Goal: Task Accomplishment & Management: Manage account settings

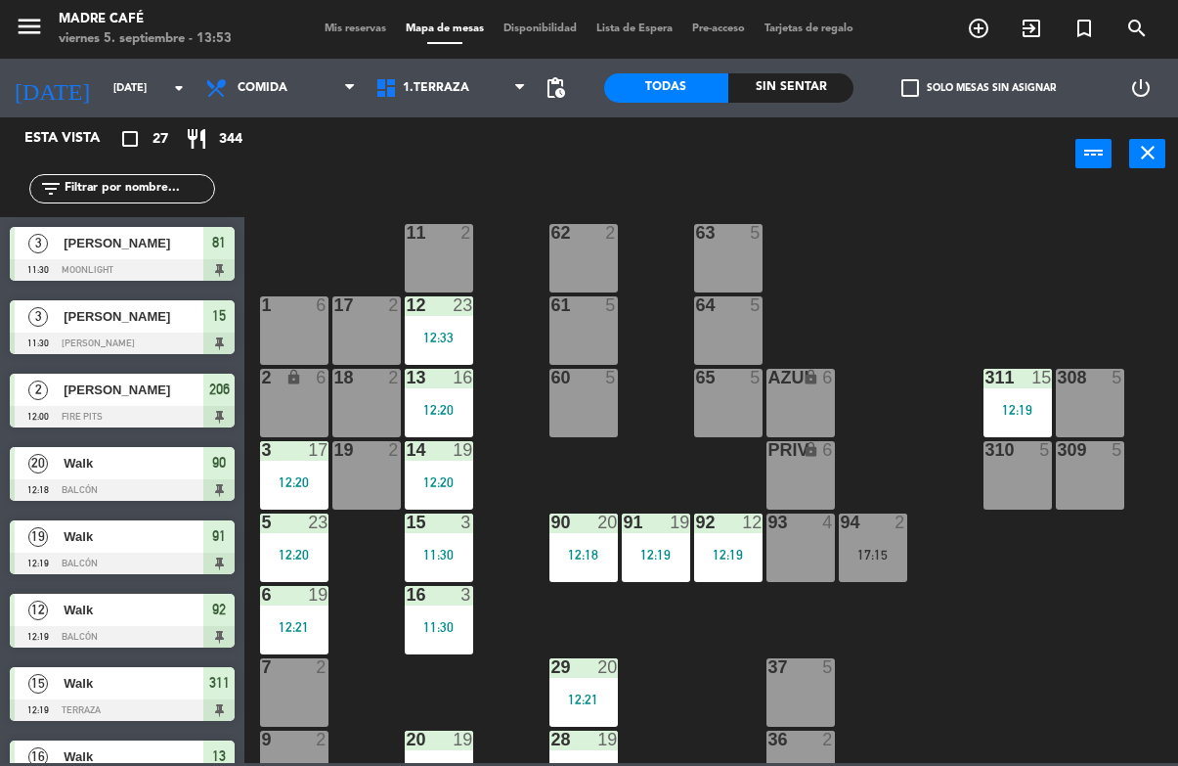
click at [97, 246] on span "[PERSON_NAME]" at bounding box center [134, 243] width 140 height 21
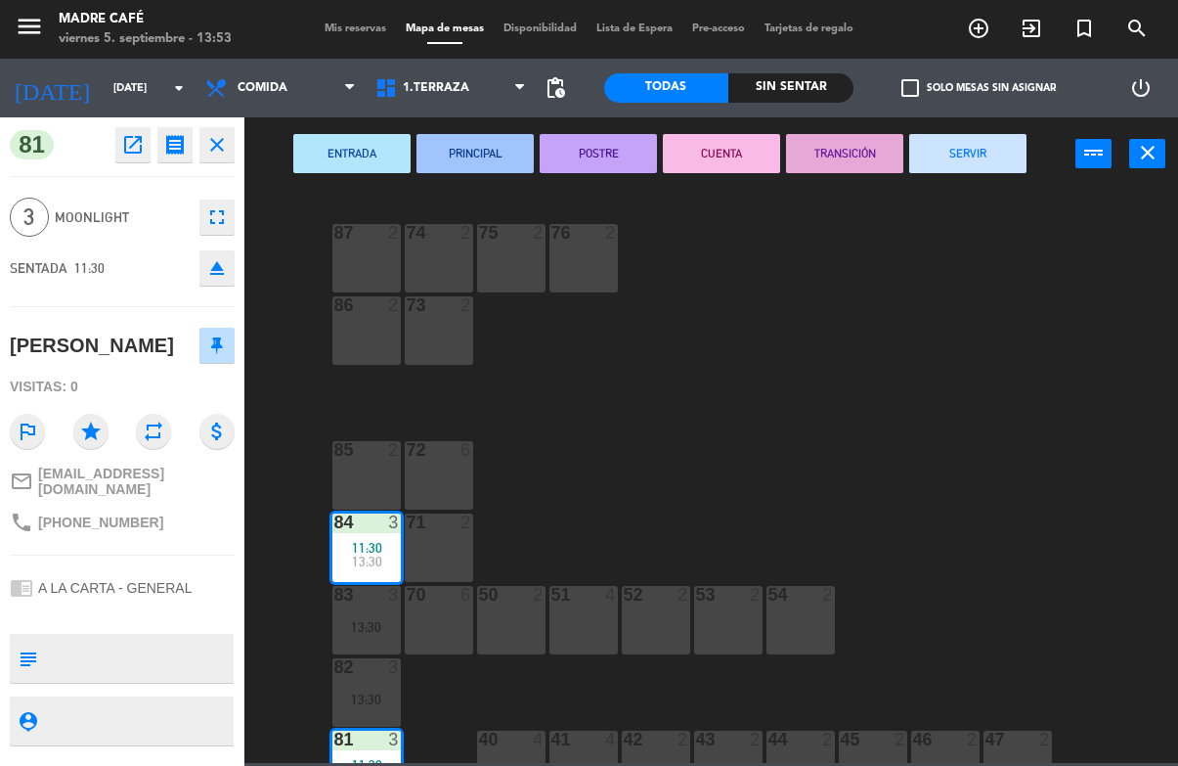
click at [981, 134] on button "SERVIR" at bounding box center [967, 153] width 117 height 39
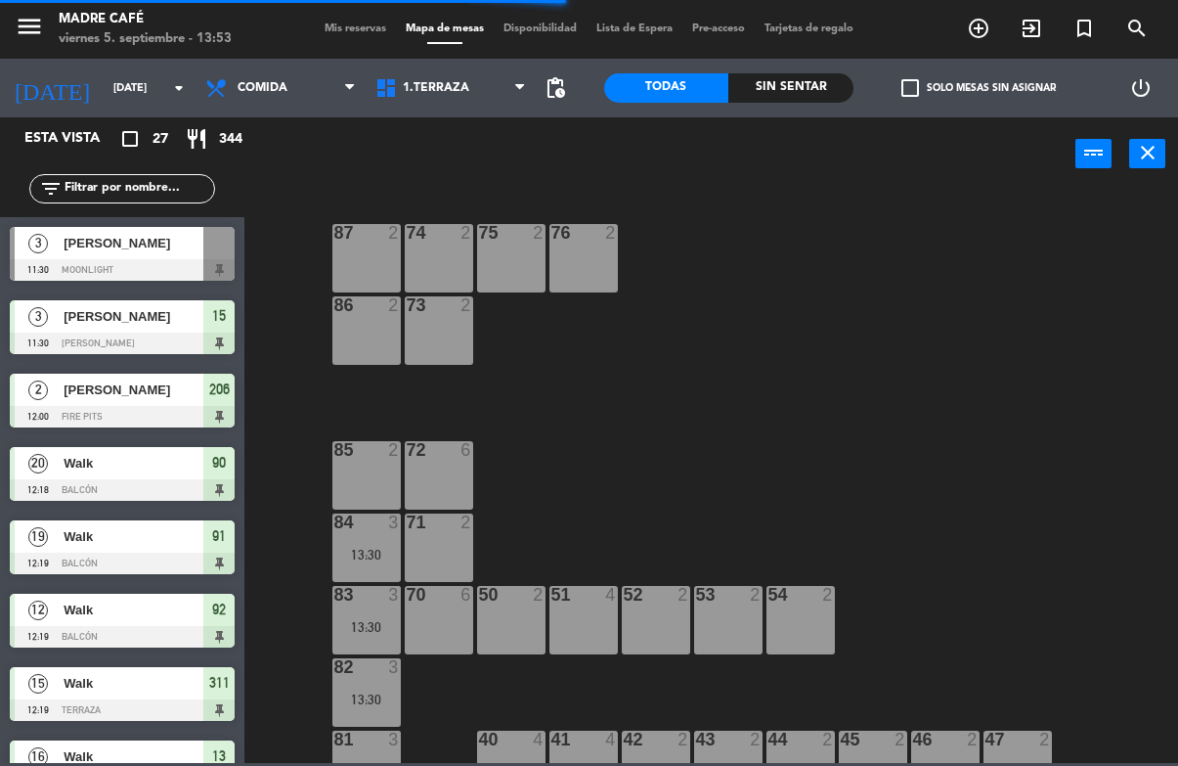
click at [92, 336] on div at bounding box center [122, 343] width 225 height 22
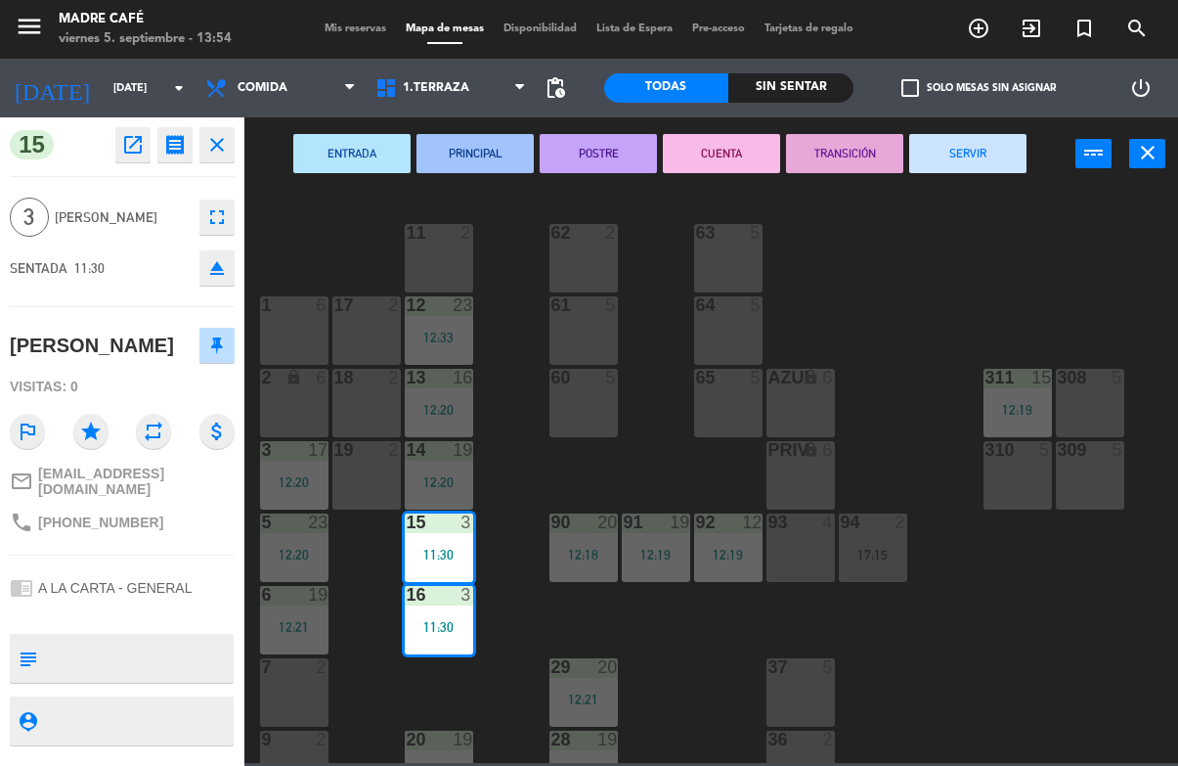
click at [993, 146] on button "SERVIR" at bounding box center [967, 153] width 117 height 39
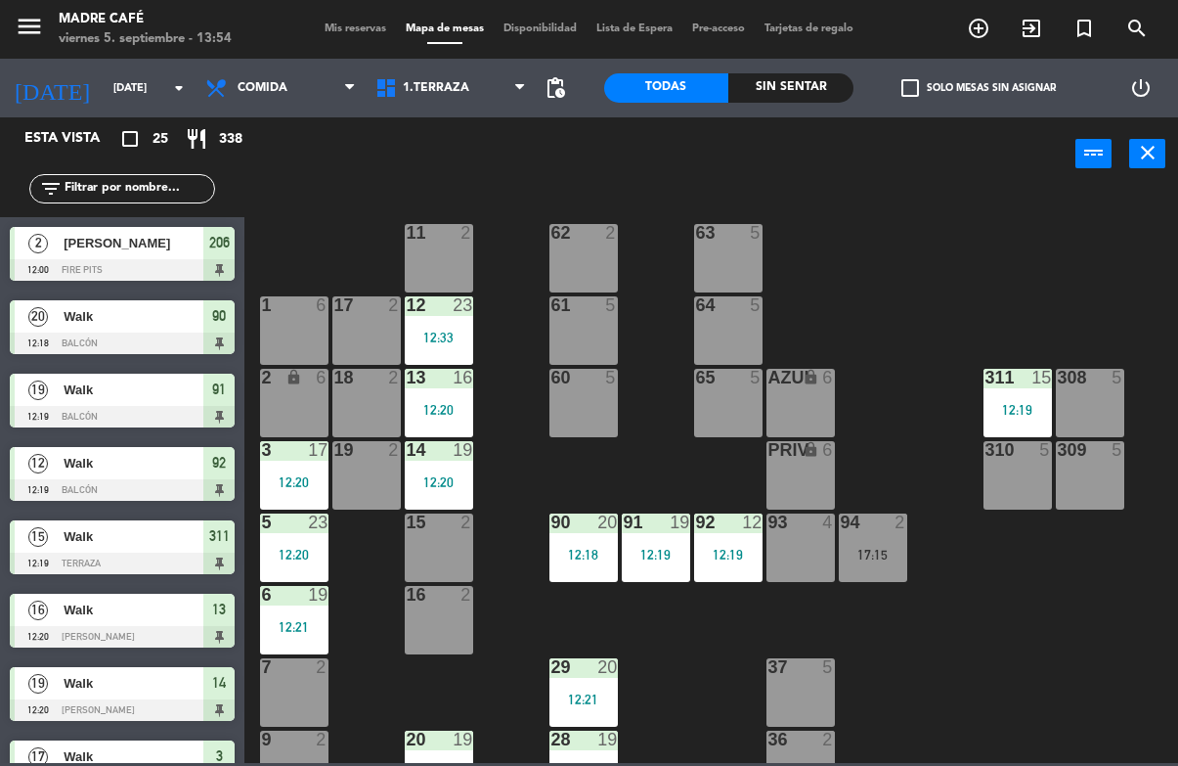
click at [128, 247] on span "[PERSON_NAME]" at bounding box center [134, 243] width 140 height 21
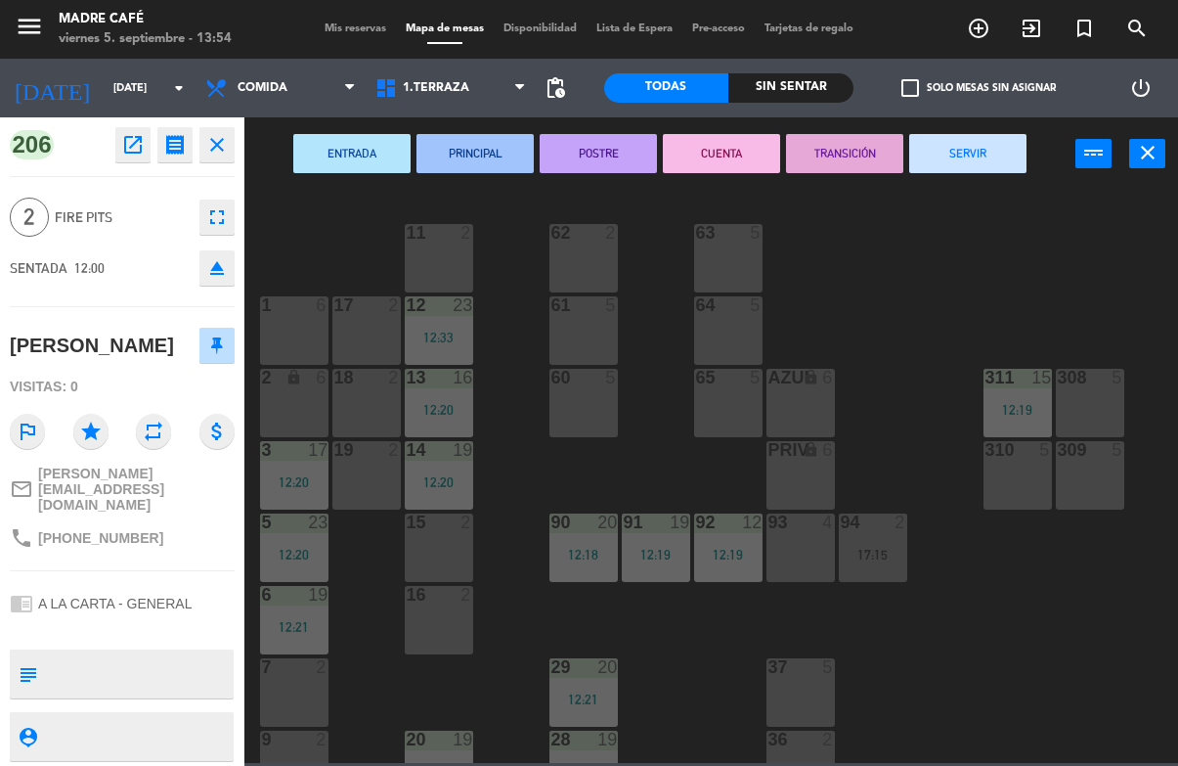
click at [977, 136] on button "SERVIR" at bounding box center [967, 153] width 117 height 39
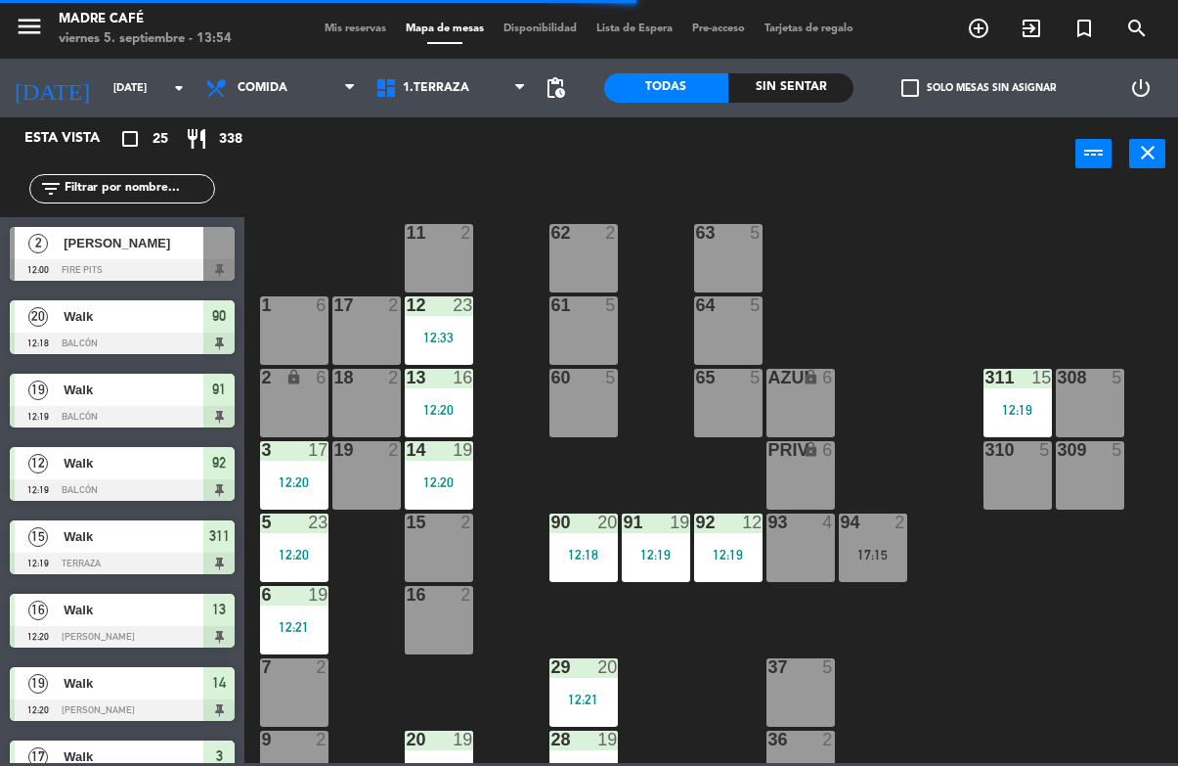
click at [110, 327] on span "Walk" at bounding box center [134, 316] width 140 height 21
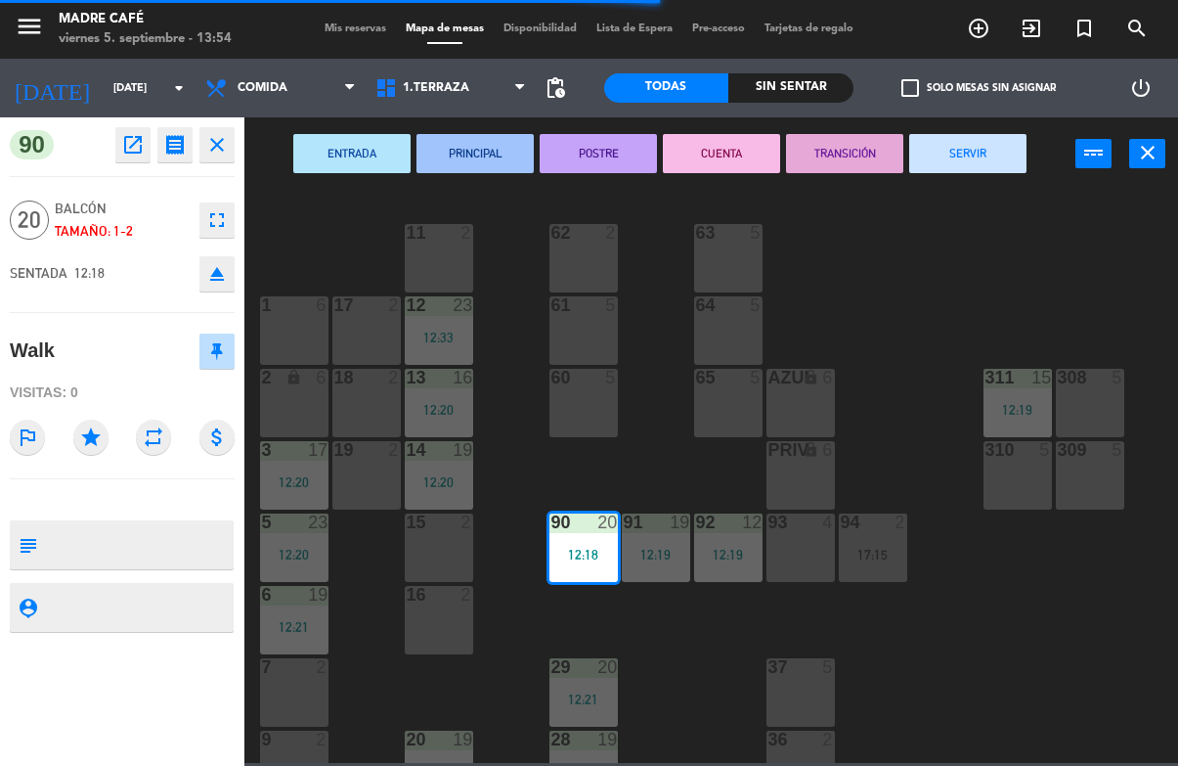
click at [983, 153] on button "SERVIR" at bounding box center [967, 153] width 117 height 39
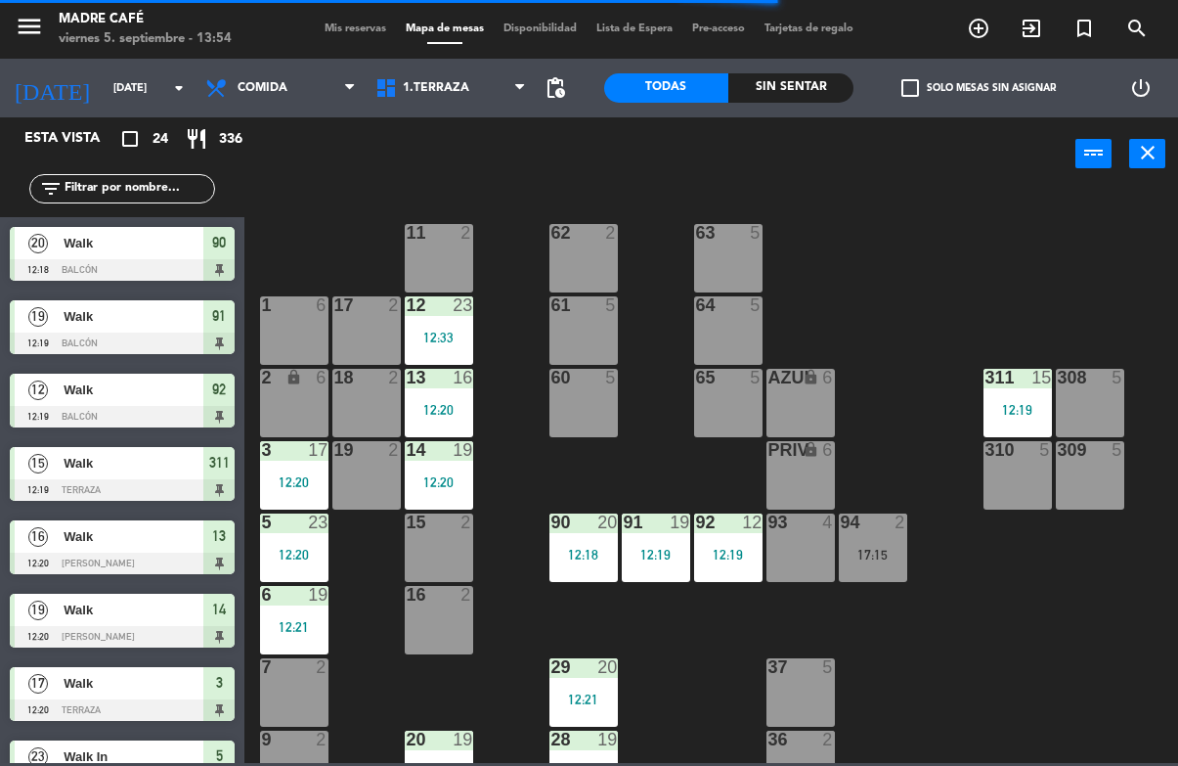
click at [80, 460] on span "Walk" at bounding box center [134, 463] width 140 height 21
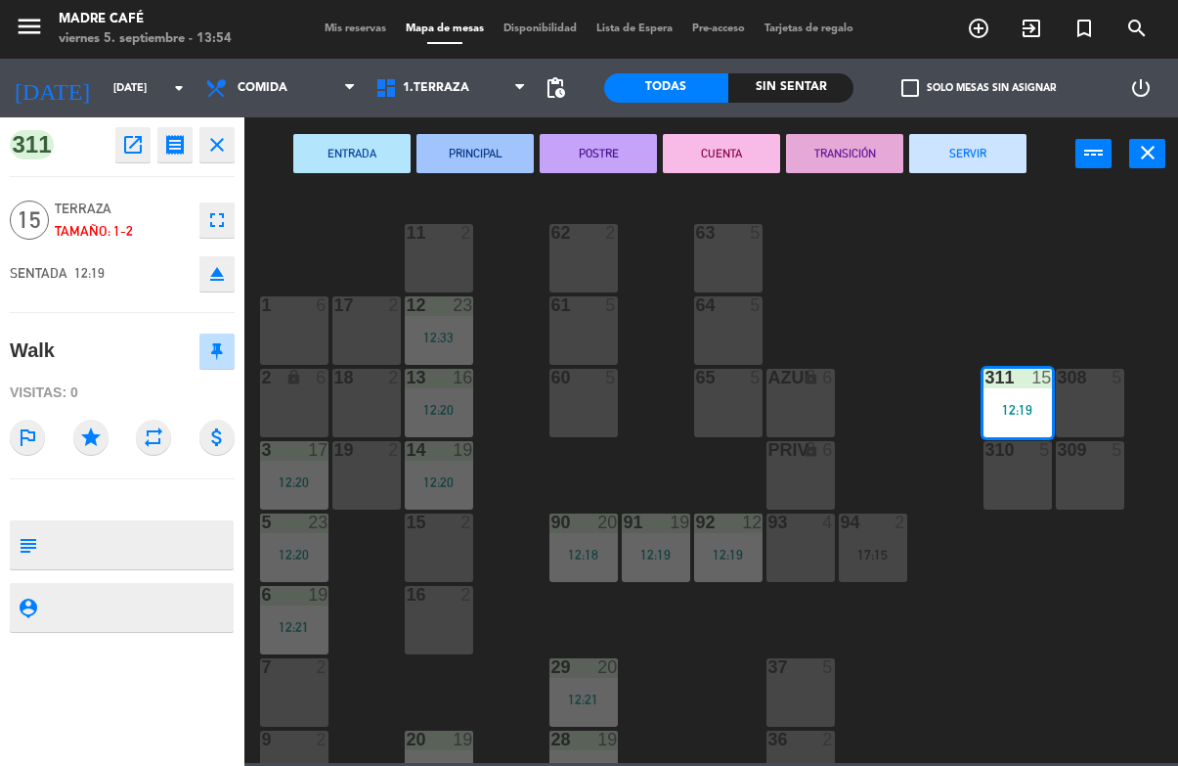
click at [972, 161] on button "SERVIR" at bounding box center [967, 153] width 117 height 39
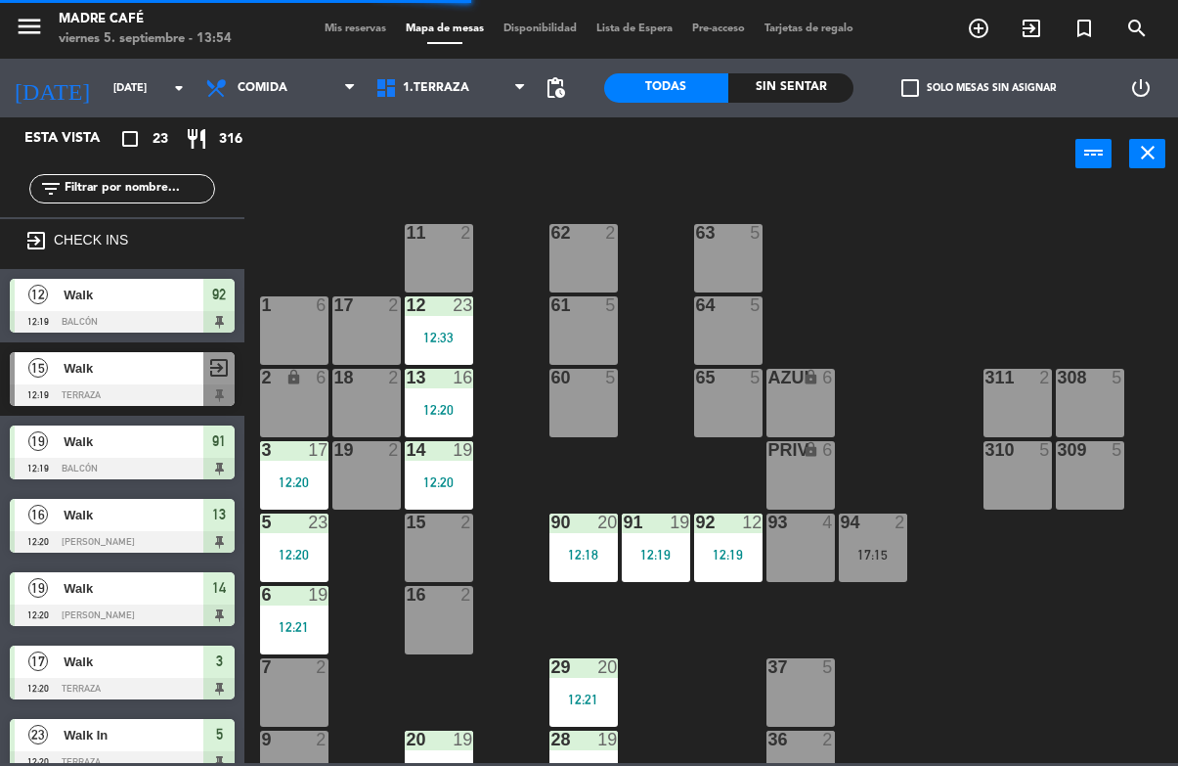
click at [89, 309] on div "Walk" at bounding box center [133, 295] width 142 height 32
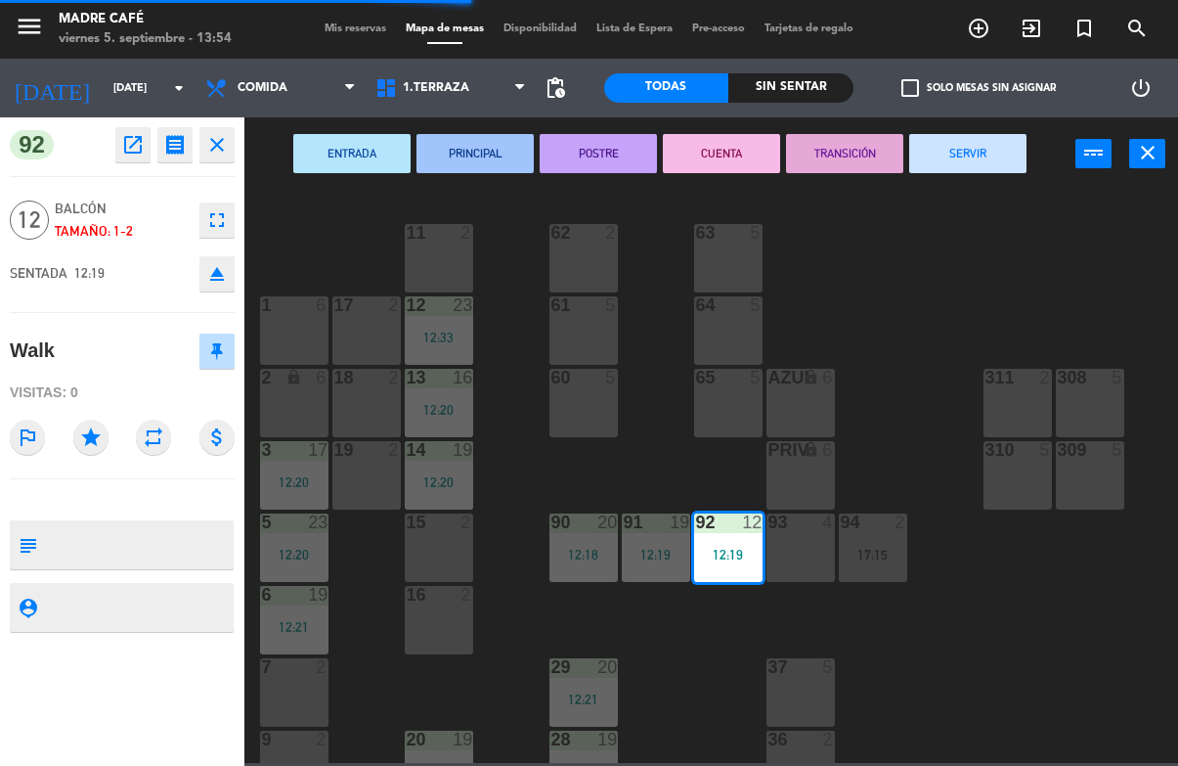
click at [962, 155] on button "SERVIR" at bounding box center [967, 153] width 117 height 39
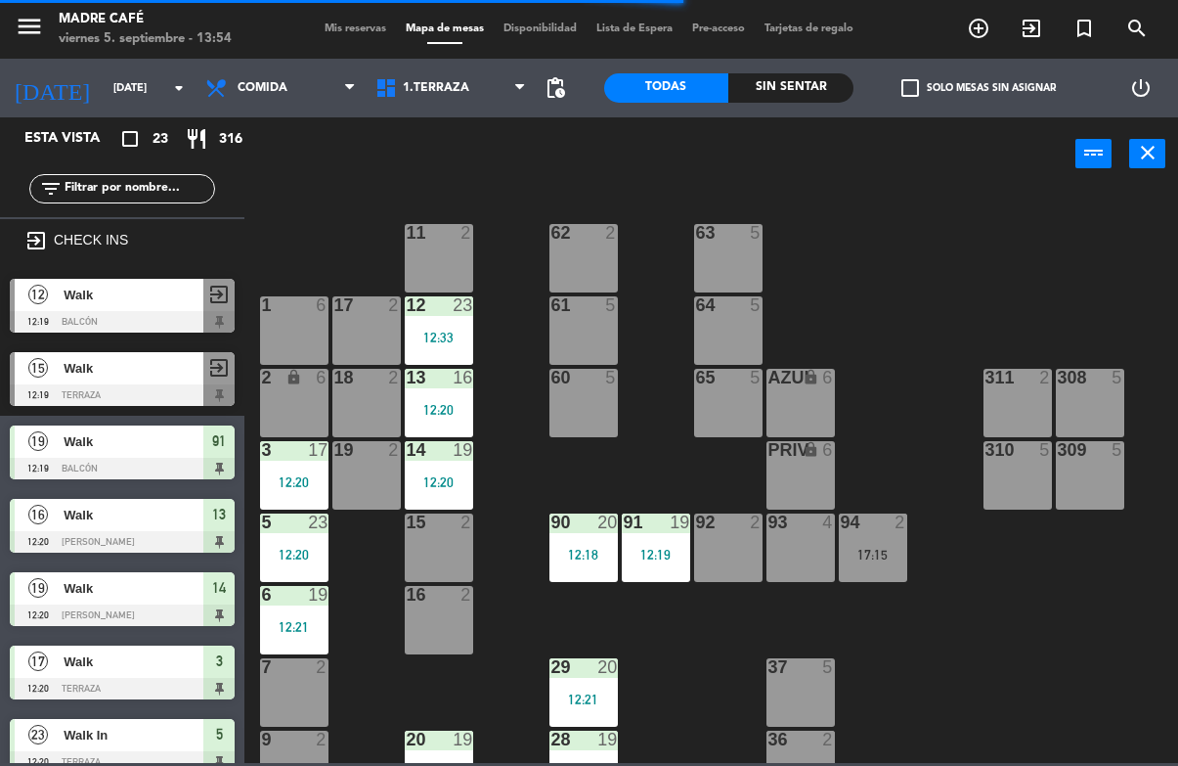
click at [92, 458] on div at bounding box center [122, 469] width 225 height 22
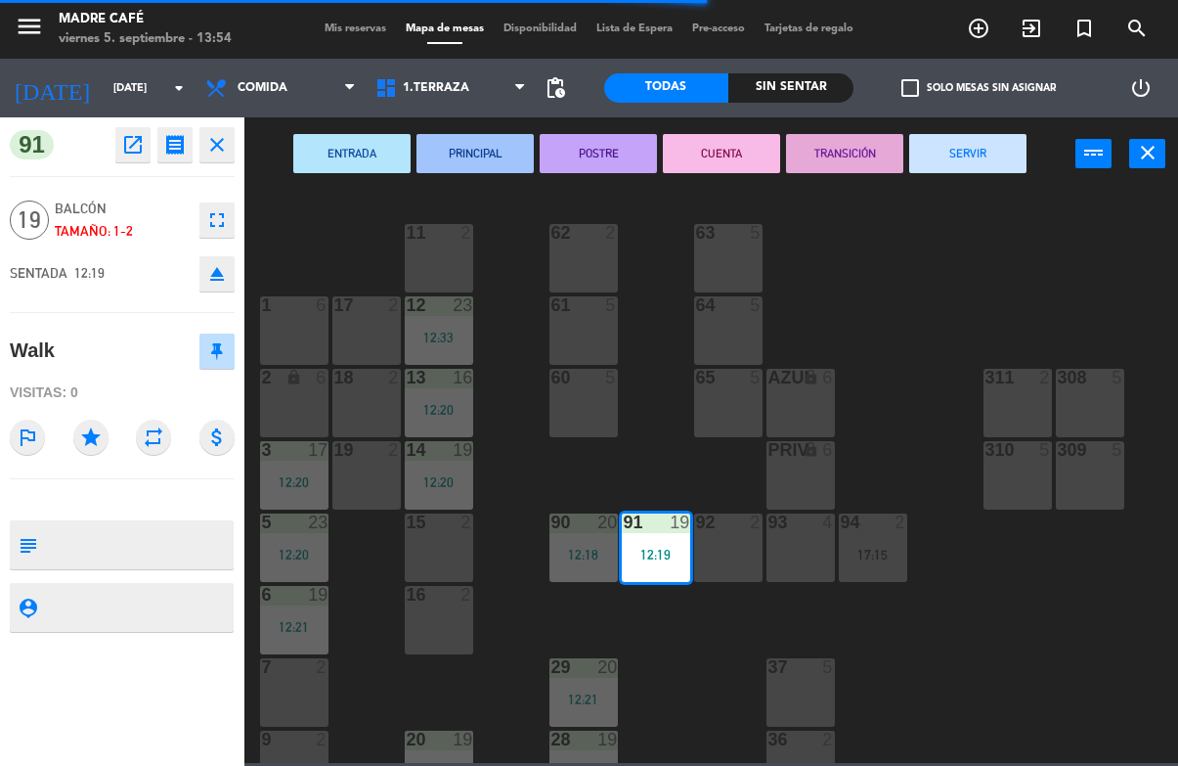
click at [967, 146] on button "SERVIR" at bounding box center [967, 153] width 117 height 39
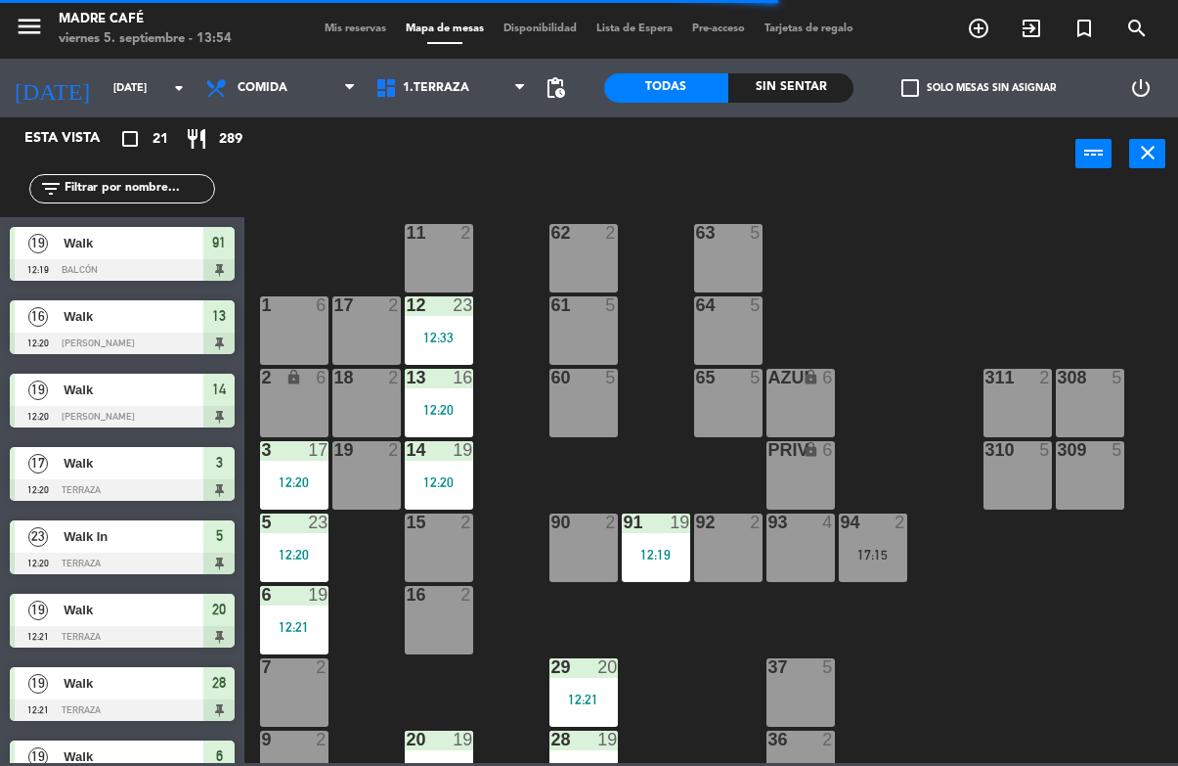
click at [86, 547] on span "Walk In" at bounding box center [134, 536] width 140 height 21
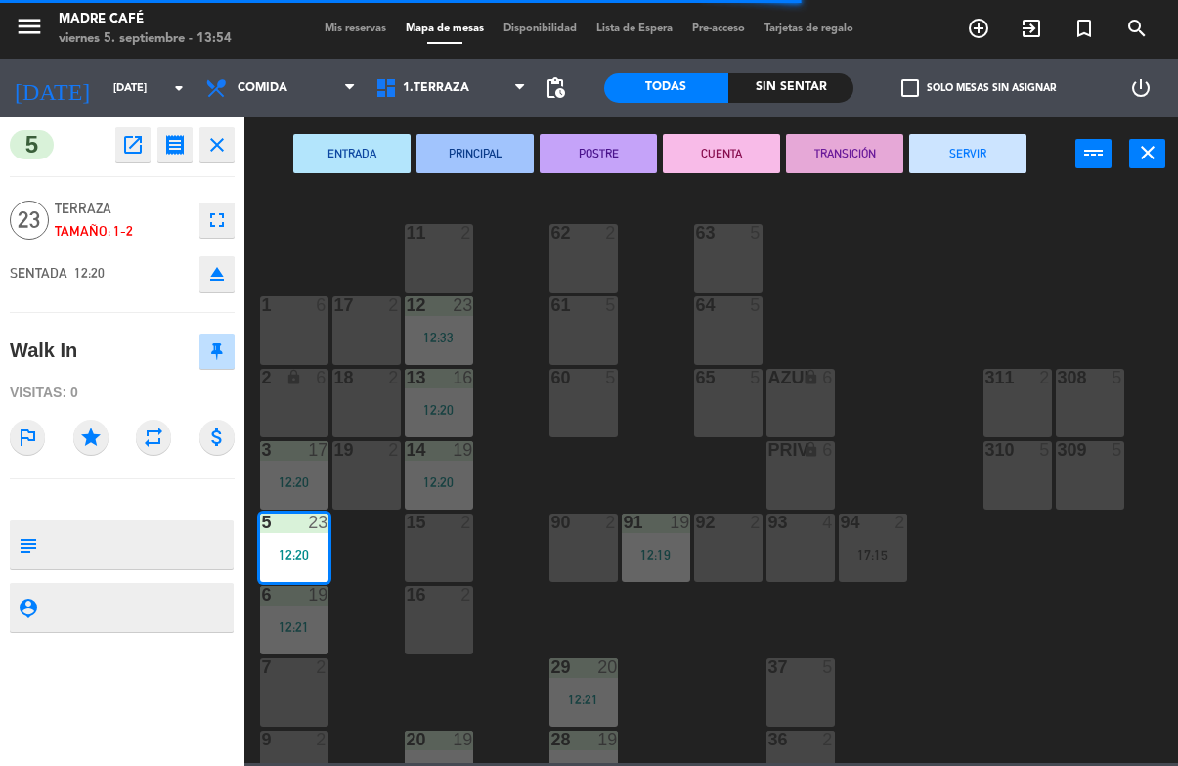
click at [969, 153] on button "SERVIR" at bounding box center [967, 153] width 117 height 39
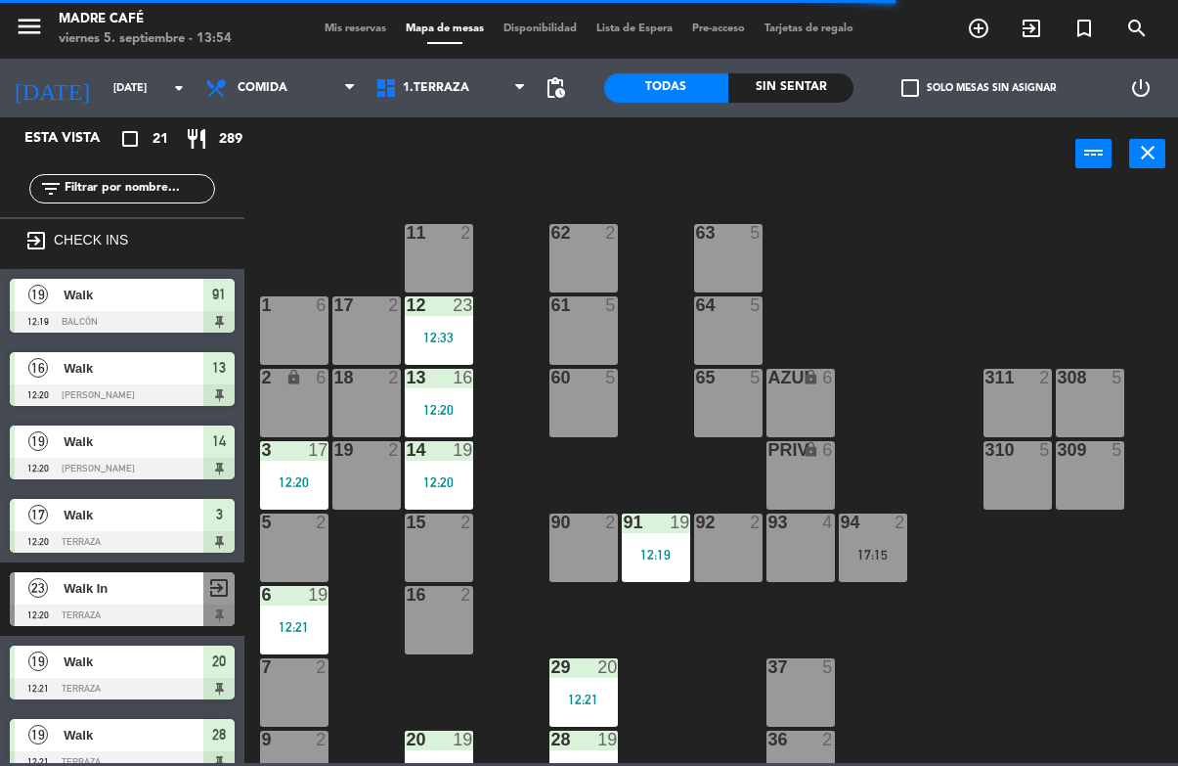
click at [86, 448] on span "Walk" at bounding box center [134, 441] width 140 height 21
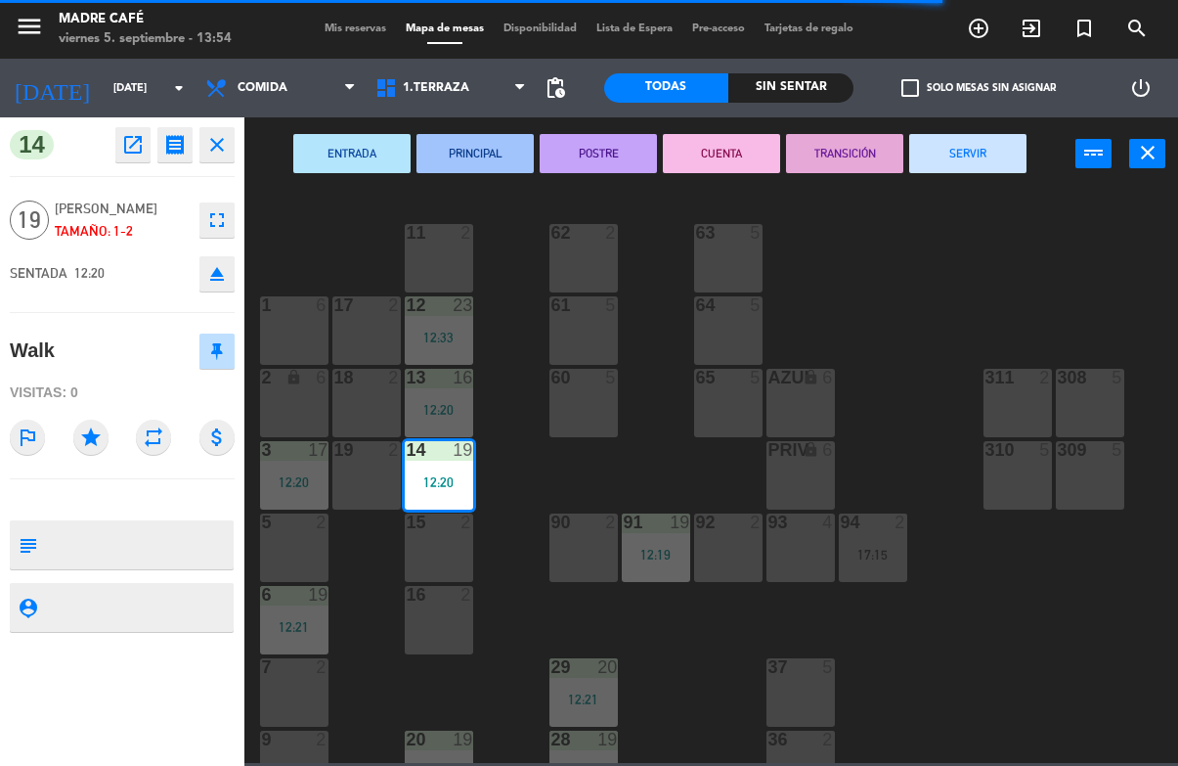
click at [975, 140] on button "SERVIR" at bounding box center [967, 153] width 117 height 39
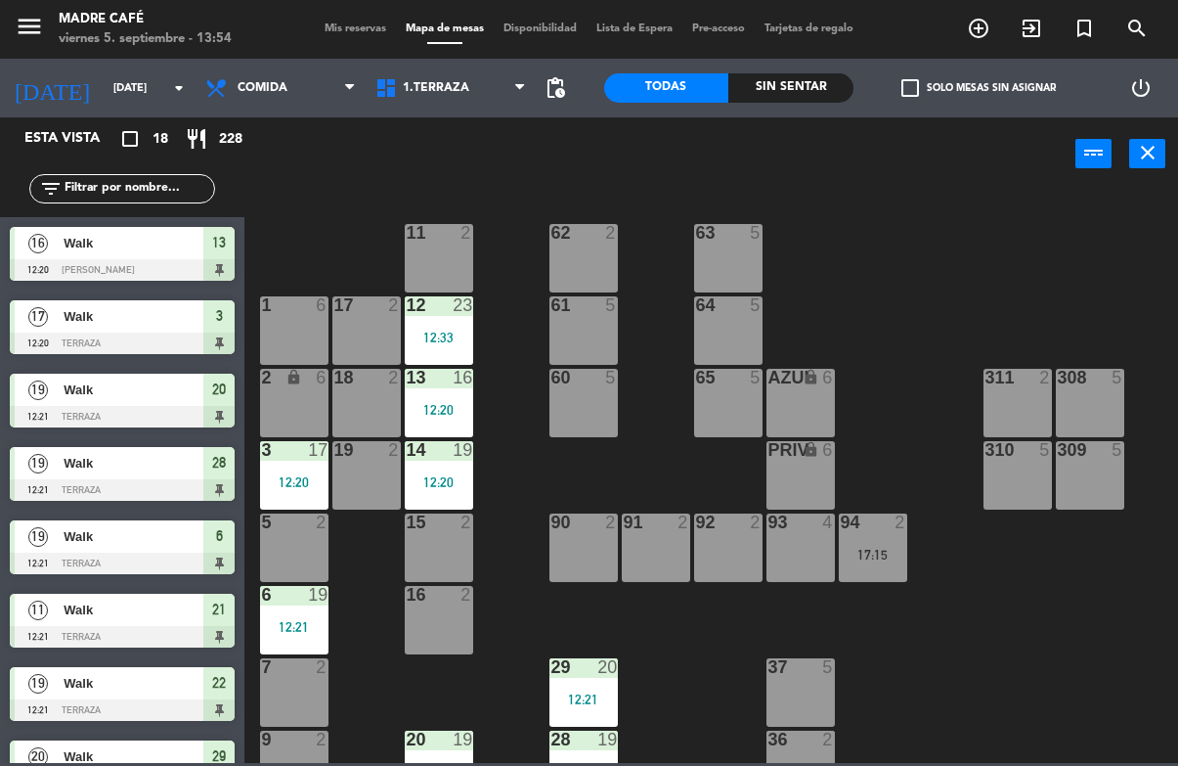
click at [75, 560] on div at bounding box center [122, 563] width 225 height 22
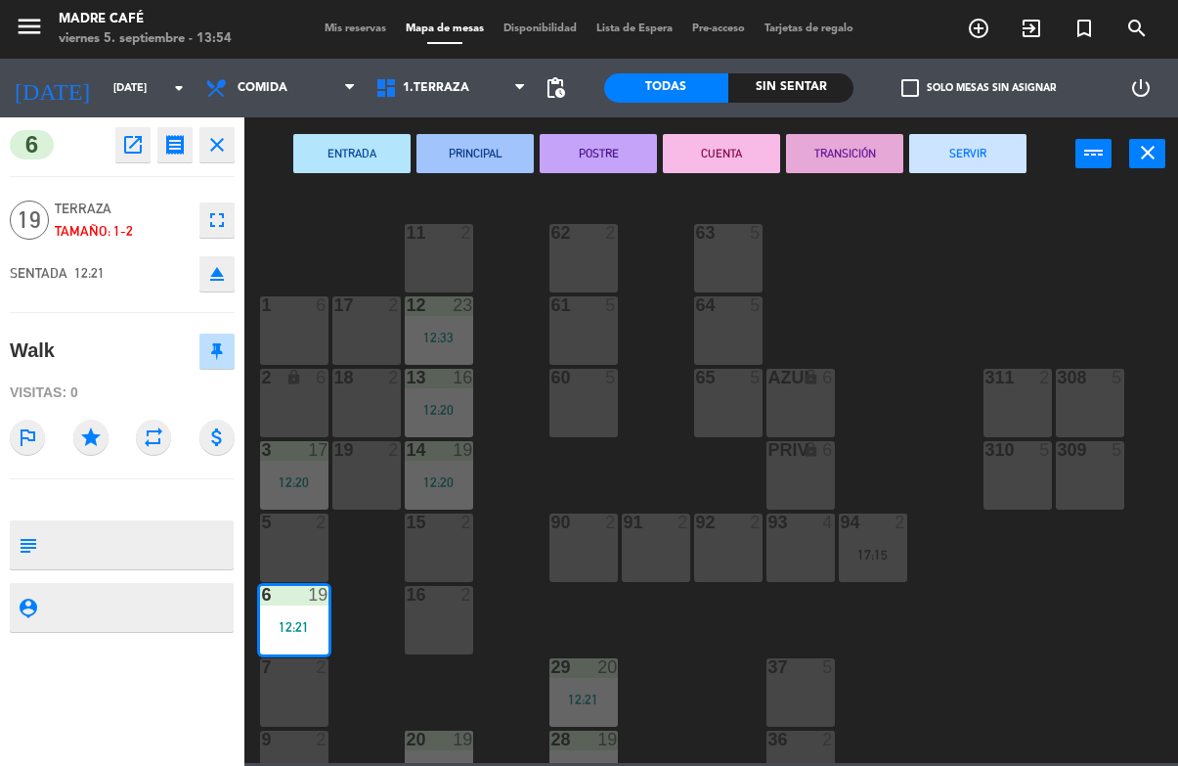
click at [964, 155] on button "SERVIR" at bounding box center [967, 153] width 117 height 39
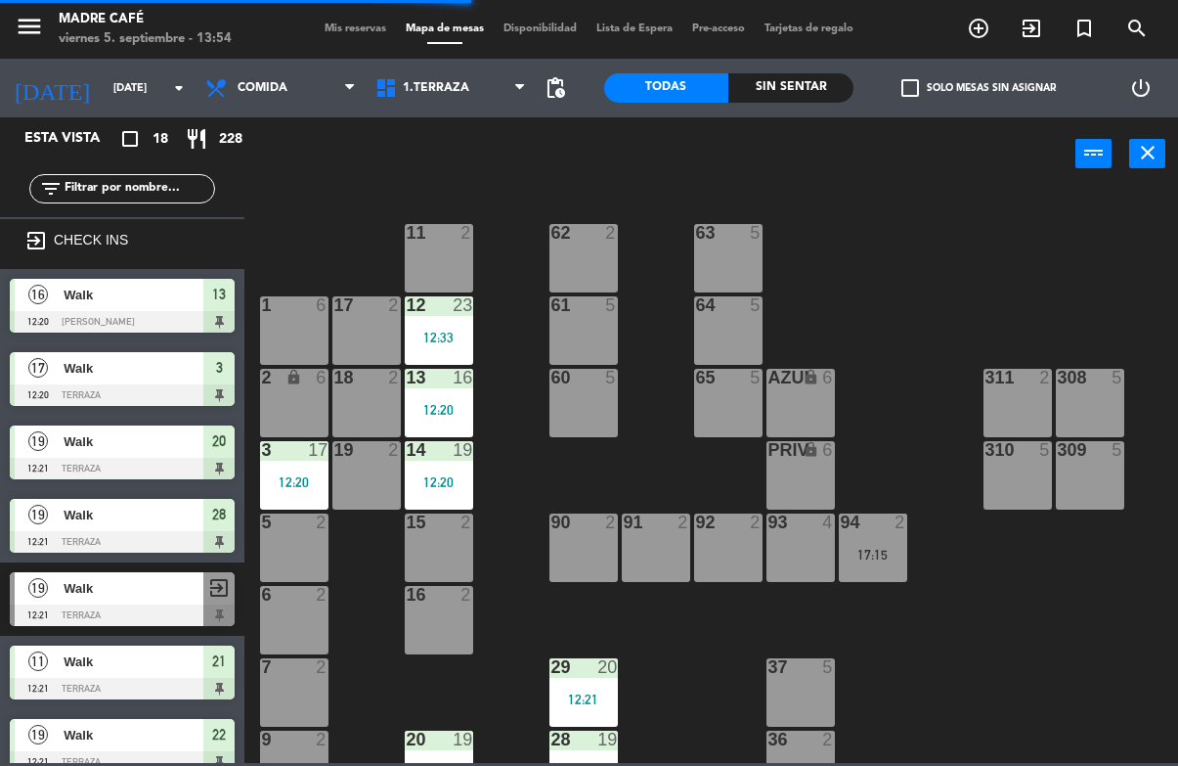
click at [61, 661] on div "11" at bounding box center [38, 661] width 47 height 32
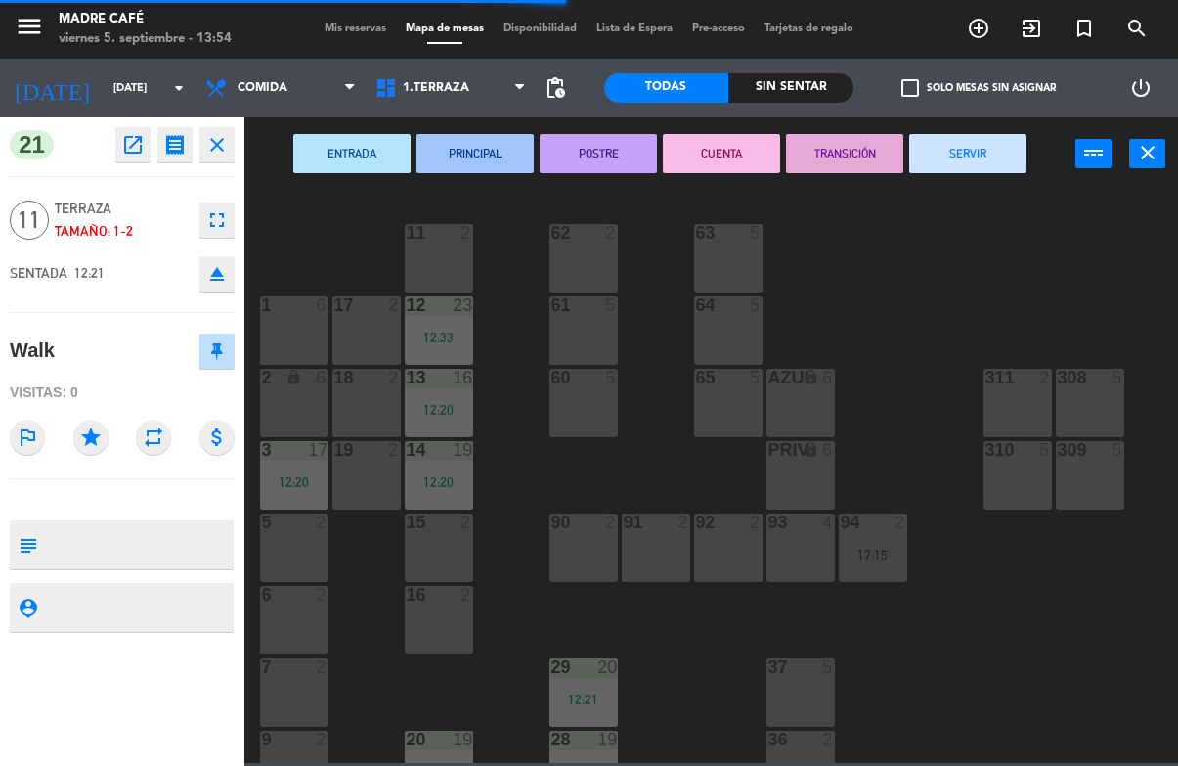
click at [972, 145] on button "SERVIR" at bounding box center [967, 153] width 117 height 39
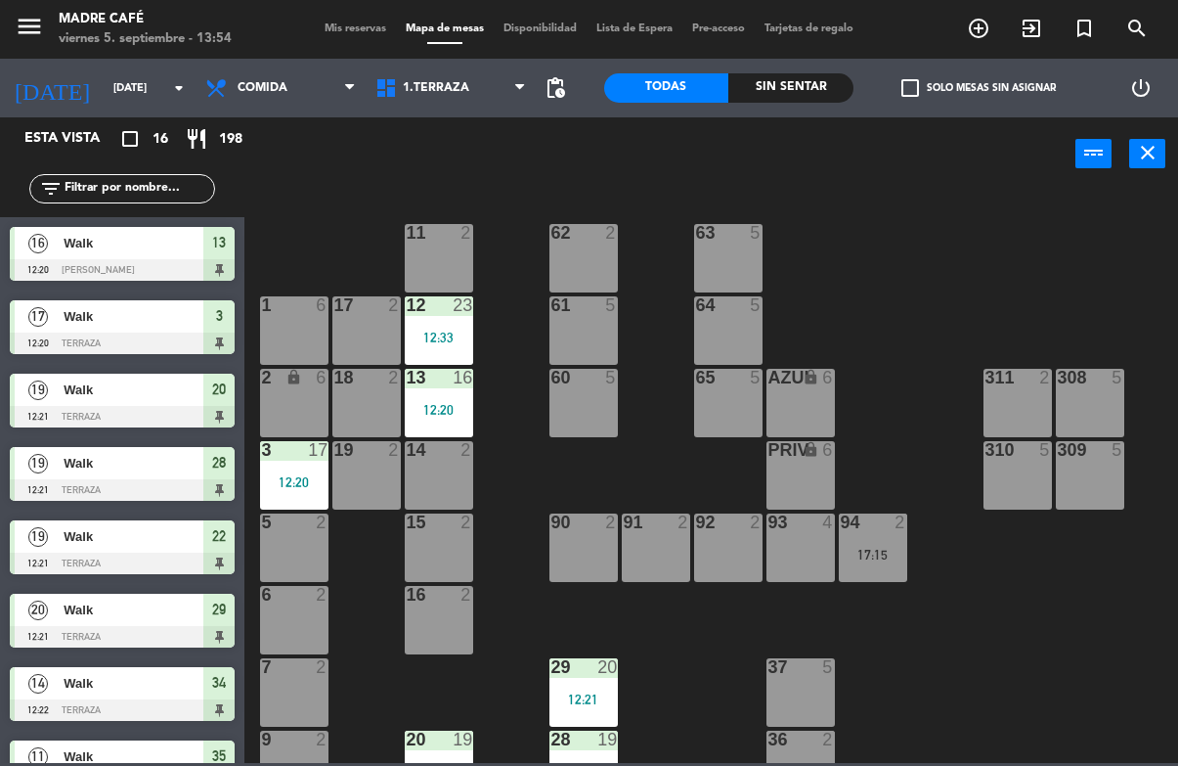
click at [84, 246] on span "Walk" at bounding box center [134, 243] width 140 height 21
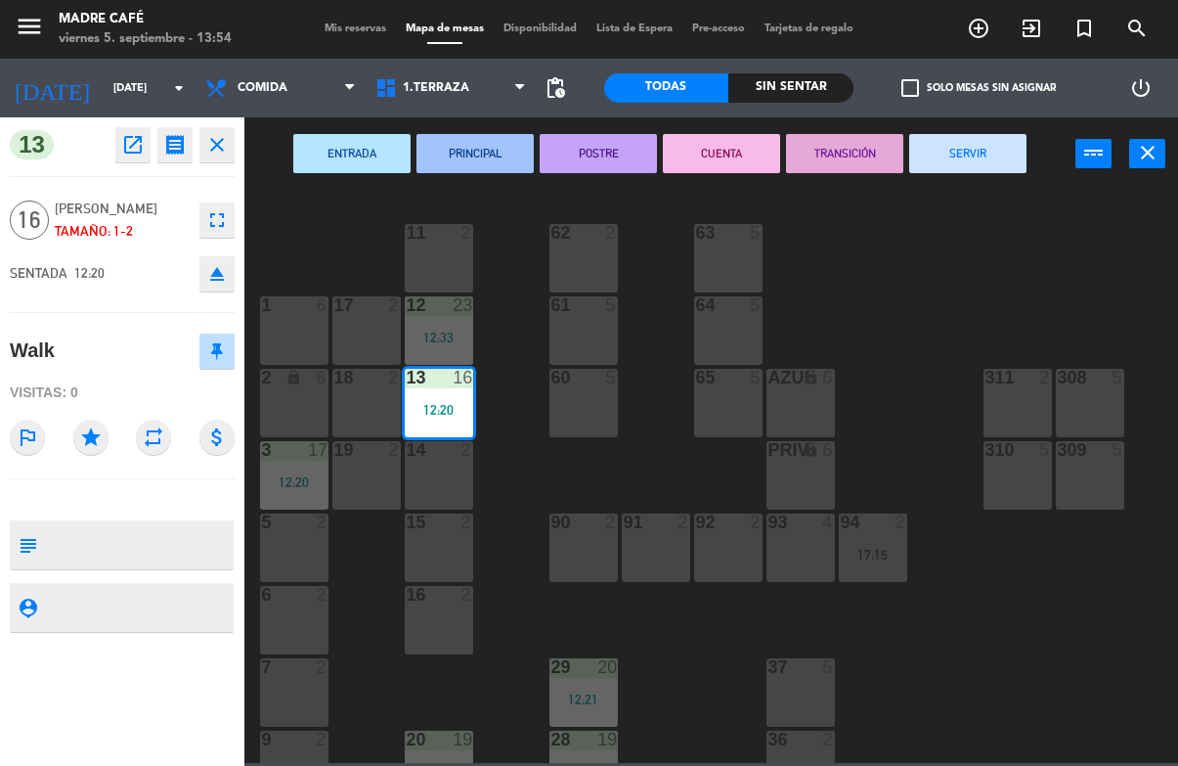
click at [960, 153] on button "SERVIR" at bounding box center [967, 153] width 117 height 39
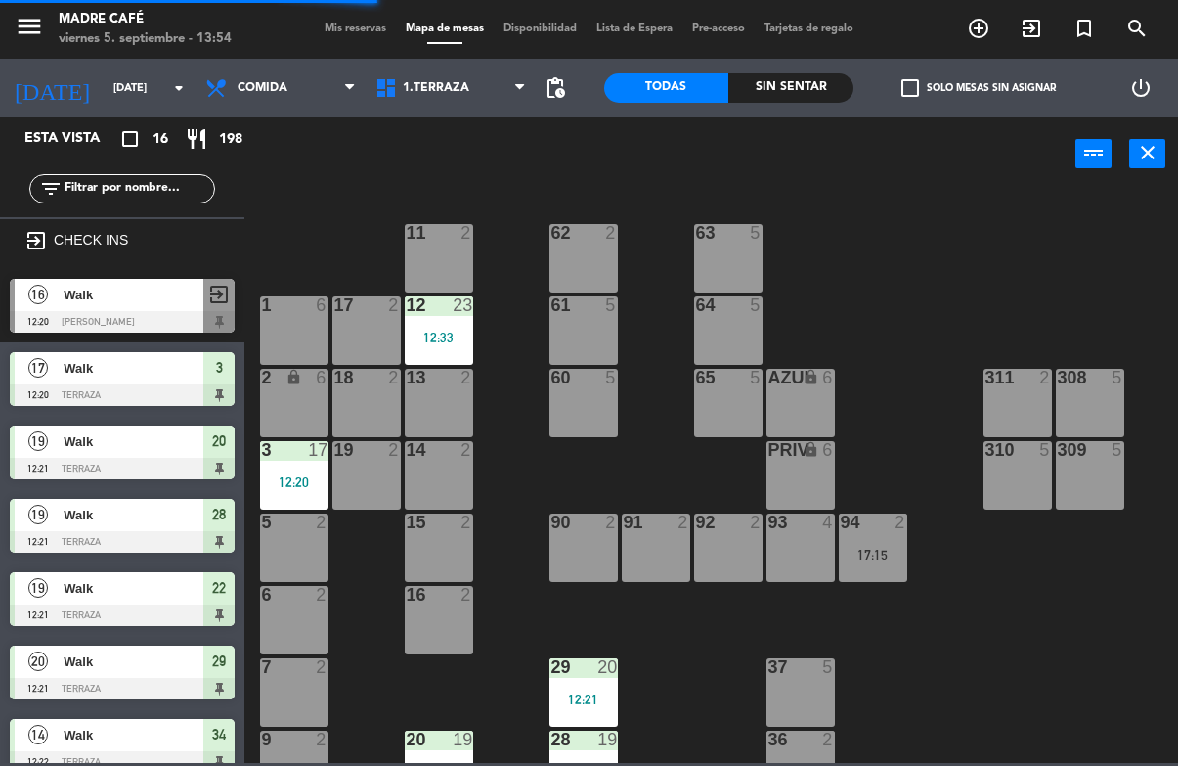
click at [74, 367] on span "Walk" at bounding box center [134, 368] width 140 height 21
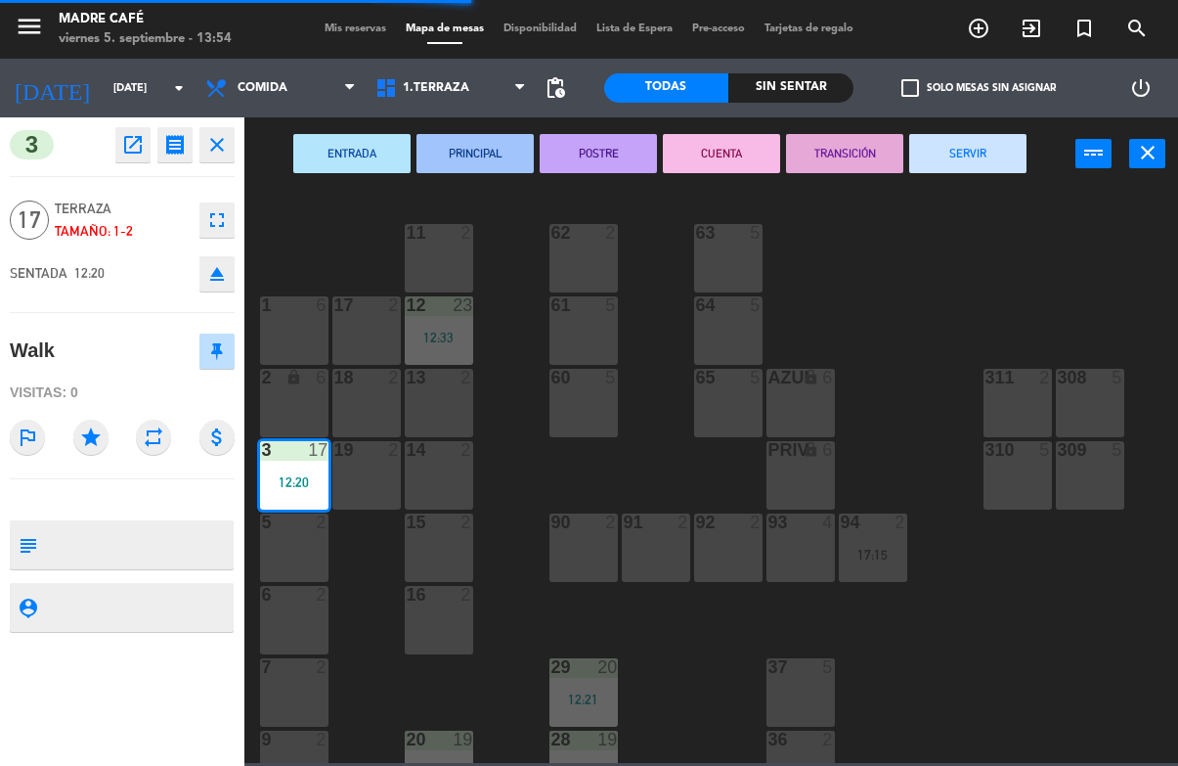
click at [1009, 144] on button "SERVIR" at bounding box center [967, 153] width 117 height 39
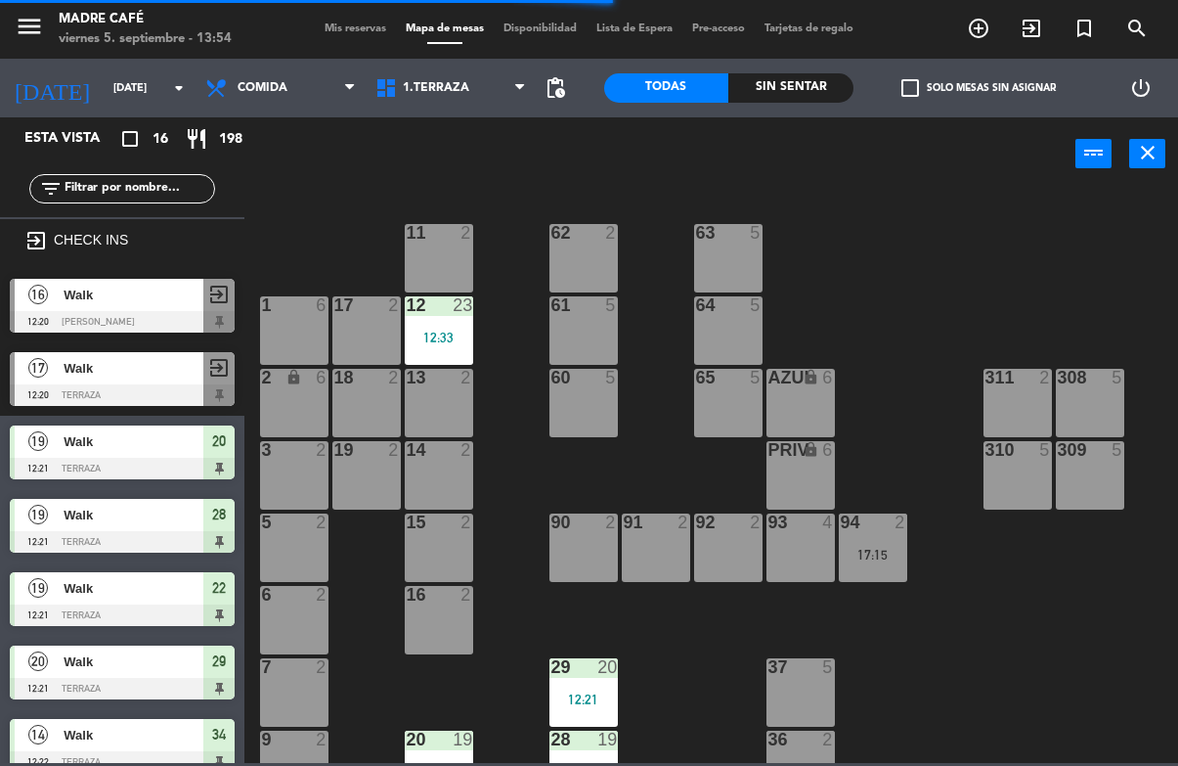
click at [64, 523] on span "Walk" at bounding box center [134, 514] width 140 height 21
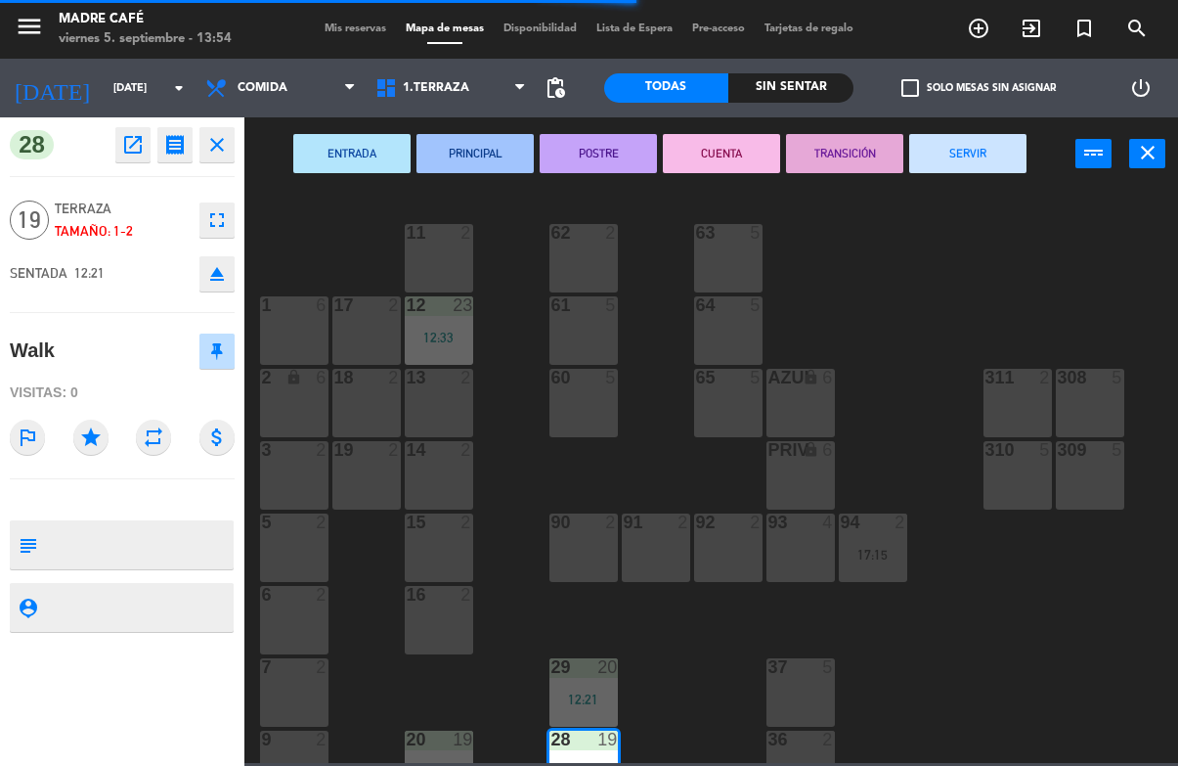
click at [954, 150] on button "SERVIR" at bounding box center [967, 153] width 117 height 39
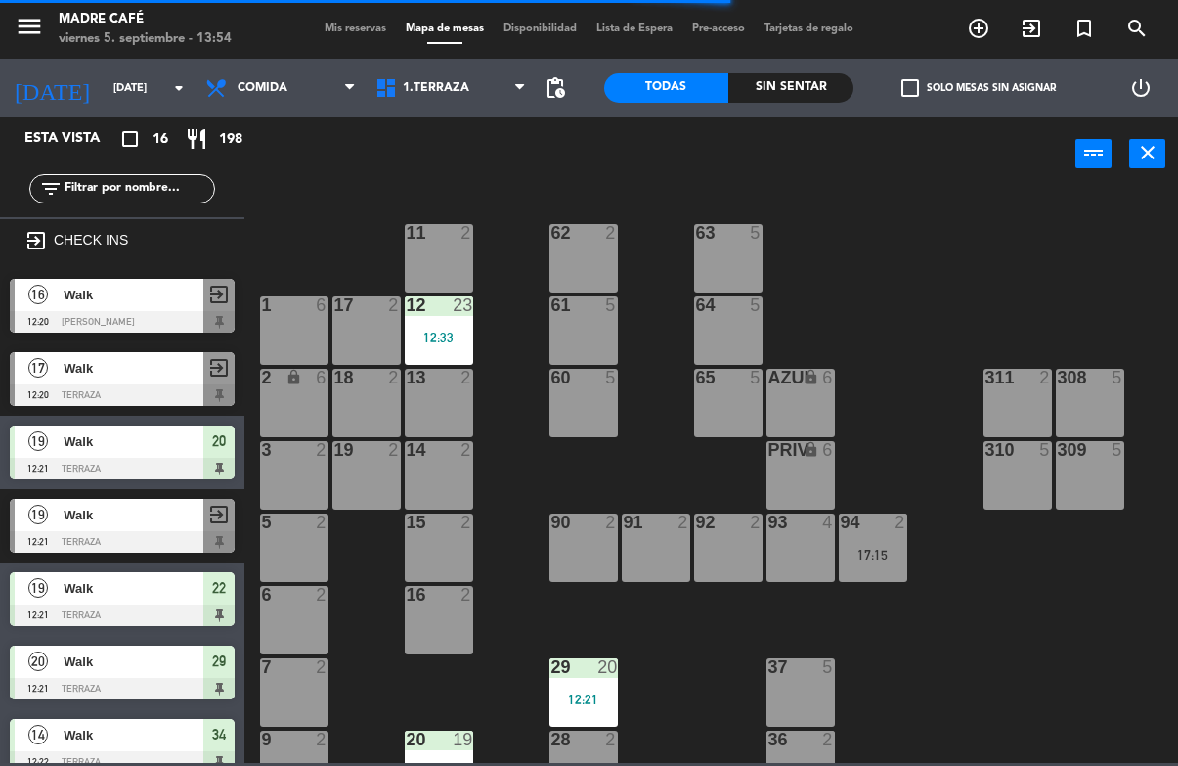
click at [96, 659] on span "Walk" at bounding box center [134, 661] width 140 height 21
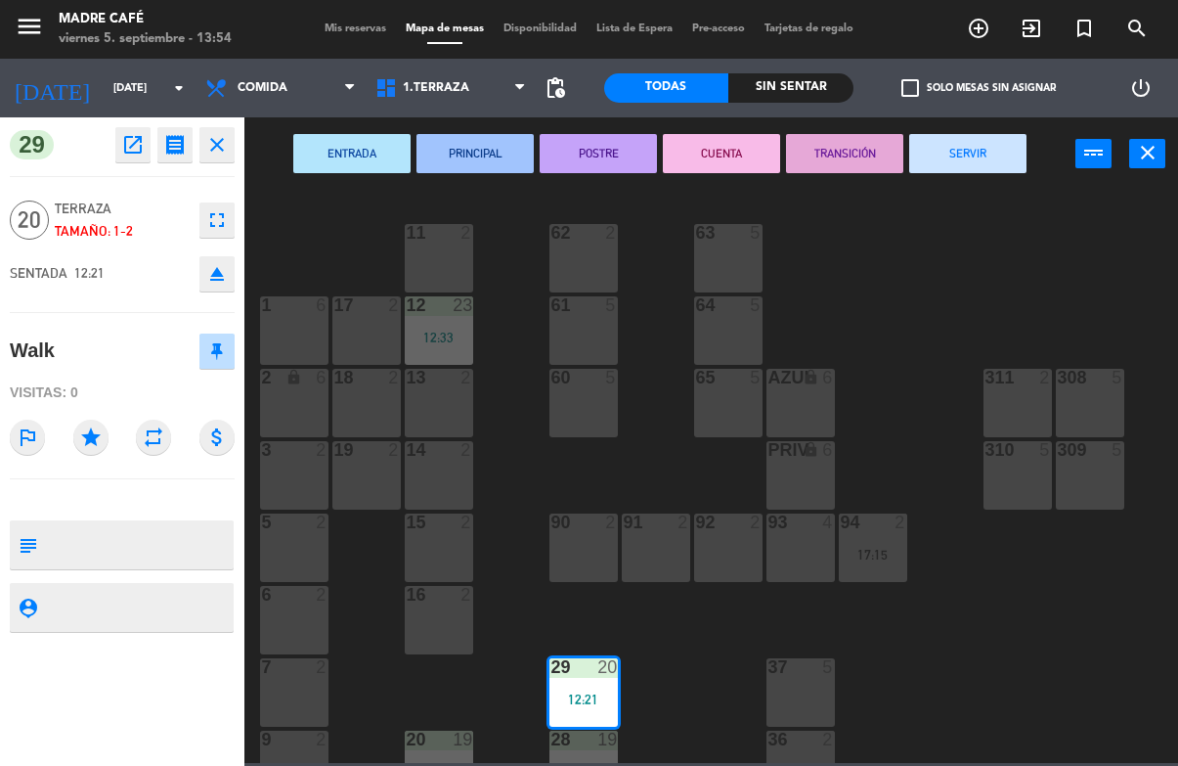
click at [234, 129] on button "close" at bounding box center [216, 144] width 35 height 35
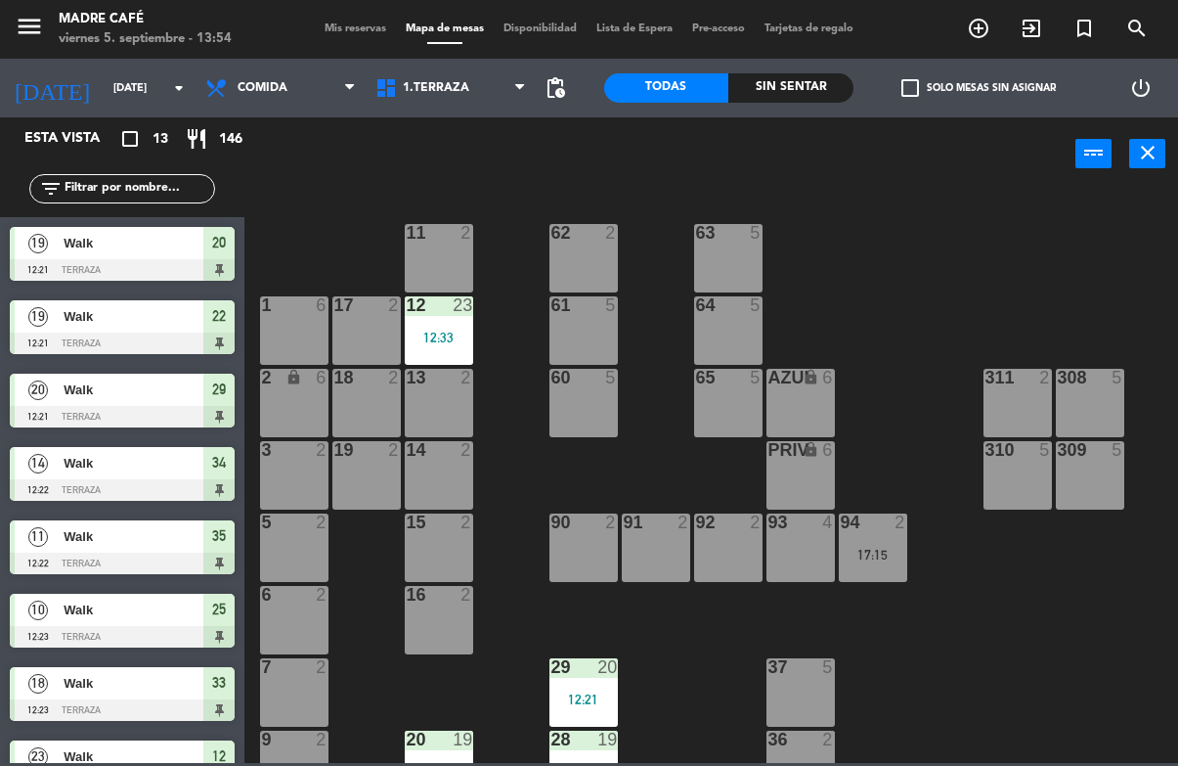
click at [67, 538] on span "Walk" at bounding box center [134, 536] width 140 height 21
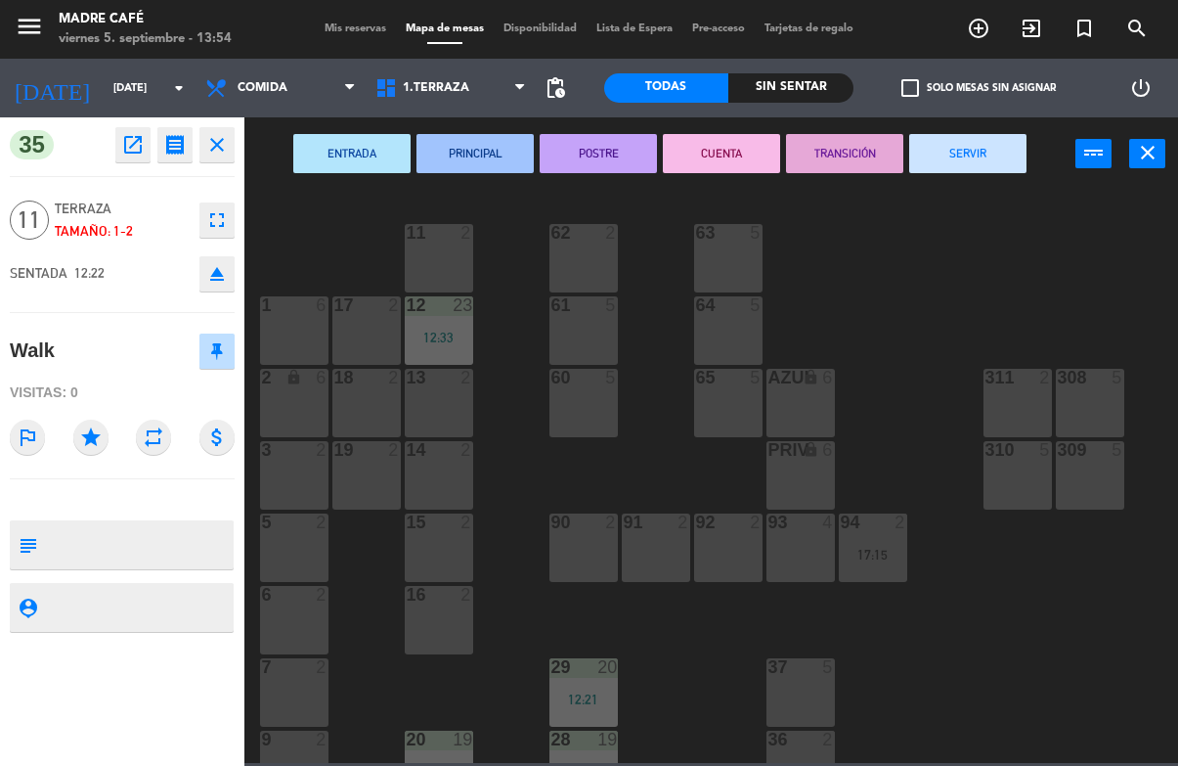
click at [965, 147] on button "SERVIR" at bounding box center [967, 153] width 117 height 39
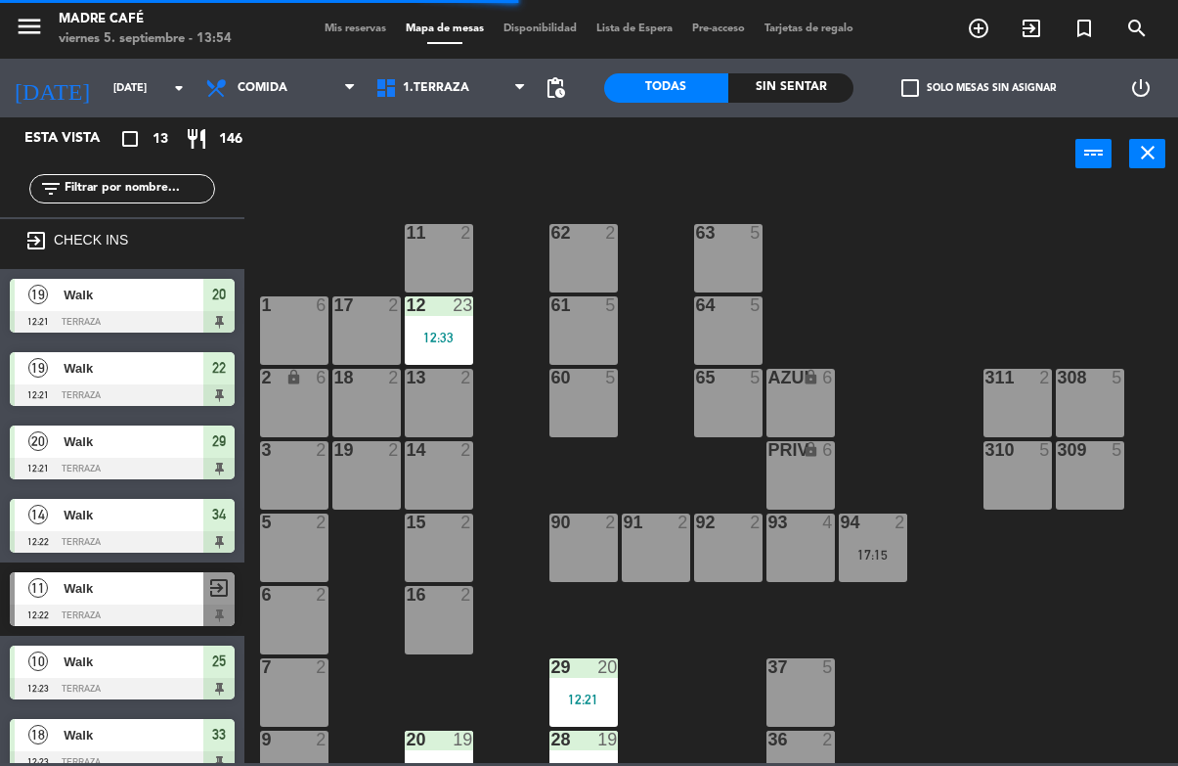
click at [83, 382] on div "Walk" at bounding box center [133, 368] width 142 height 32
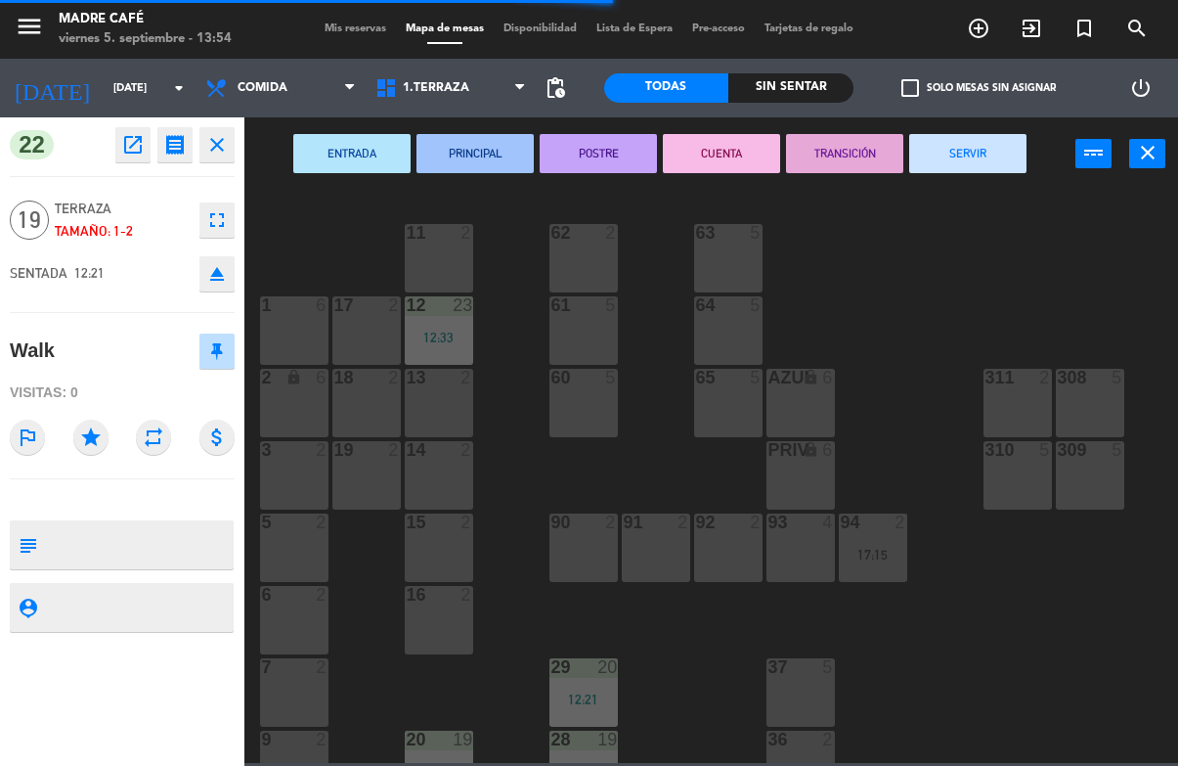
click at [937, 136] on button "SERVIR" at bounding box center [967, 153] width 117 height 39
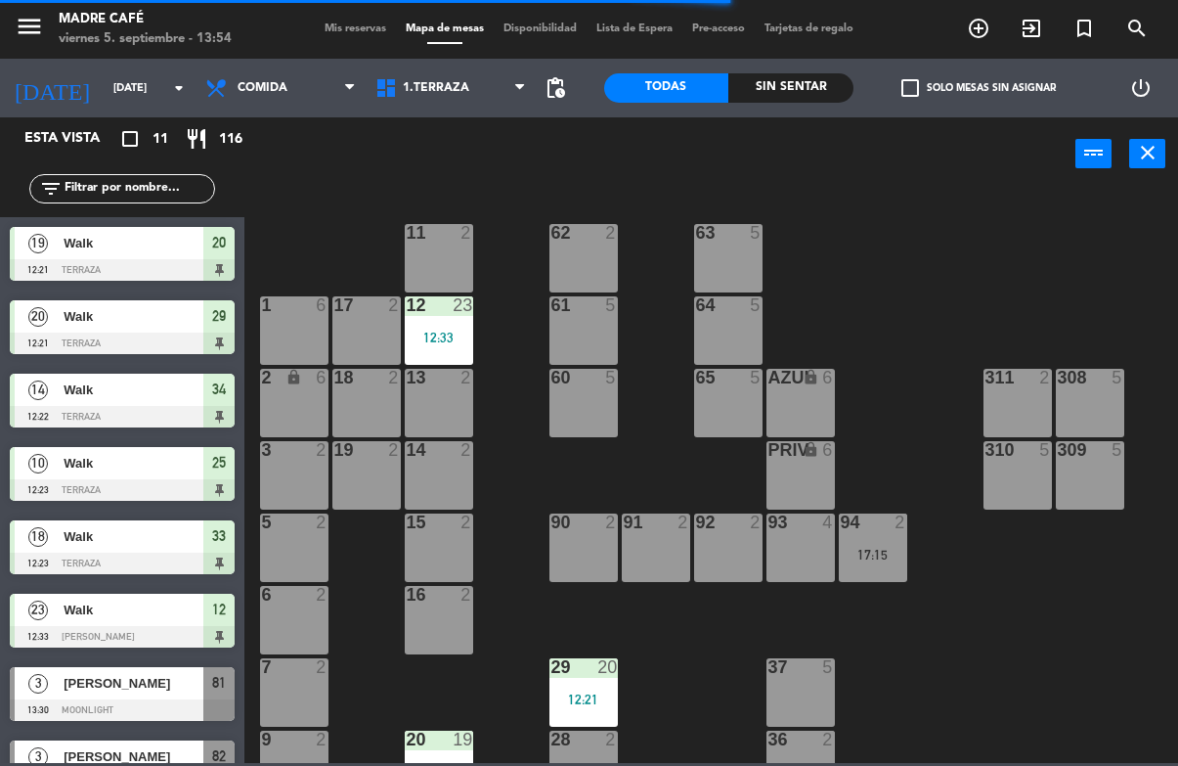
click at [66, 661] on div "3 [PERSON_NAME] 13:30 Moonlight 81" at bounding box center [122, 693] width 244 height 73
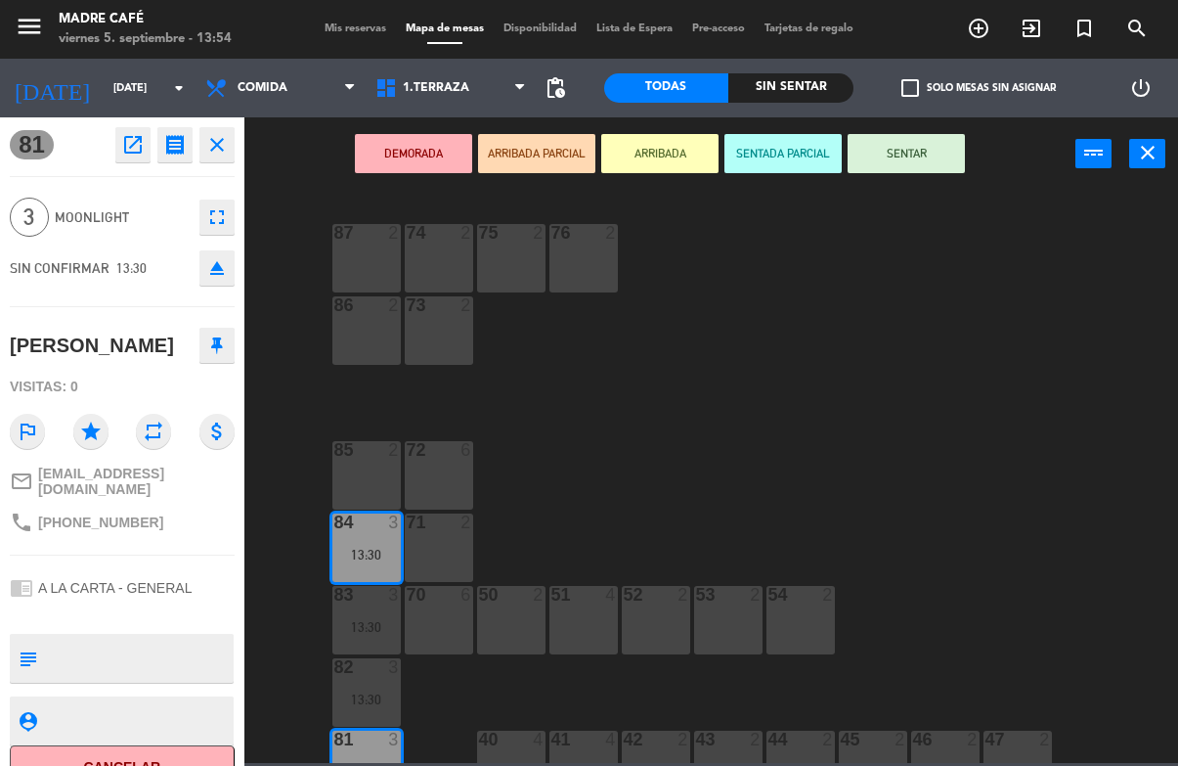
click at [937, 140] on button "SENTAR" at bounding box center [906, 153] width 117 height 39
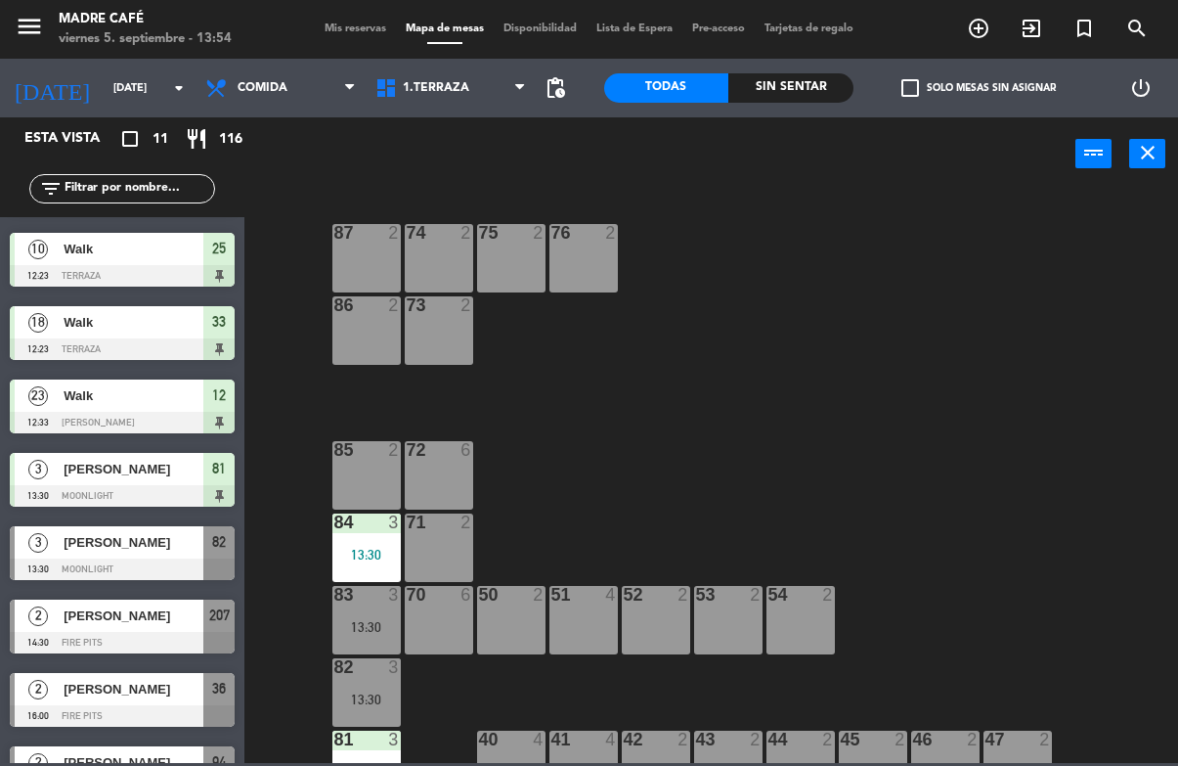
scroll to position [213, 0]
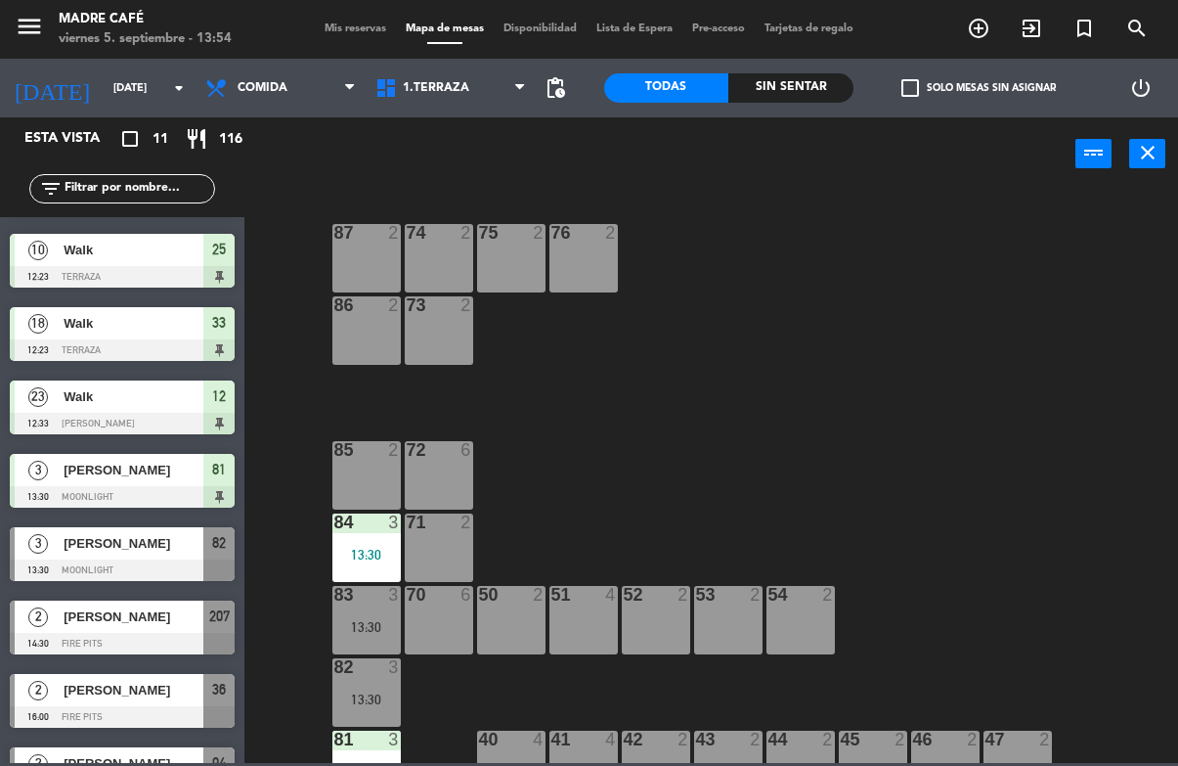
click at [103, 455] on div "[PERSON_NAME]" at bounding box center [133, 470] width 142 height 32
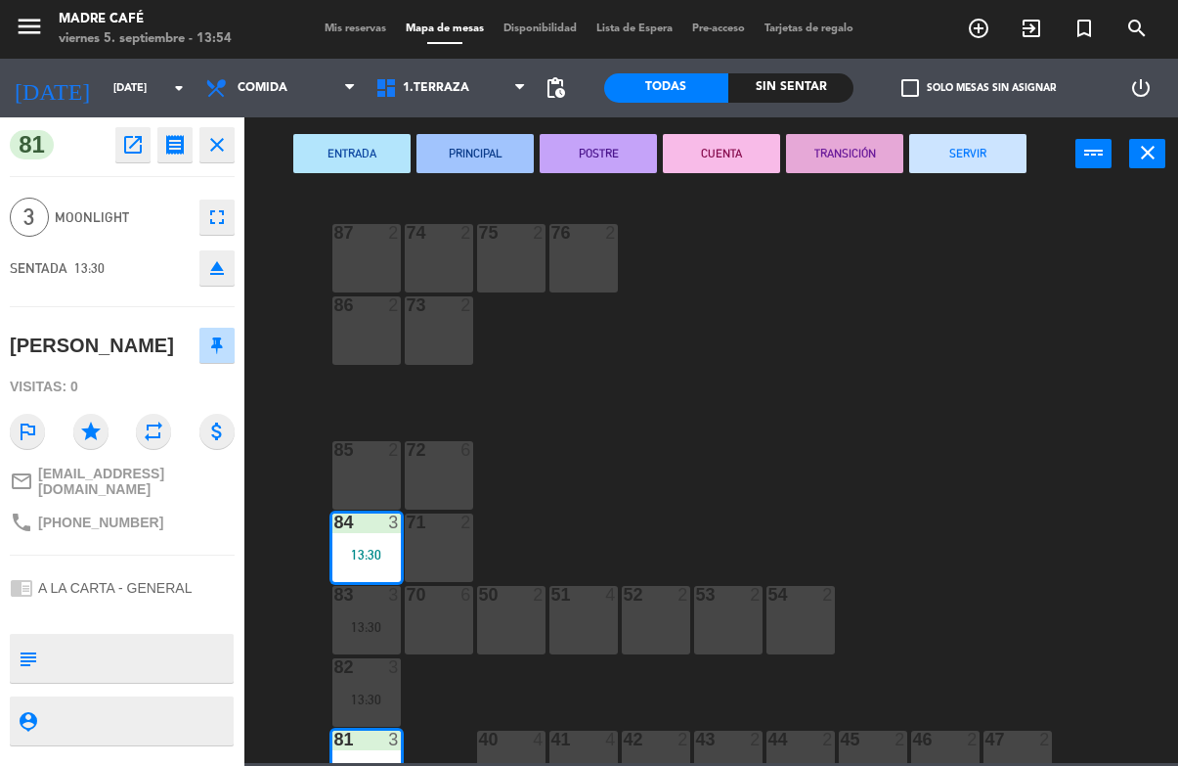
click at [966, 157] on button "SERVIR" at bounding box center [967, 153] width 117 height 39
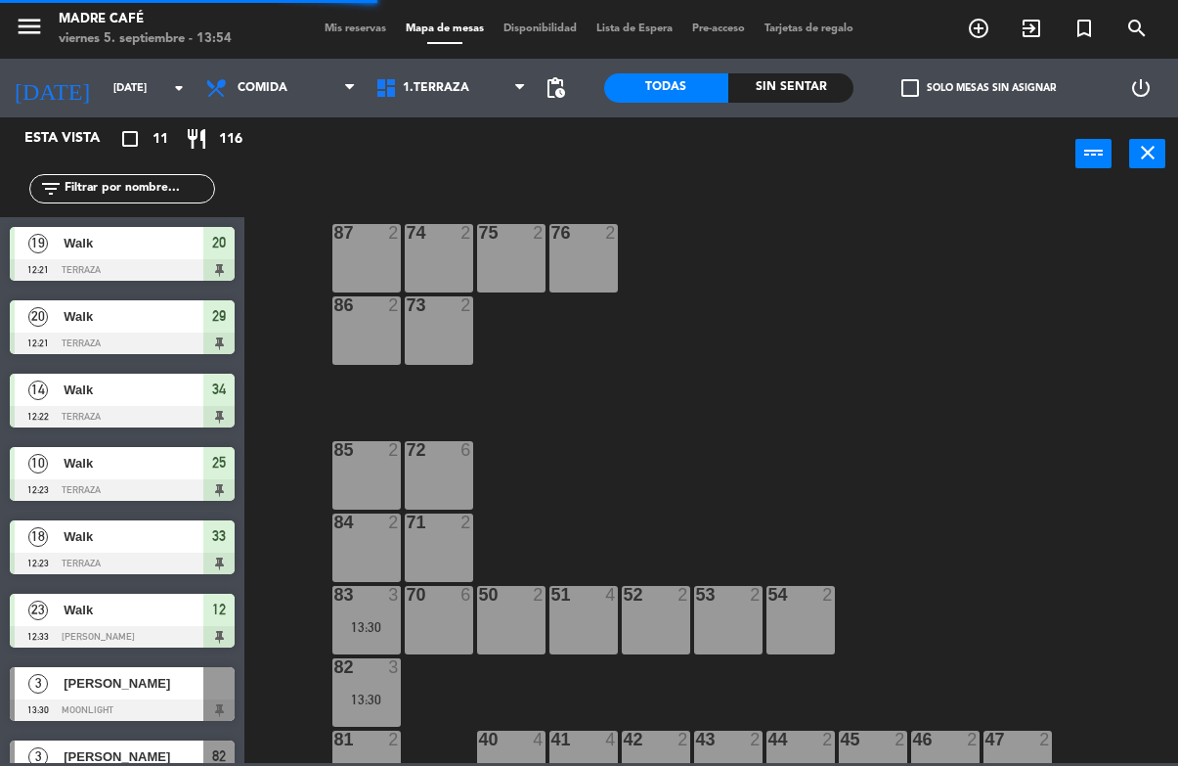
click at [73, 404] on div "Walk" at bounding box center [133, 389] width 142 height 32
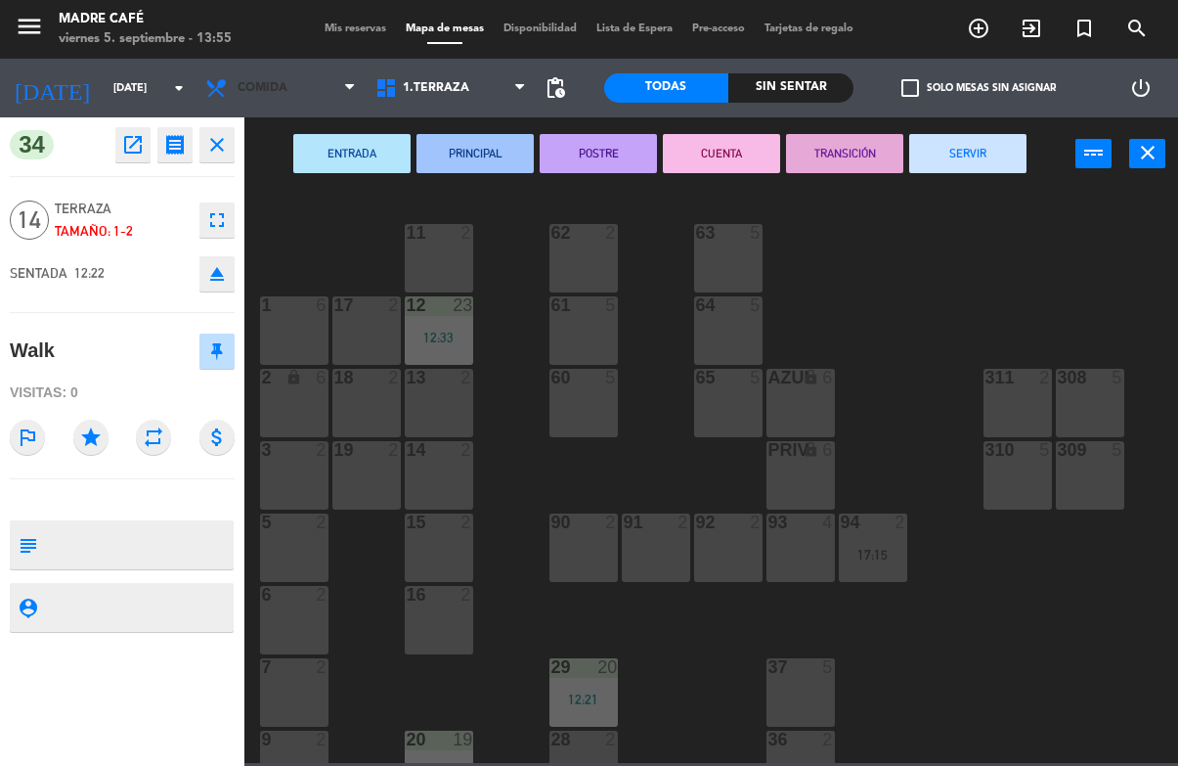
click at [267, 68] on span "Comida" at bounding box center [281, 87] width 170 height 43
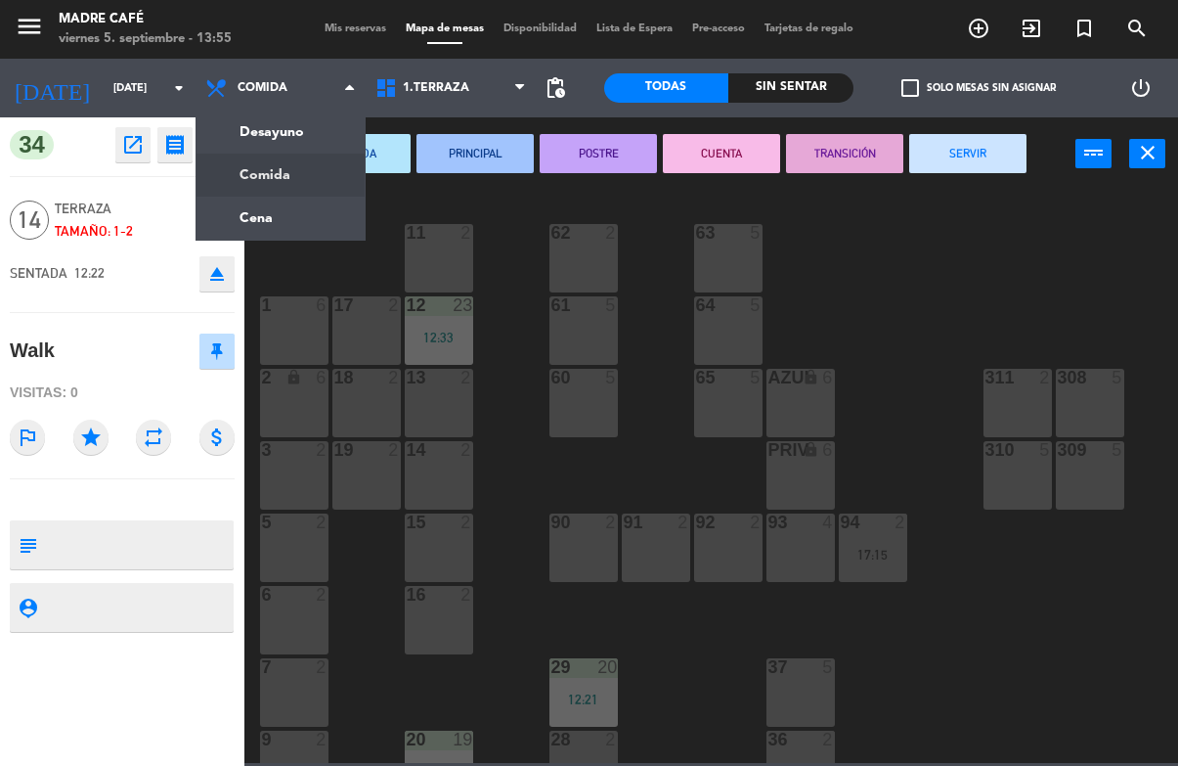
click at [259, 123] on ng-component "menu Madre Café [DATE] 5. septiembre - 13:55 Mis reservas Mapa de mesas Disponi…" at bounding box center [589, 381] width 1178 height 763
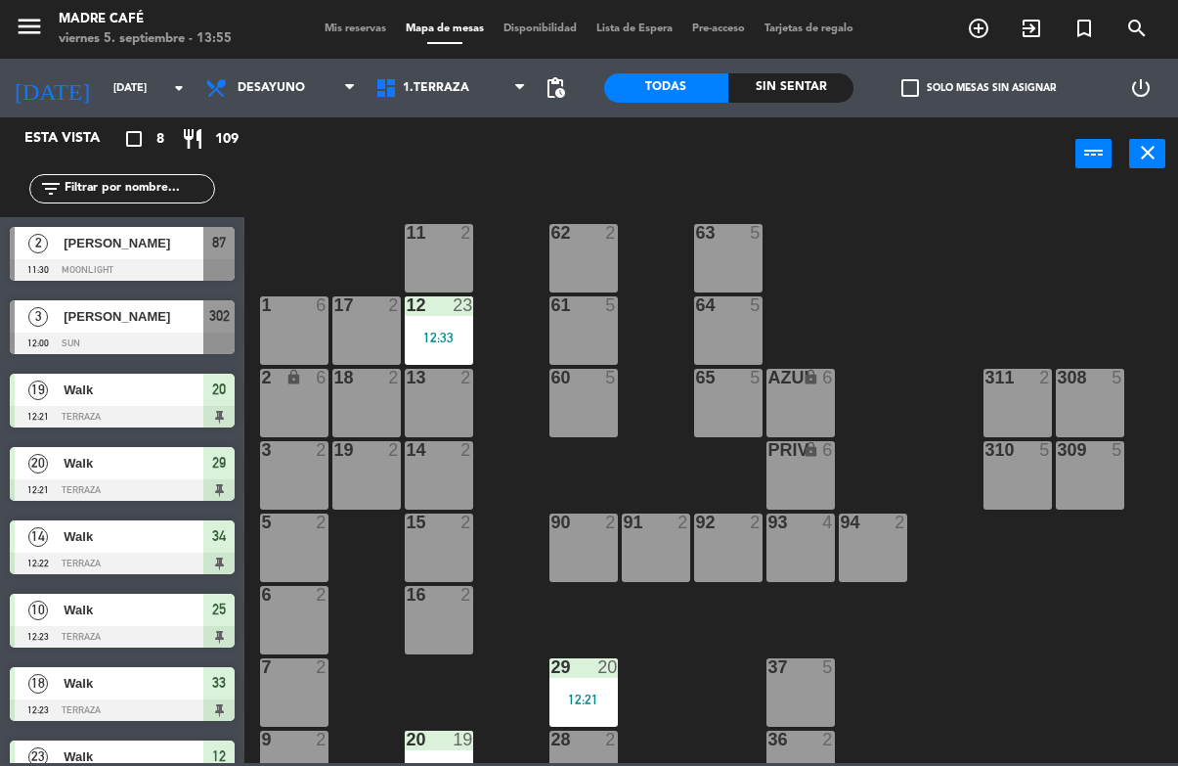
click at [87, 243] on span "[PERSON_NAME]" at bounding box center [134, 243] width 140 height 21
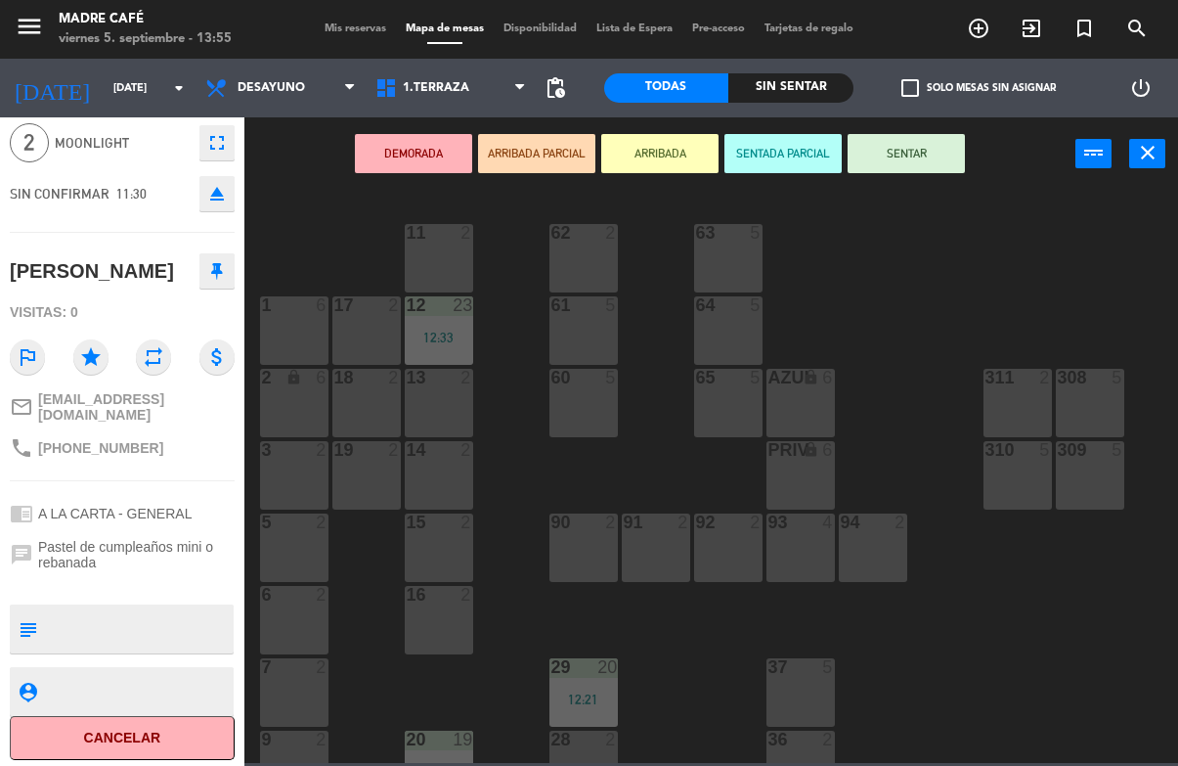
scroll to position [73, 0]
click at [83, 745] on button "Cancelar" at bounding box center [122, 739] width 225 height 44
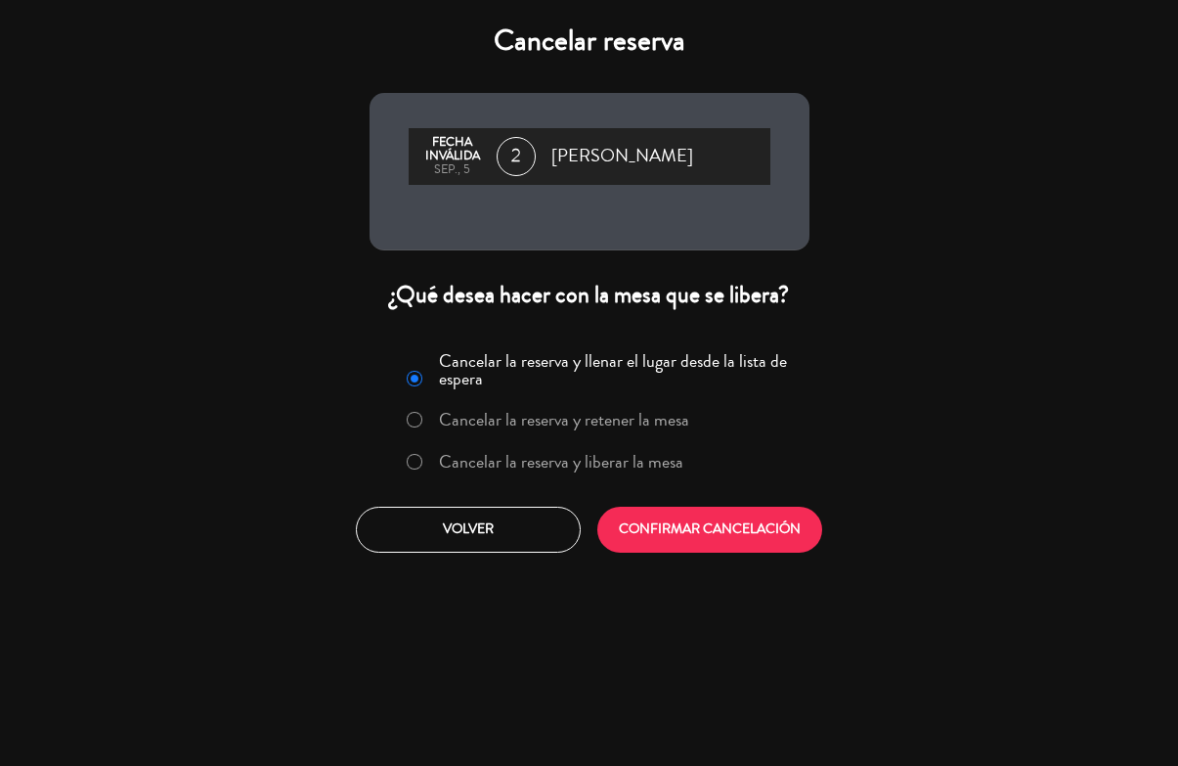
click at [780, 536] on button "CONFIRMAR CANCELACIÓN" at bounding box center [709, 529] width 225 height 46
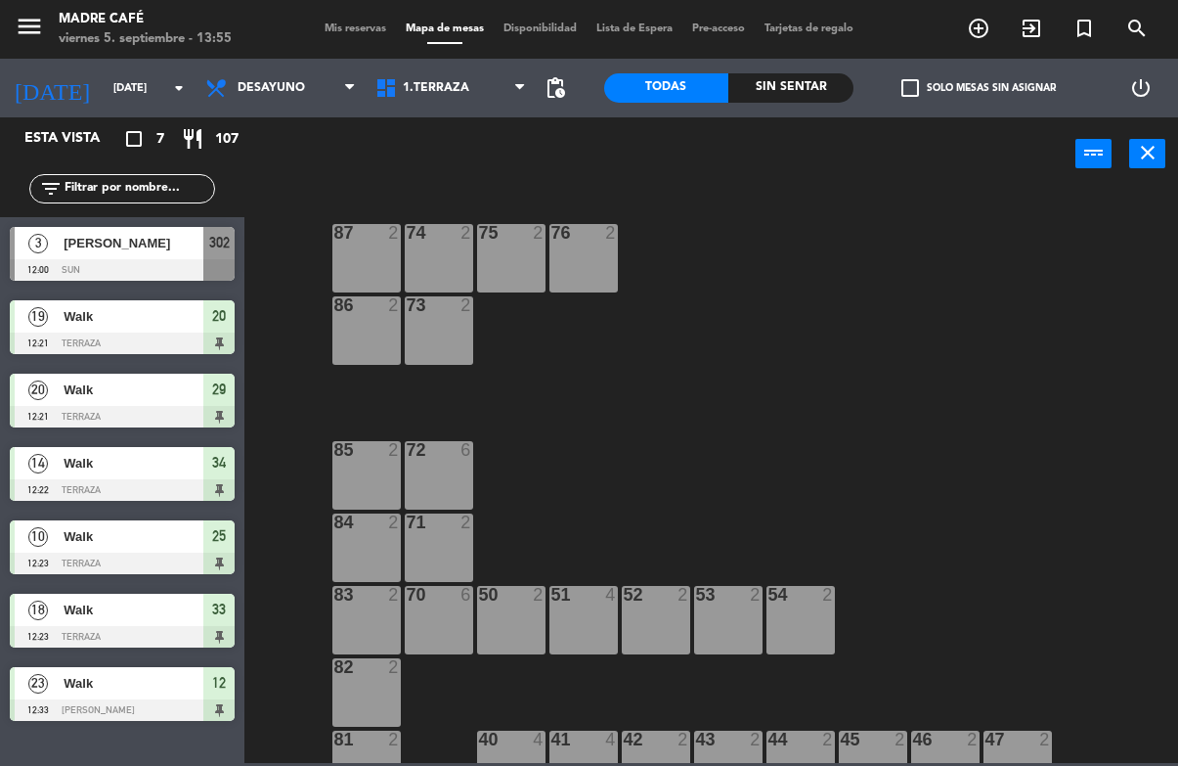
click at [89, 249] on span "[PERSON_NAME]" at bounding box center [134, 243] width 140 height 21
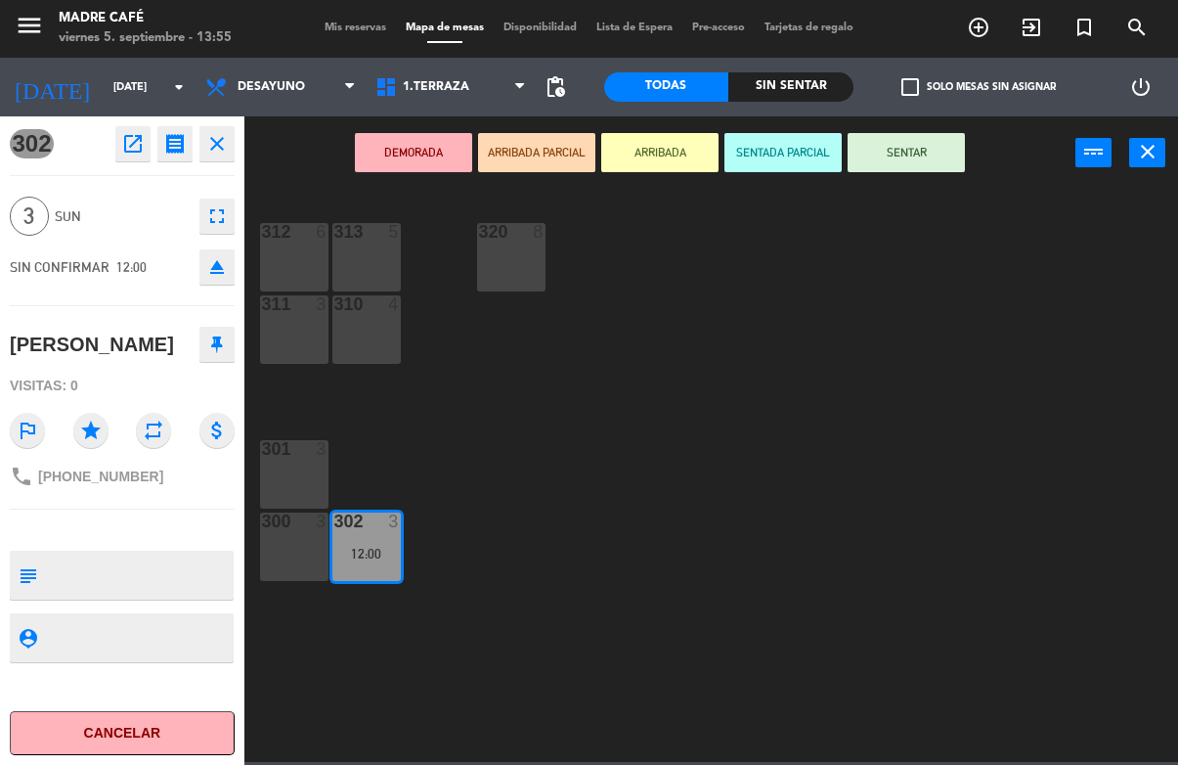
click at [95, 728] on button "Cancelar" at bounding box center [122, 734] width 225 height 44
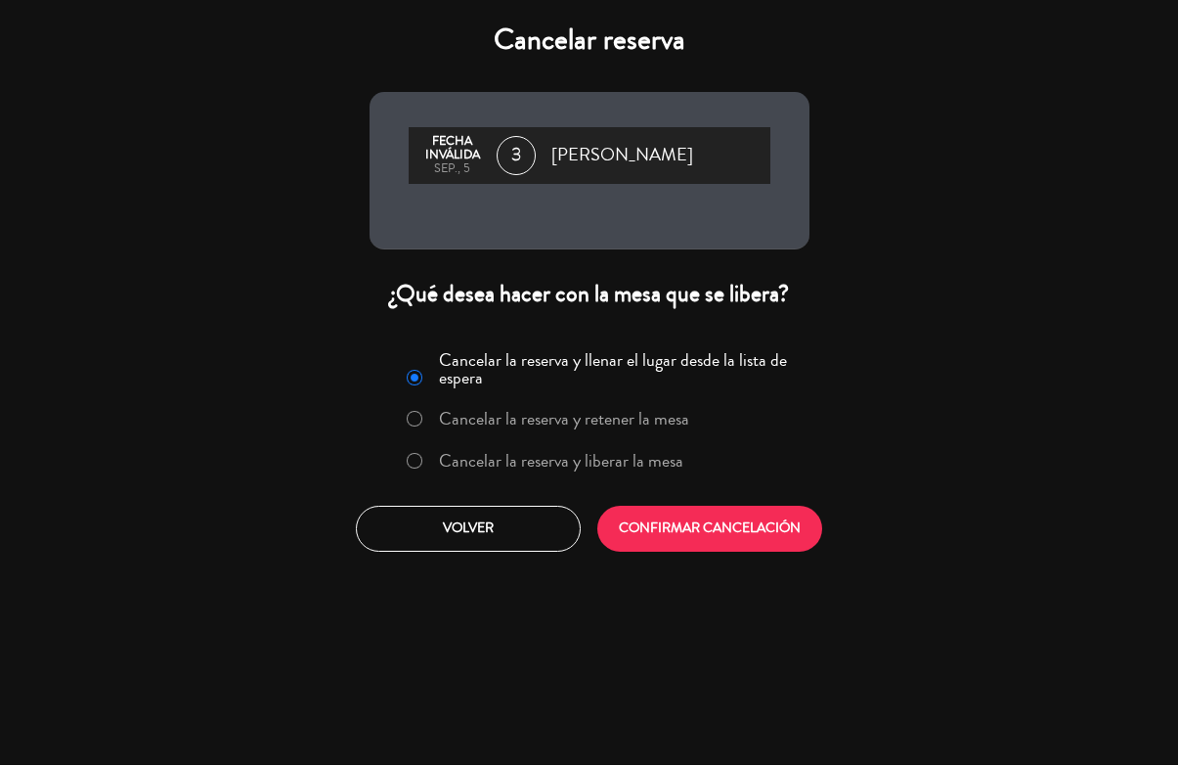
click at [774, 524] on button "CONFIRMAR CANCELACIÓN" at bounding box center [709, 529] width 225 height 46
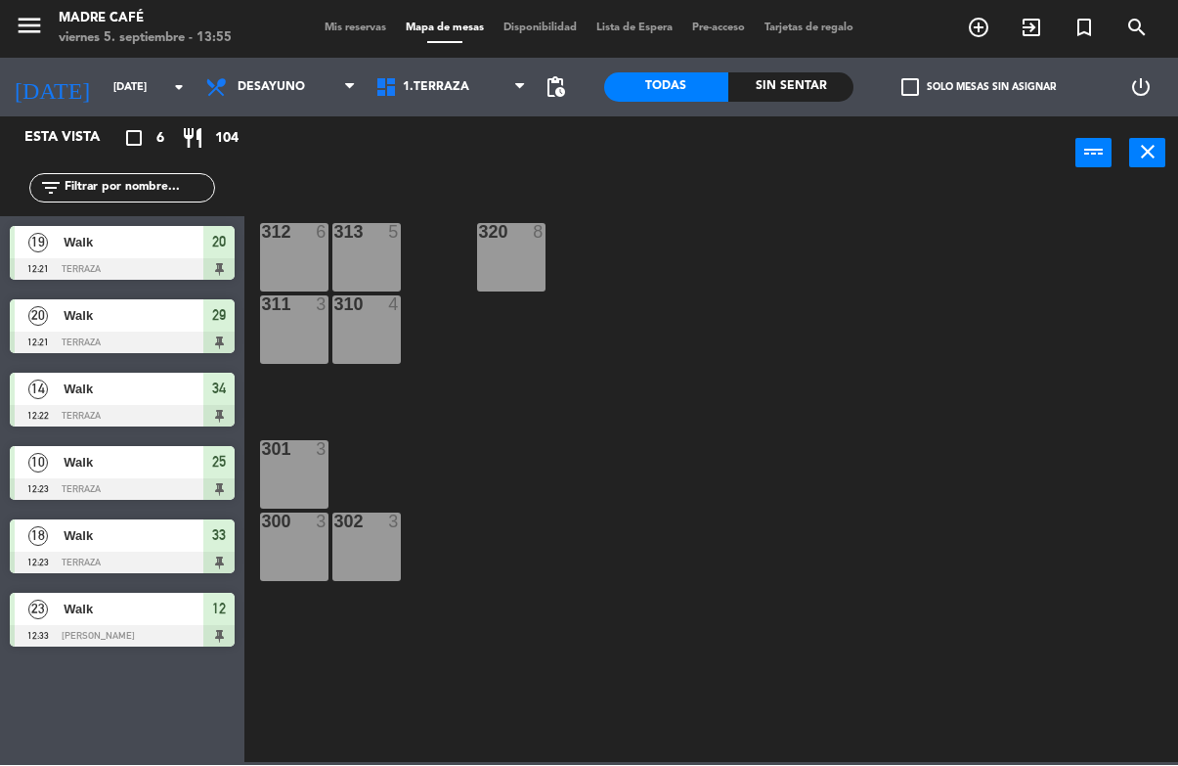
click at [113, 247] on span "Walk" at bounding box center [134, 243] width 140 height 21
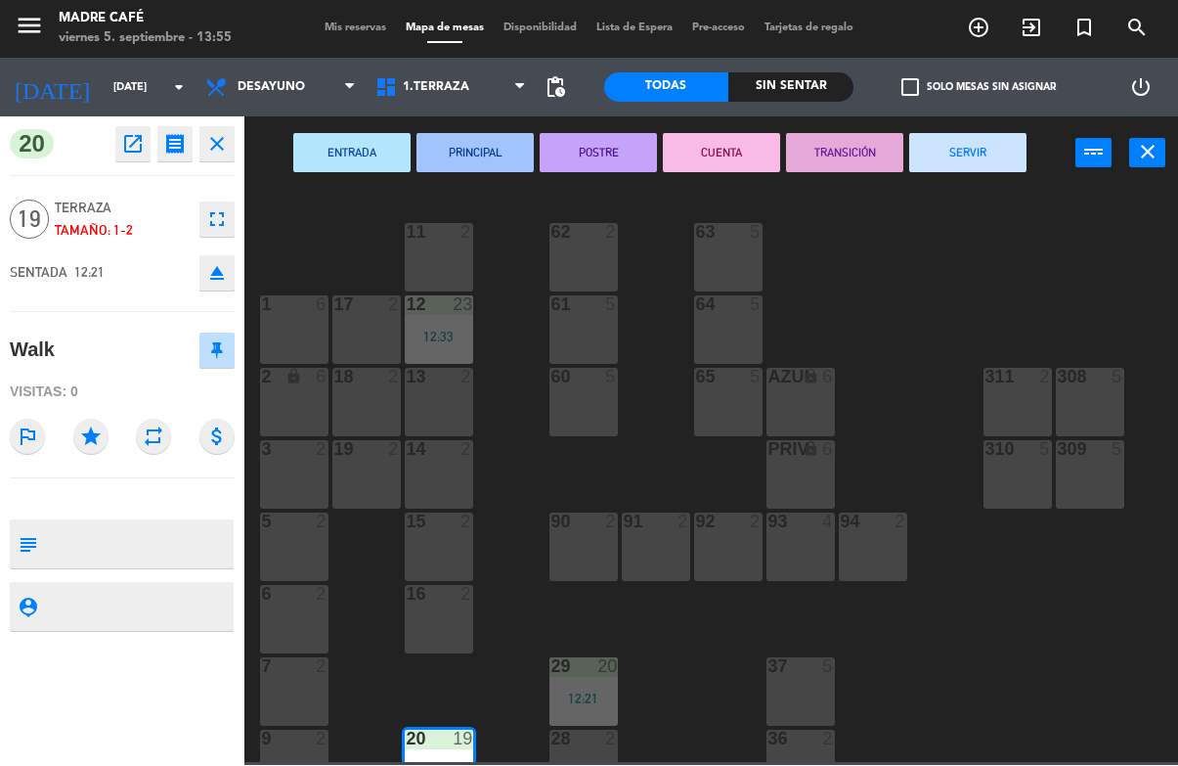
click at [954, 120] on div "ENTRADA PRINCIPAL POSTRE CUENTA TRANSICIÓN SERVIR power_input close" at bounding box center [659, 154] width 831 height 74
click at [984, 134] on button "SERVIR" at bounding box center [967, 153] width 117 height 39
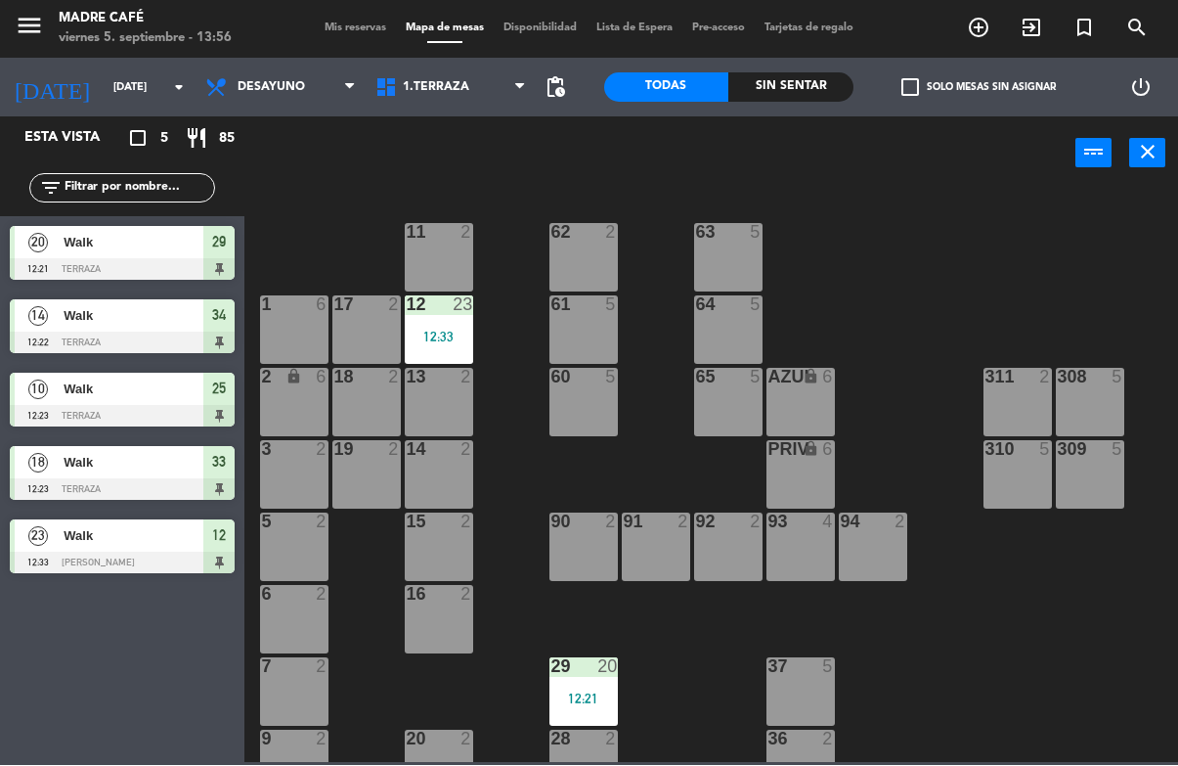
click at [82, 255] on div "Walk" at bounding box center [133, 243] width 142 height 32
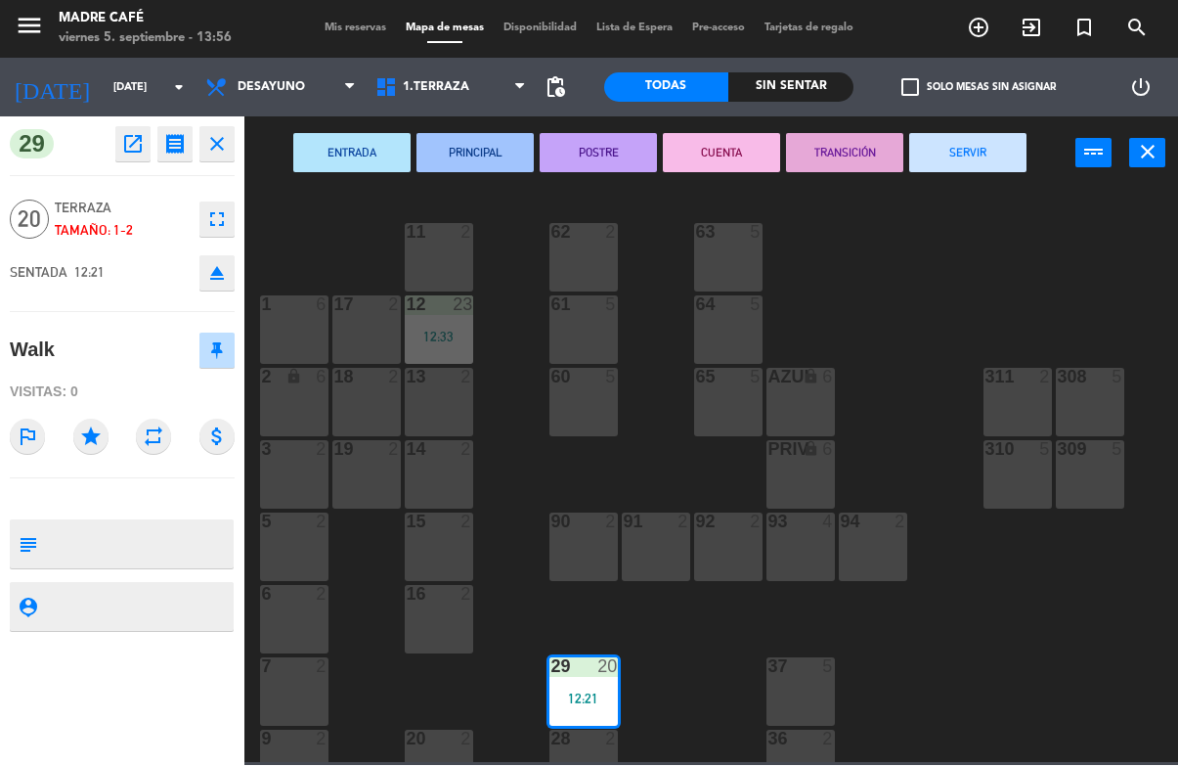
click at [984, 159] on button "SERVIR" at bounding box center [967, 153] width 117 height 39
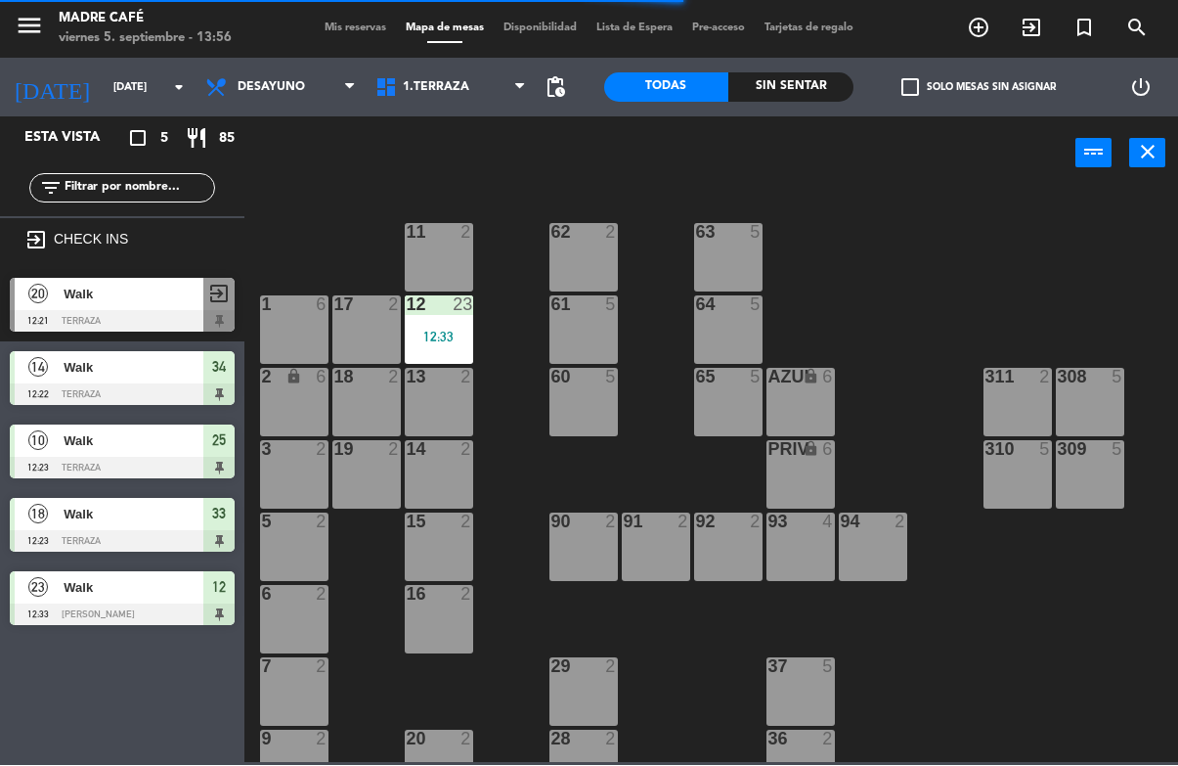
click at [94, 379] on div "Walk" at bounding box center [133, 368] width 142 height 32
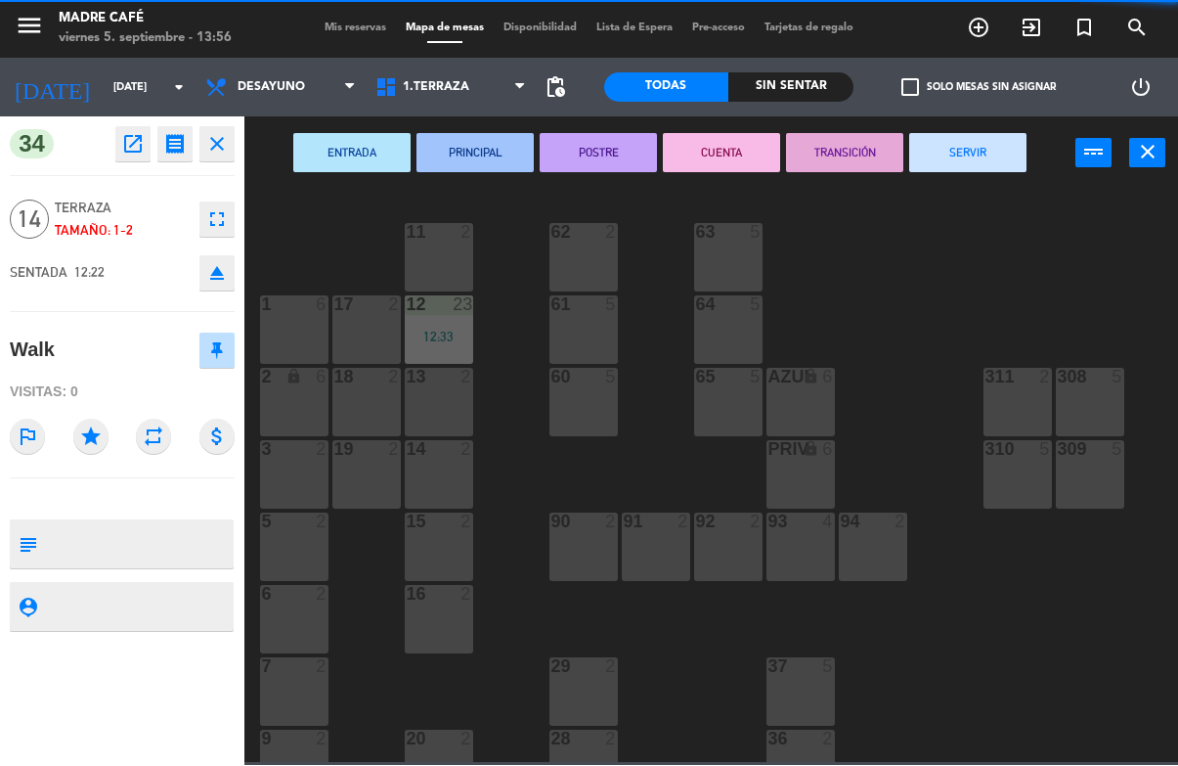
click at [1001, 145] on button "SERVIR" at bounding box center [967, 153] width 117 height 39
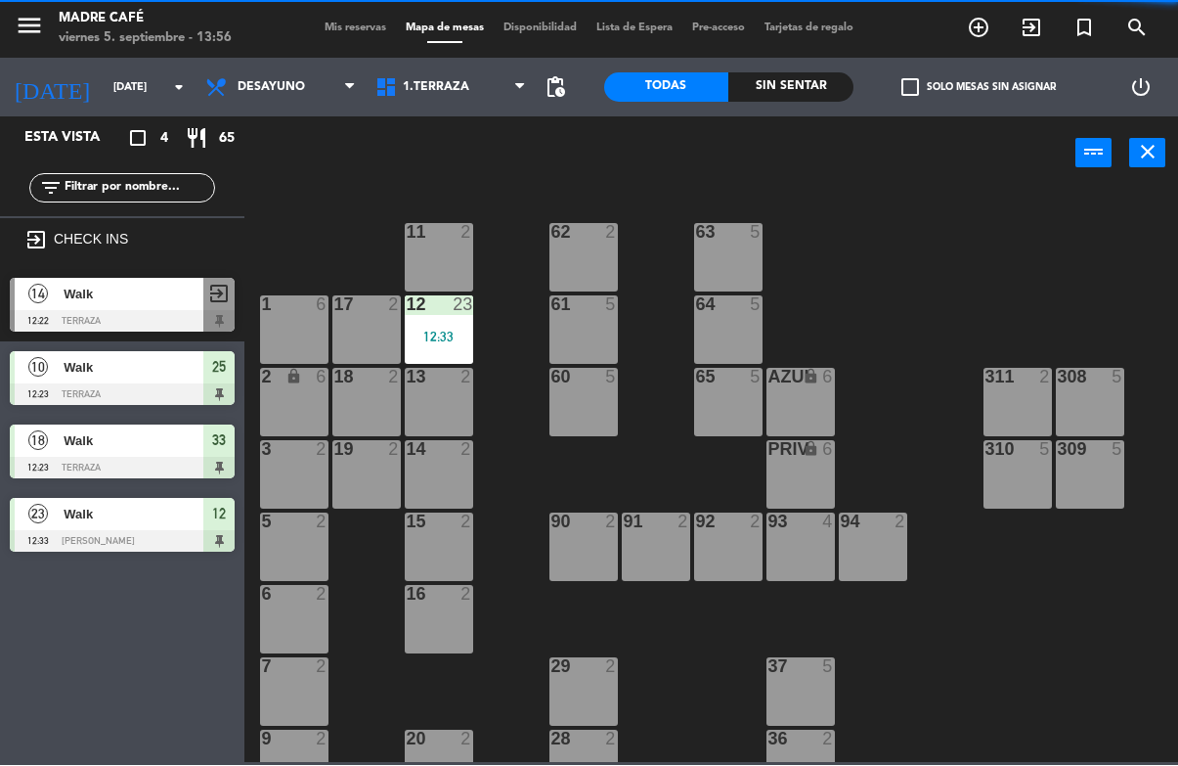
click at [92, 443] on span "Walk" at bounding box center [134, 441] width 140 height 21
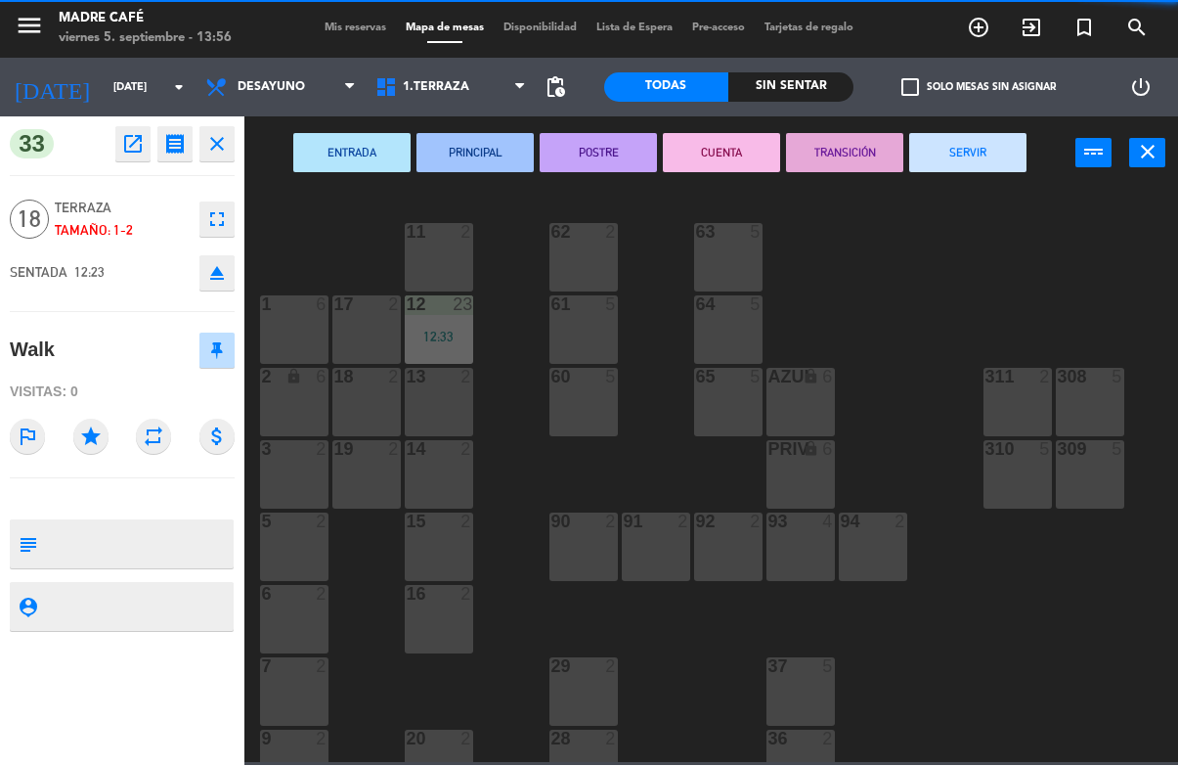
click at [986, 146] on button "SERVIR" at bounding box center [967, 153] width 117 height 39
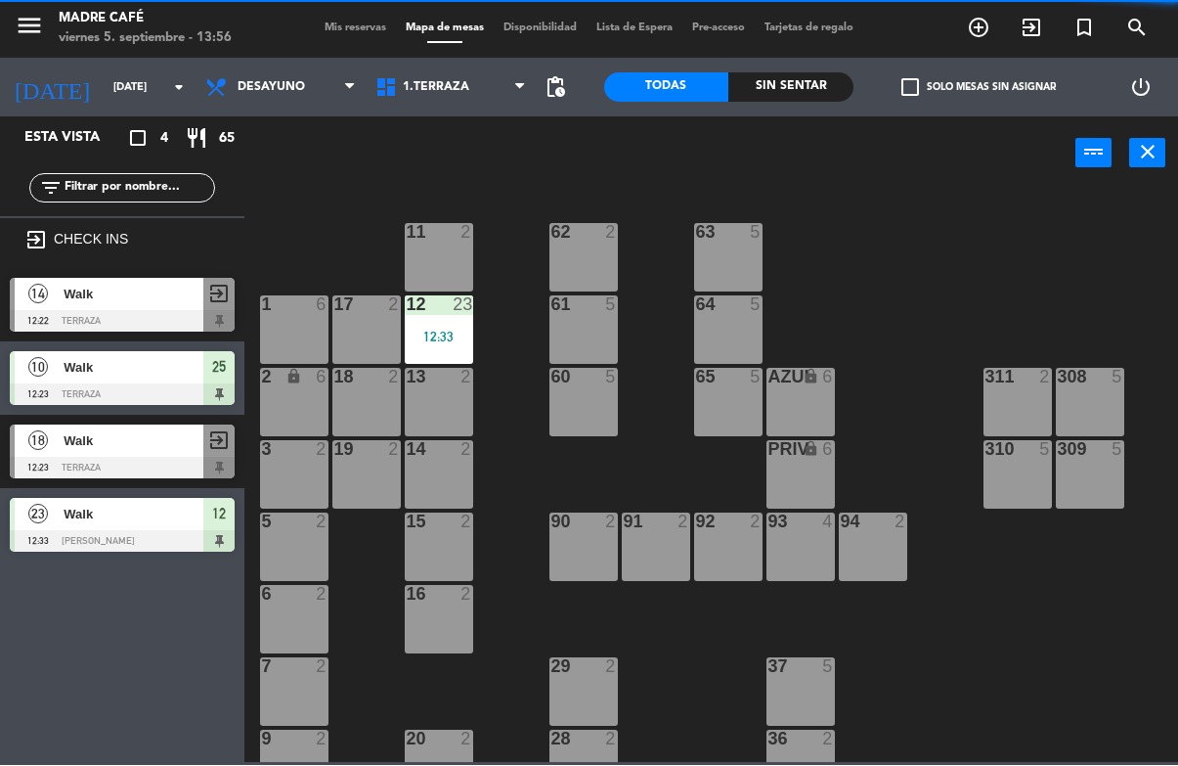
click at [74, 531] on div at bounding box center [122, 542] width 225 height 22
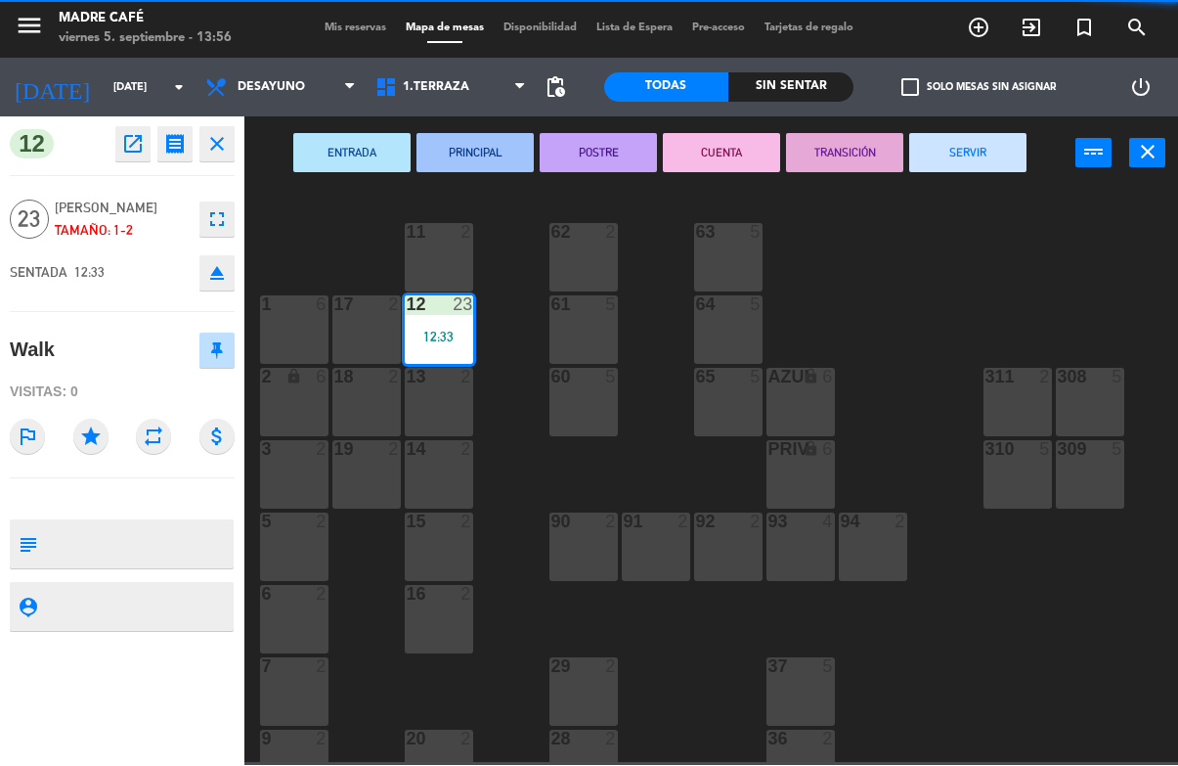
click at [970, 153] on button "SERVIR" at bounding box center [967, 153] width 117 height 39
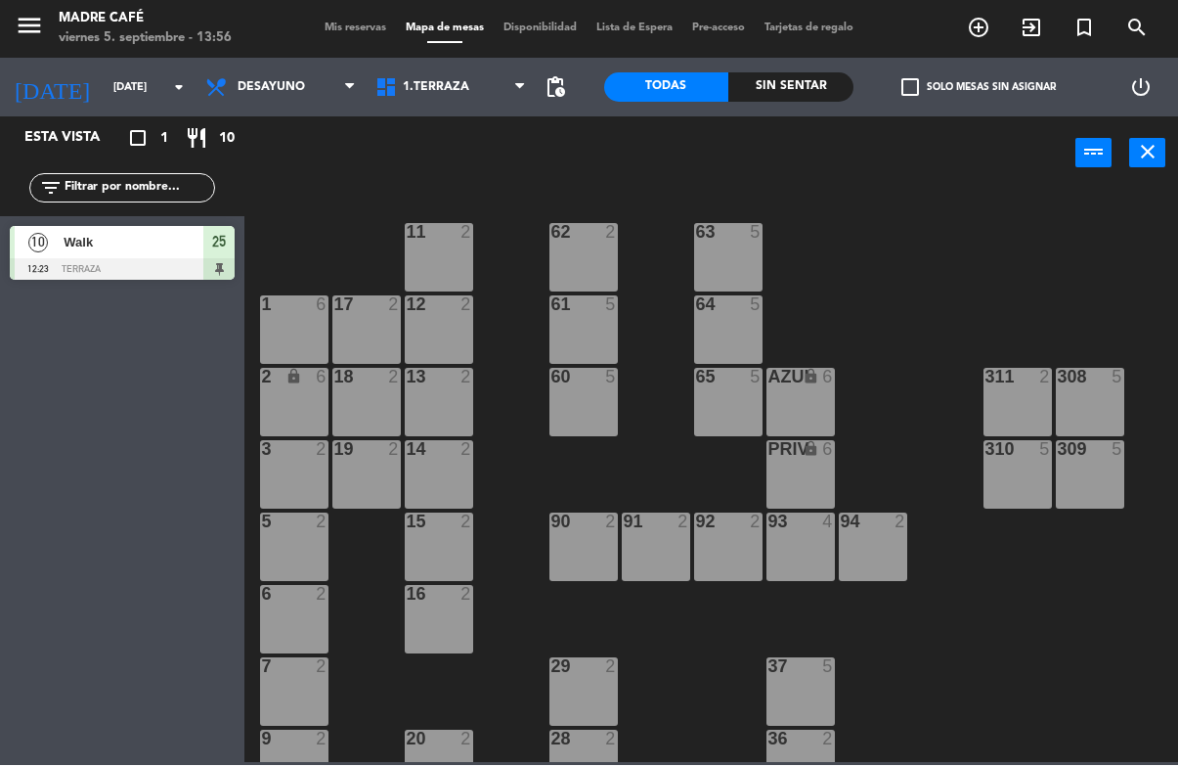
click at [121, 272] on div at bounding box center [122, 270] width 225 height 22
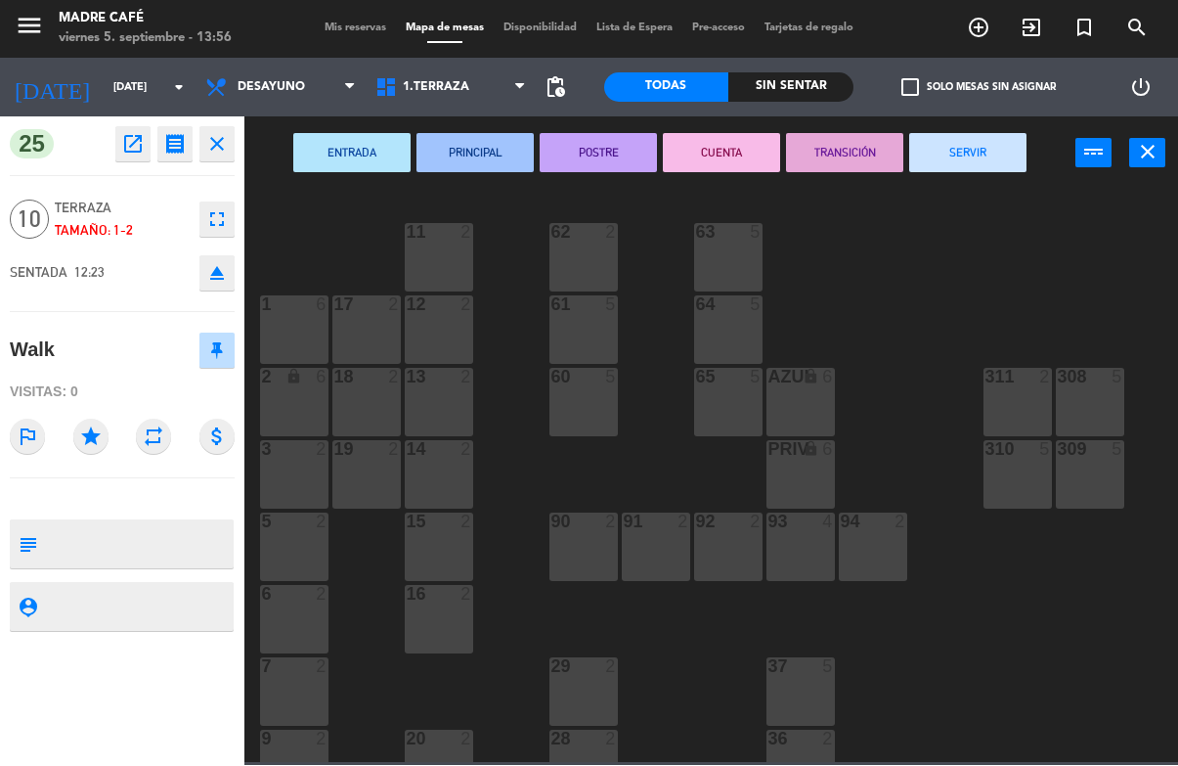
click at [944, 134] on button "SERVIR" at bounding box center [967, 153] width 117 height 39
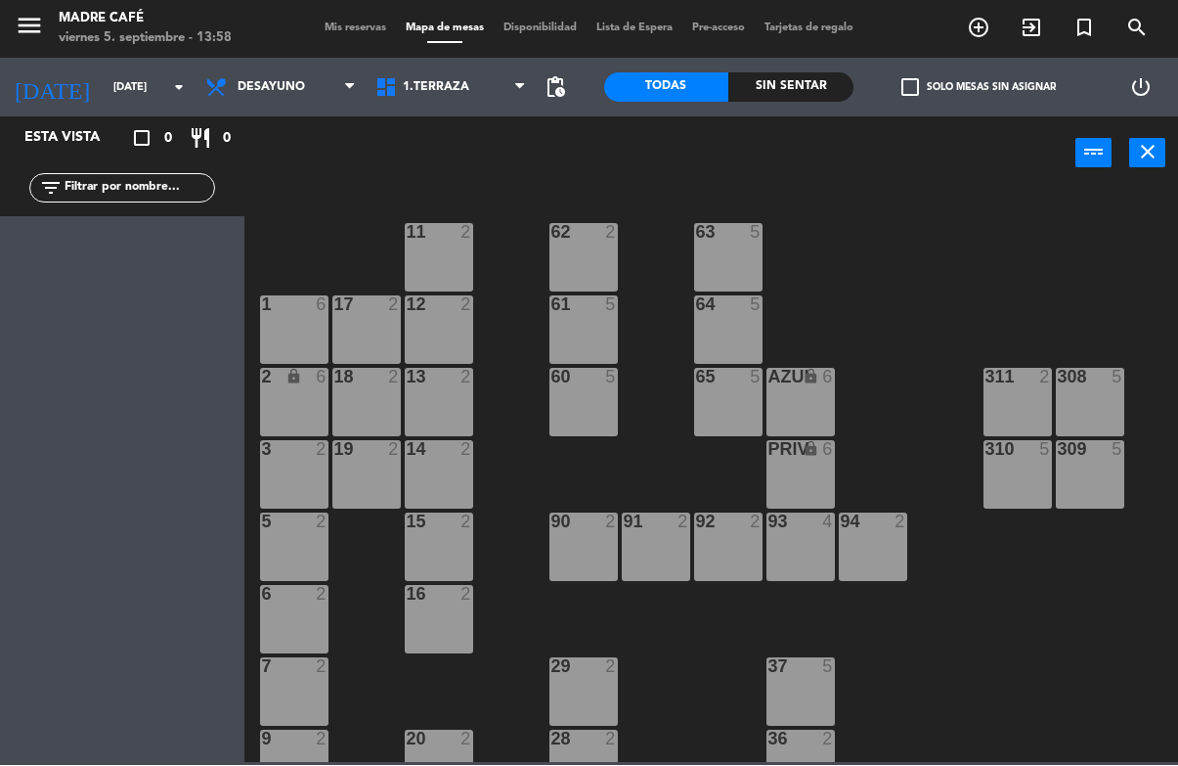
click at [259, 72] on span "Desayuno" at bounding box center [281, 87] width 170 height 43
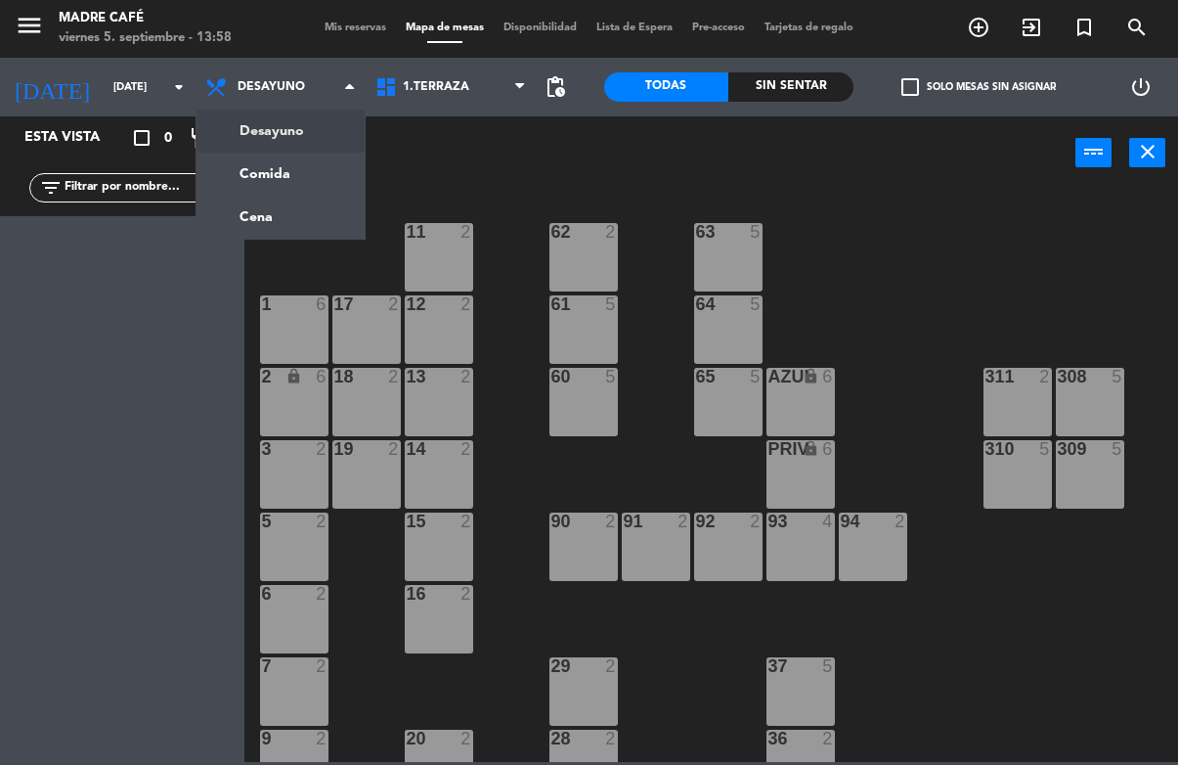
click at [253, 169] on ng-component "menu Madre Café [DATE] 5. septiembre - 13:58 Mis reservas Mapa de mesas Disponi…" at bounding box center [589, 381] width 1178 height 763
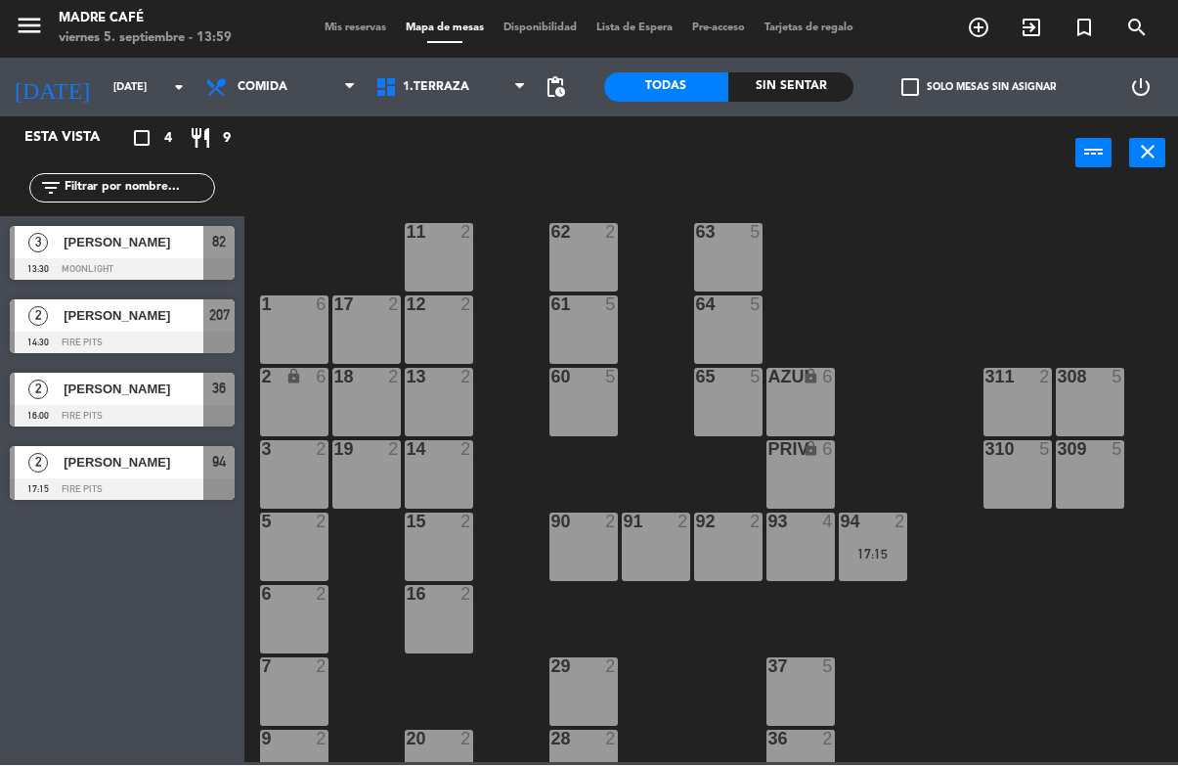
click at [1048, 17] on span "exit_to_app" at bounding box center [1031, 28] width 53 height 33
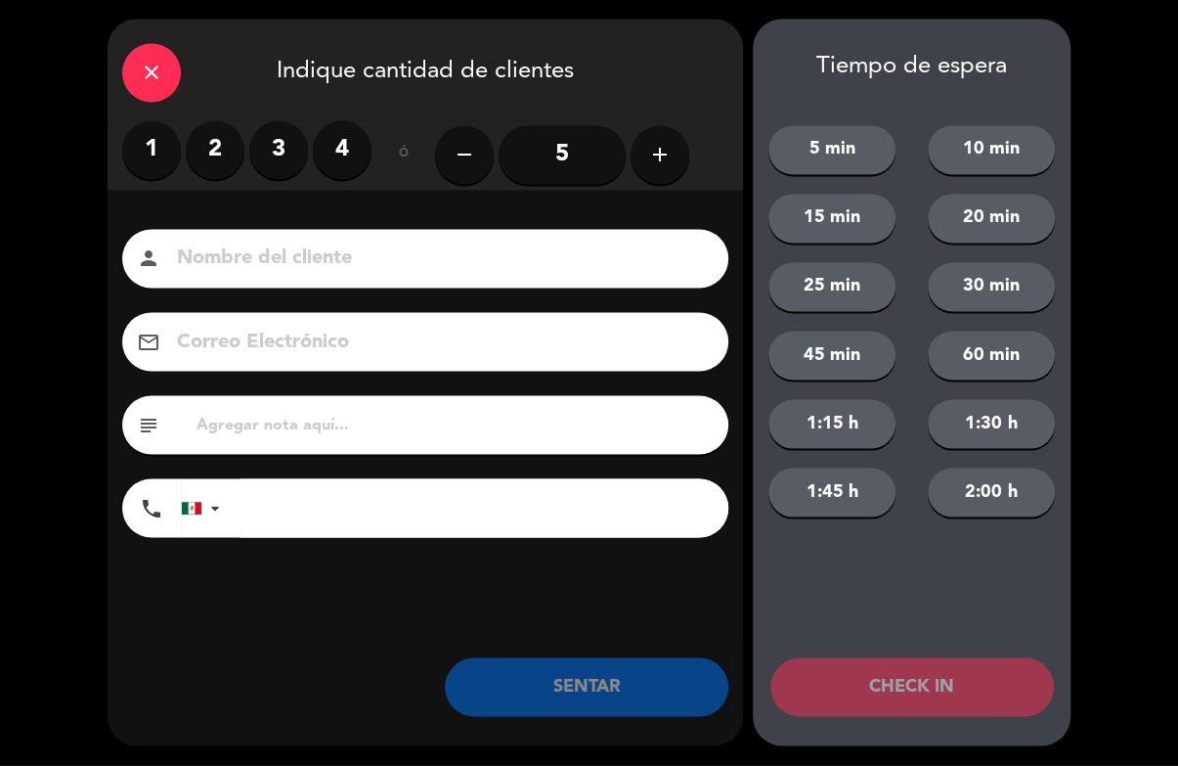
click at [277, 138] on label "3" at bounding box center [278, 150] width 59 height 59
click at [285, 267] on input at bounding box center [439, 259] width 528 height 34
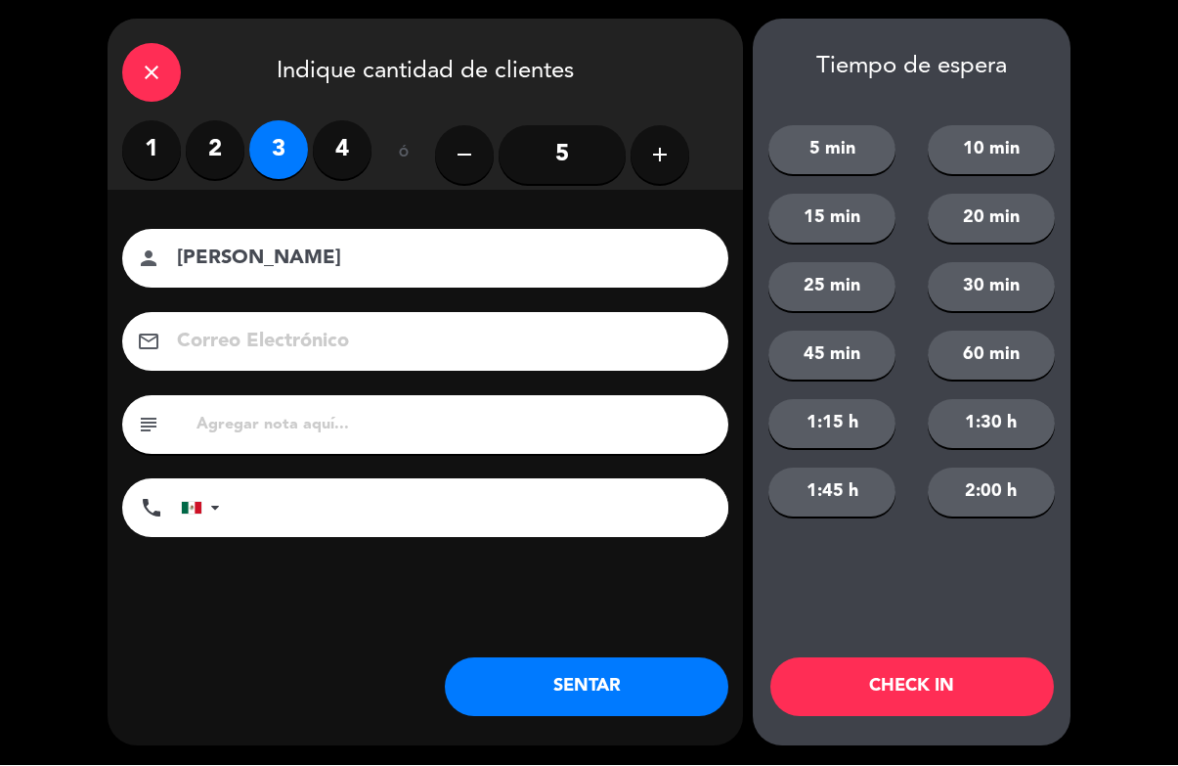
click at [379, 219] on div "Nombre del cliente person [PERSON_NAME] Correo Electrónico email subject phone …" at bounding box center [425, 416] width 635 height 451
click at [391, 258] on input "[PERSON_NAME]" at bounding box center [439, 259] width 528 height 34
type input "Nicol40"
click at [937, 691] on button "CHECK IN" at bounding box center [912, 687] width 284 height 59
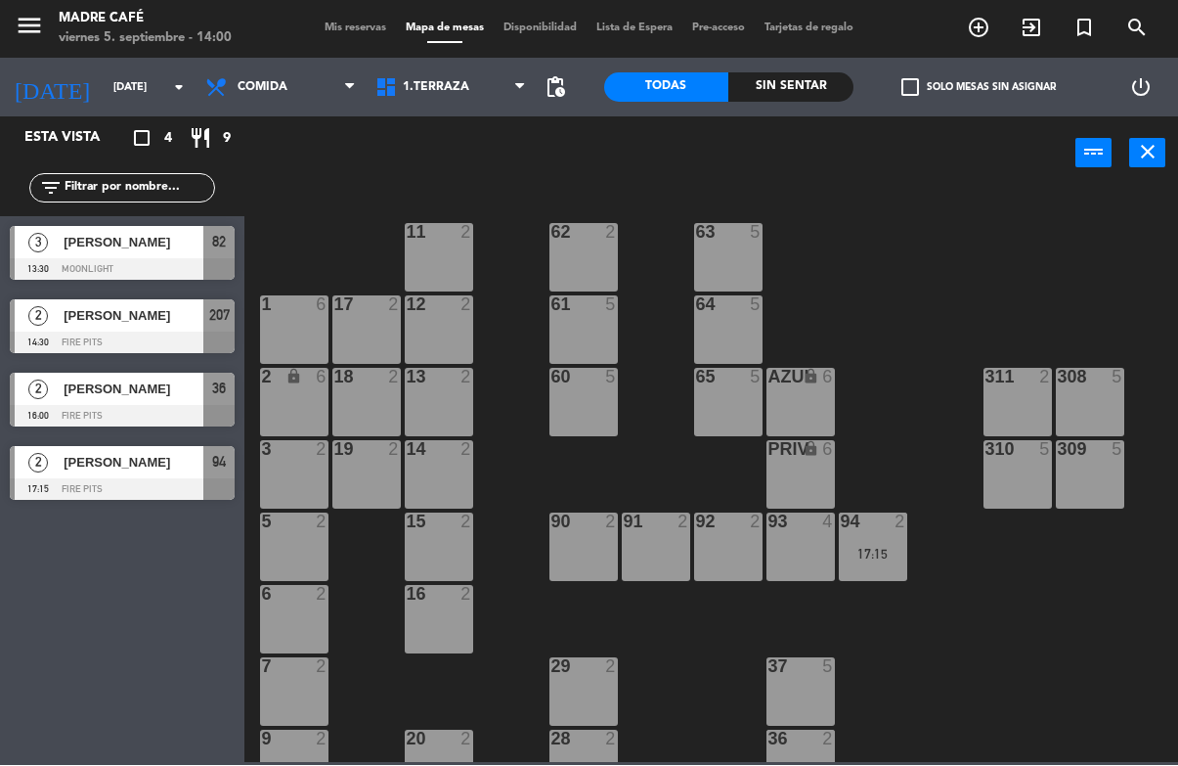
click at [1027, 17] on icon "exit_to_app" at bounding box center [1031, 28] width 23 height 23
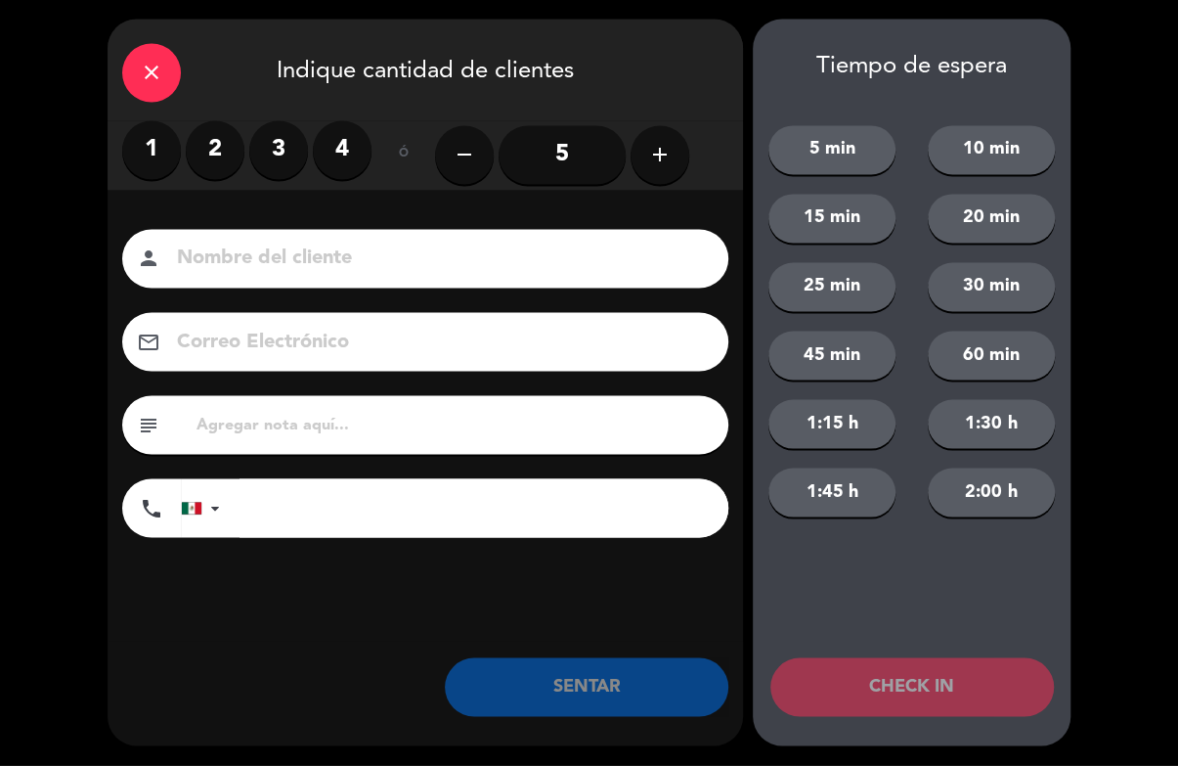
click at [211, 132] on label "2" at bounding box center [215, 150] width 59 height 59
click at [312, 256] on input at bounding box center [439, 259] width 528 height 34
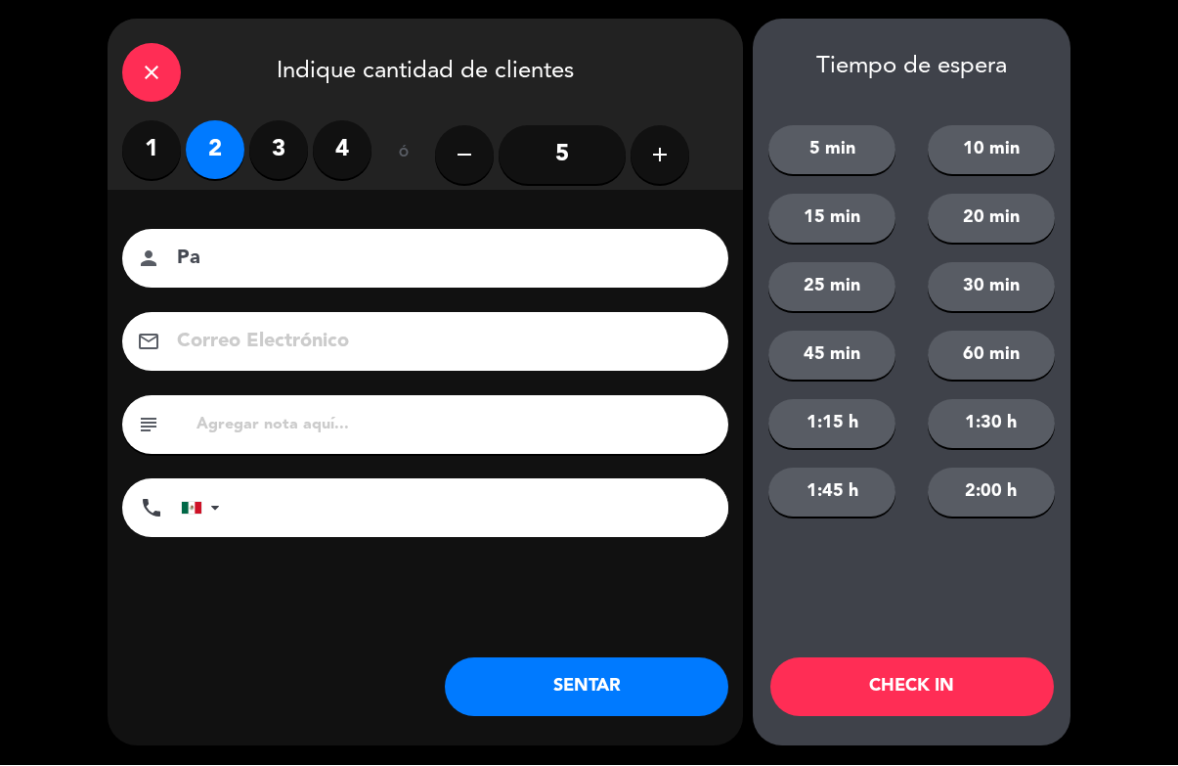
click at [341, 245] on input "Pa" at bounding box center [439, 259] width 528 height 34
type input "Pa102"
click at [901, 672] on button "CHECK IN" at bounding box center [912, 687] width 284 height 59
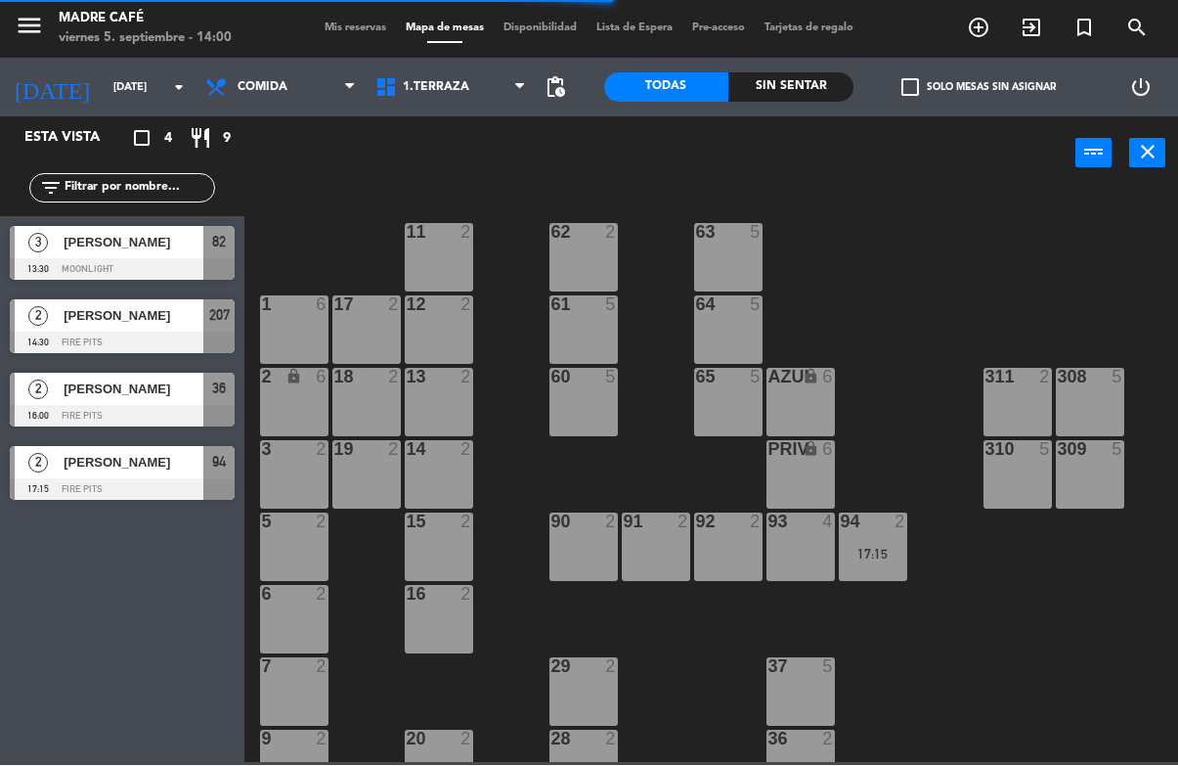
click at [1027, 27] on icon "exit_to_app" at bounding box center [1031, 28] width 23 height 23
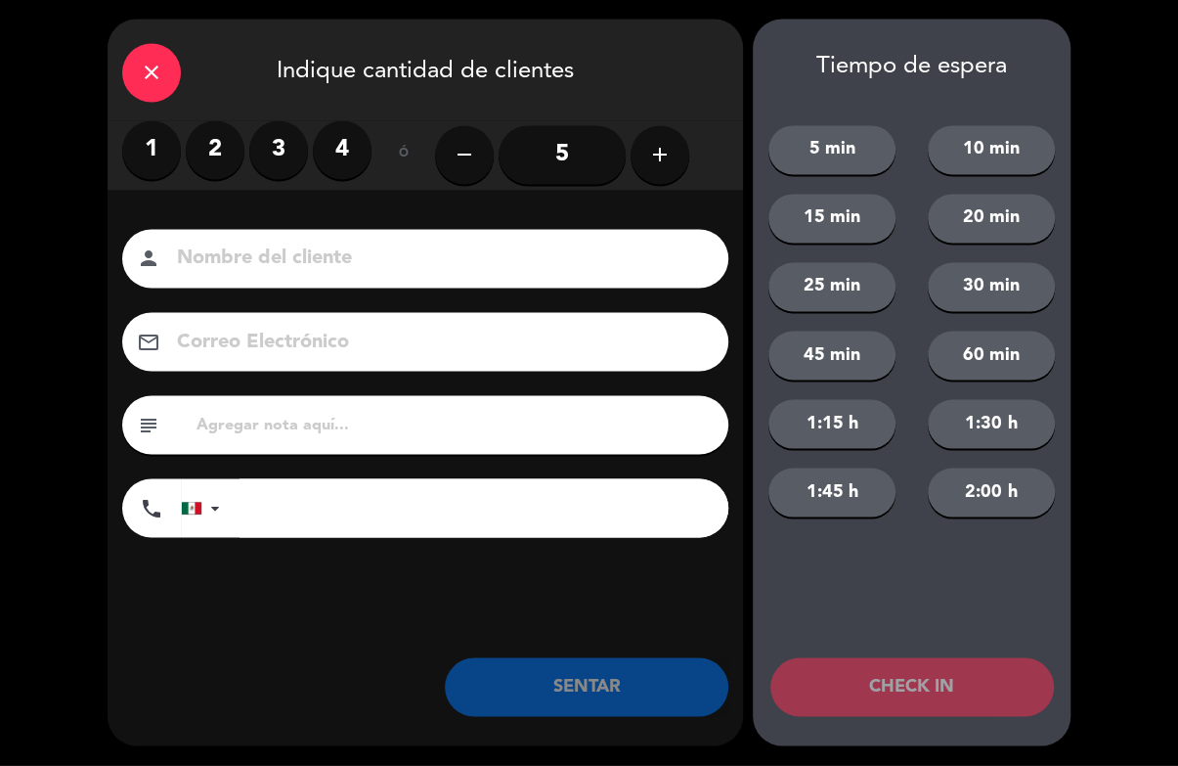
click at [219, 132] on label "2" at bounding box center [215, 150] width 59 height 59
click at [290, 249] on input at bounding box center [439, 259] width 528 height 34
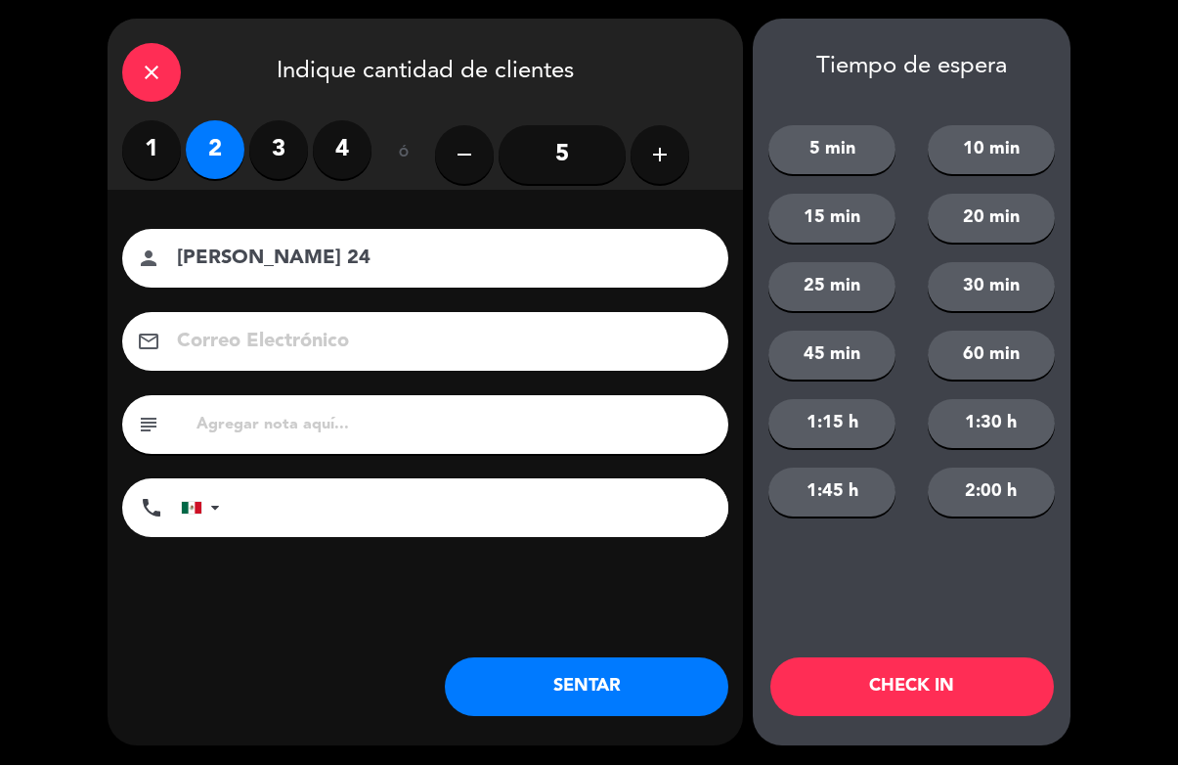
type input "[PERSON_NAME] 24"
click at [898, 685] on button "CHECK IN" at bounding box center [912, 687] width 284 height 59
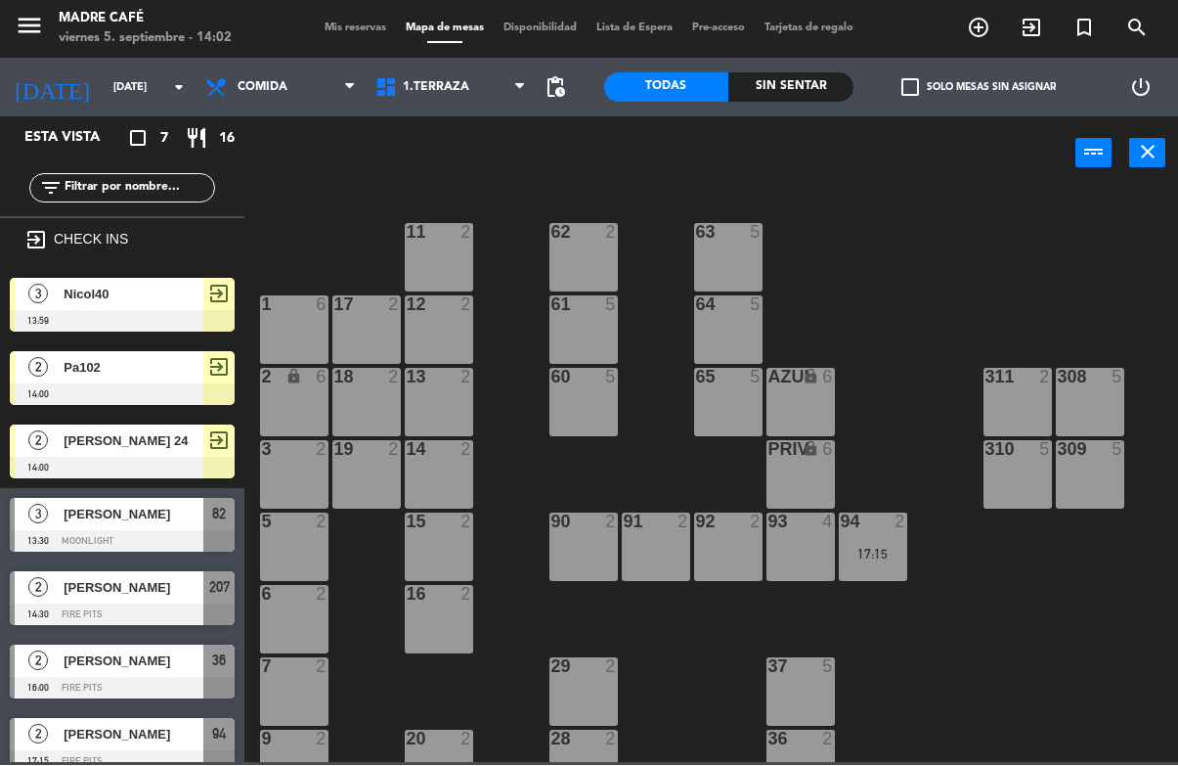
click at [988, 12] on span "add_circle_outline" at bounding box center [978, 28] width 53 height 33
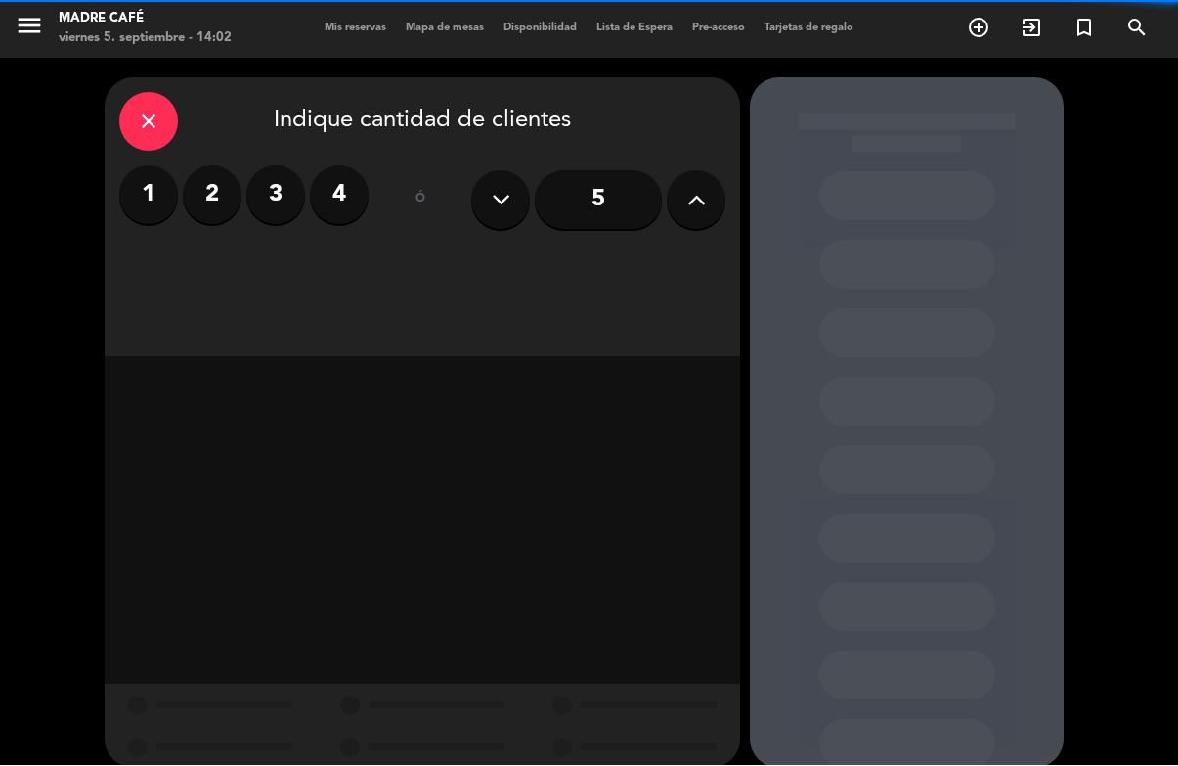
click at [217, 183] on label "2" at bounding box center [212, 195] width 59 height 59
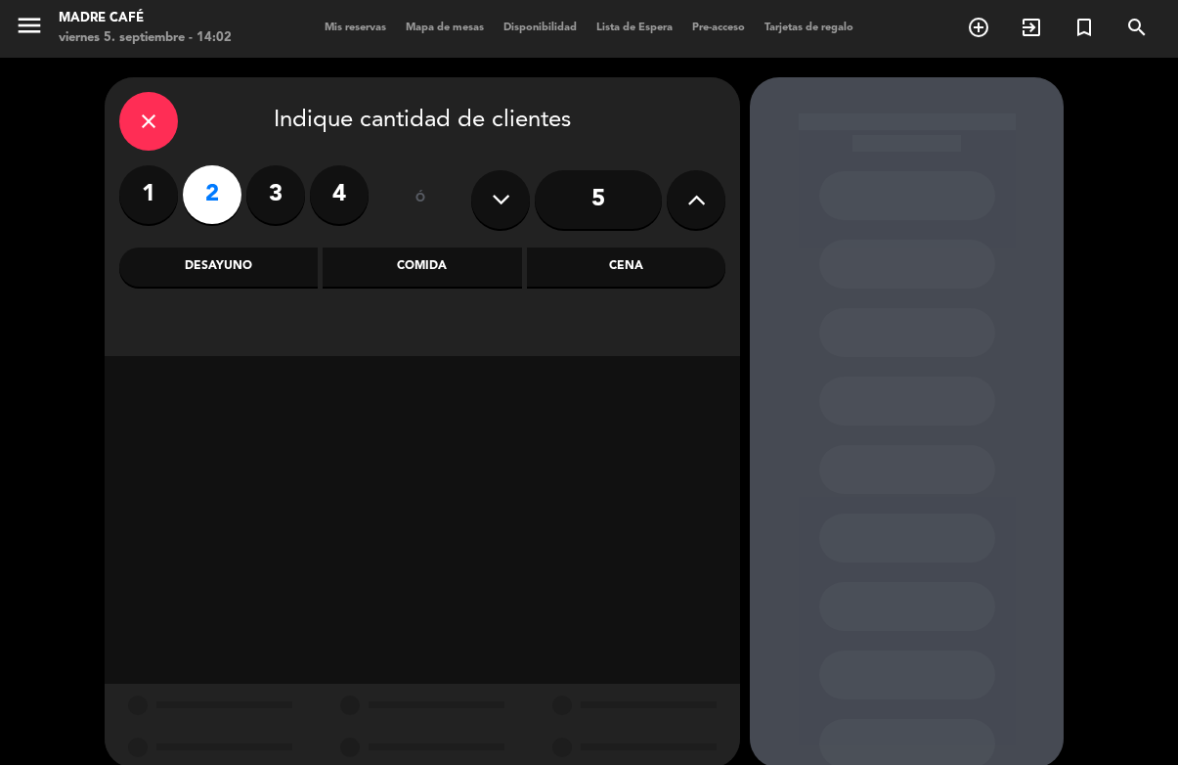
click at [659, 257] on div "Cena" at bounding box center [626, 267] width 198 height 39
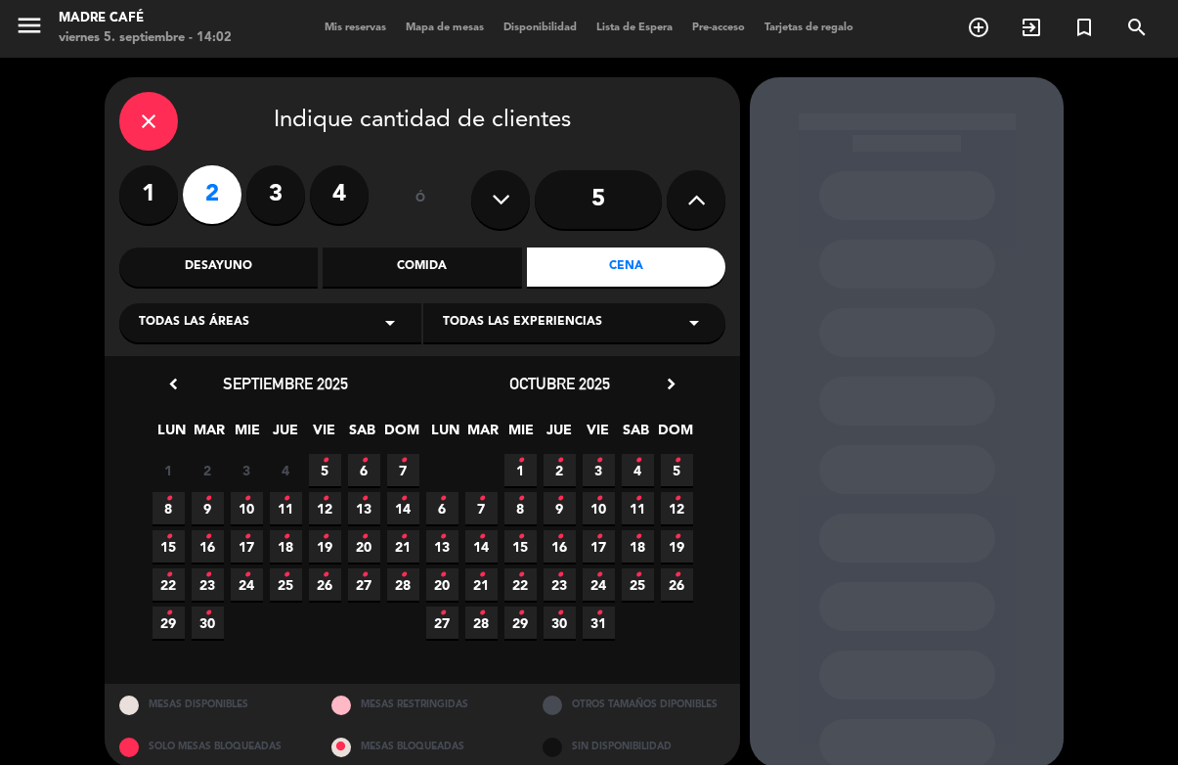
click at [322, 454] on icon "•" at bounding box center [325, 461] width 7 height 31
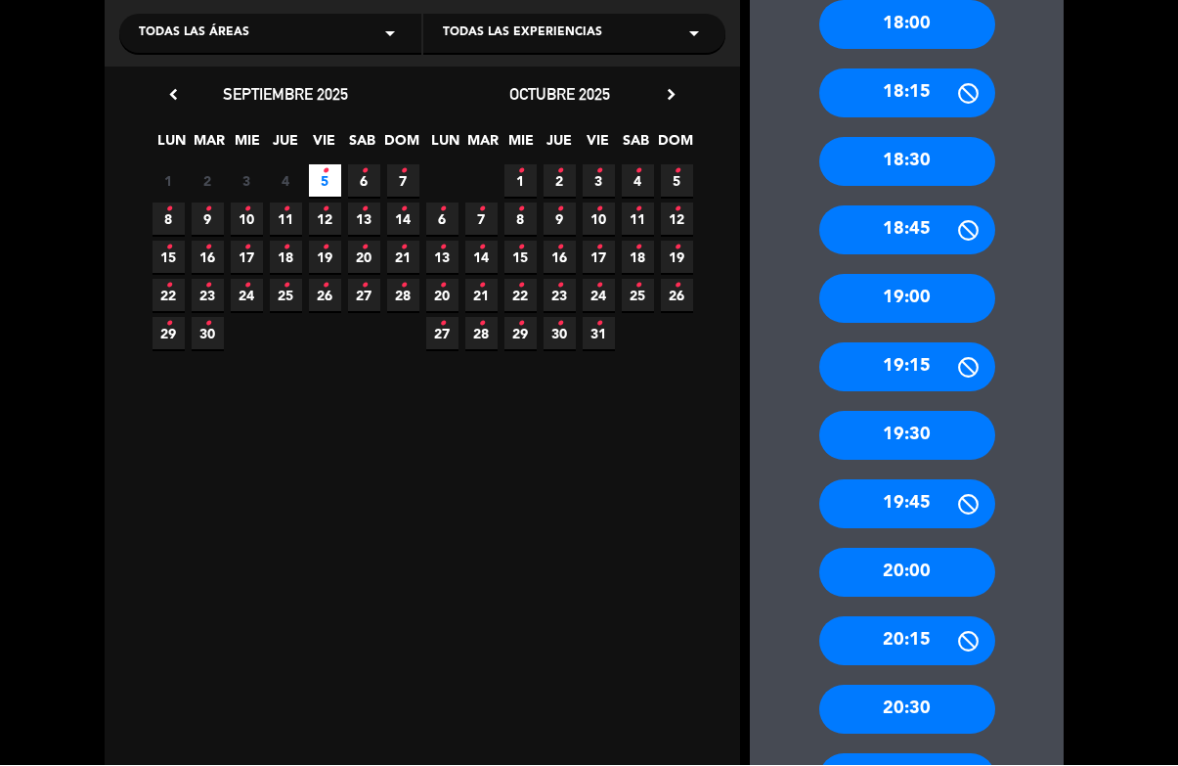
scroll to position [290, 0]
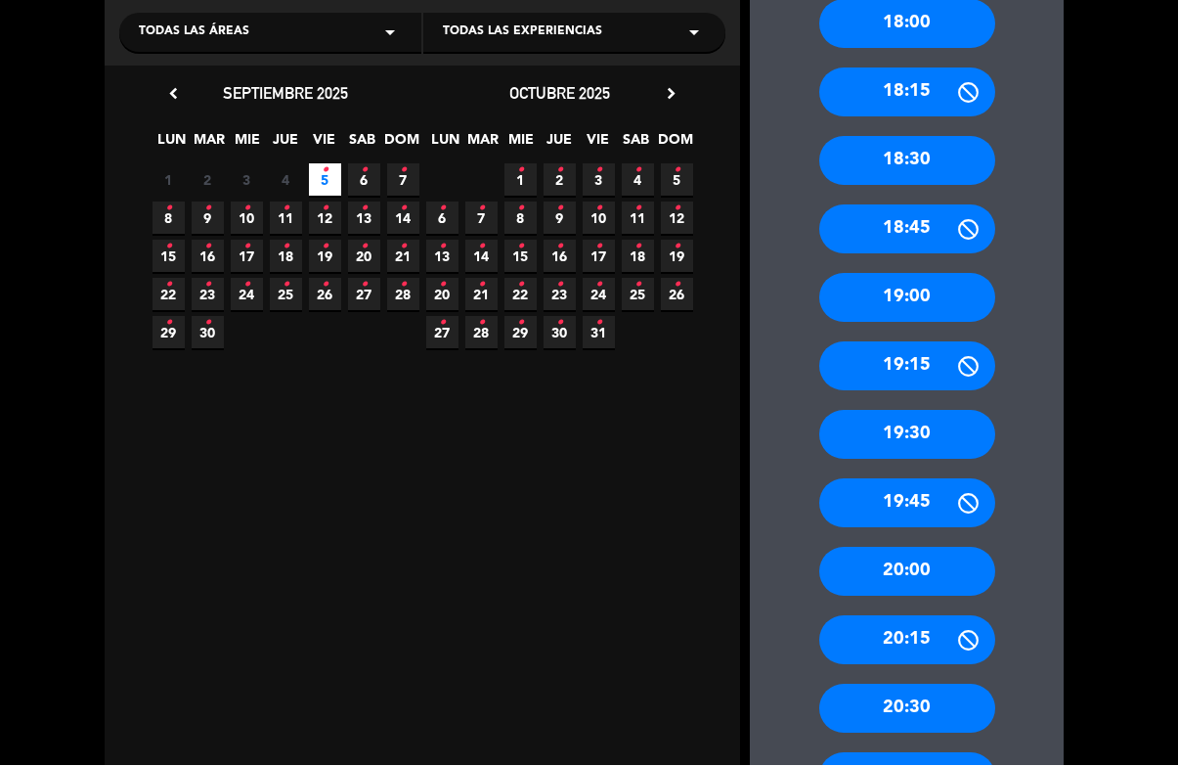
click at [921, 548] on div "20:00" at bounding box center [907, 572] width 176 height 49
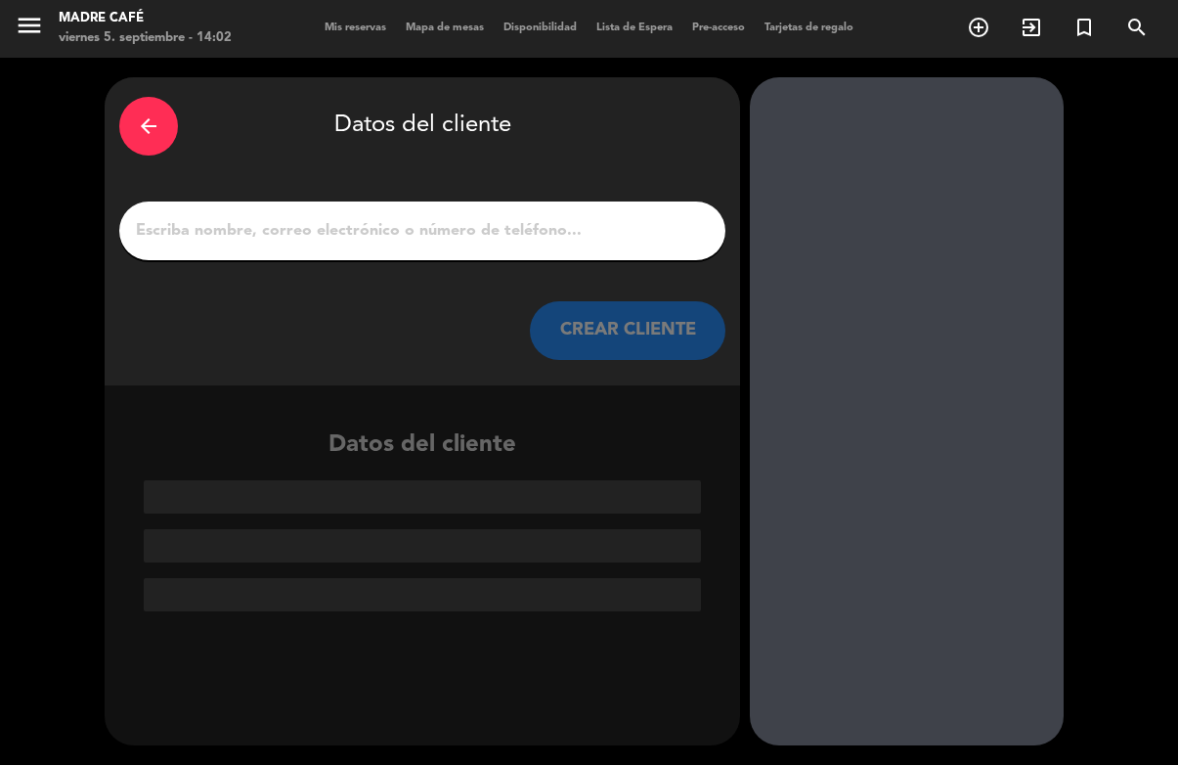
click at [383, 218] on input "1" at bounding box center [422, 231] width 577 height 27
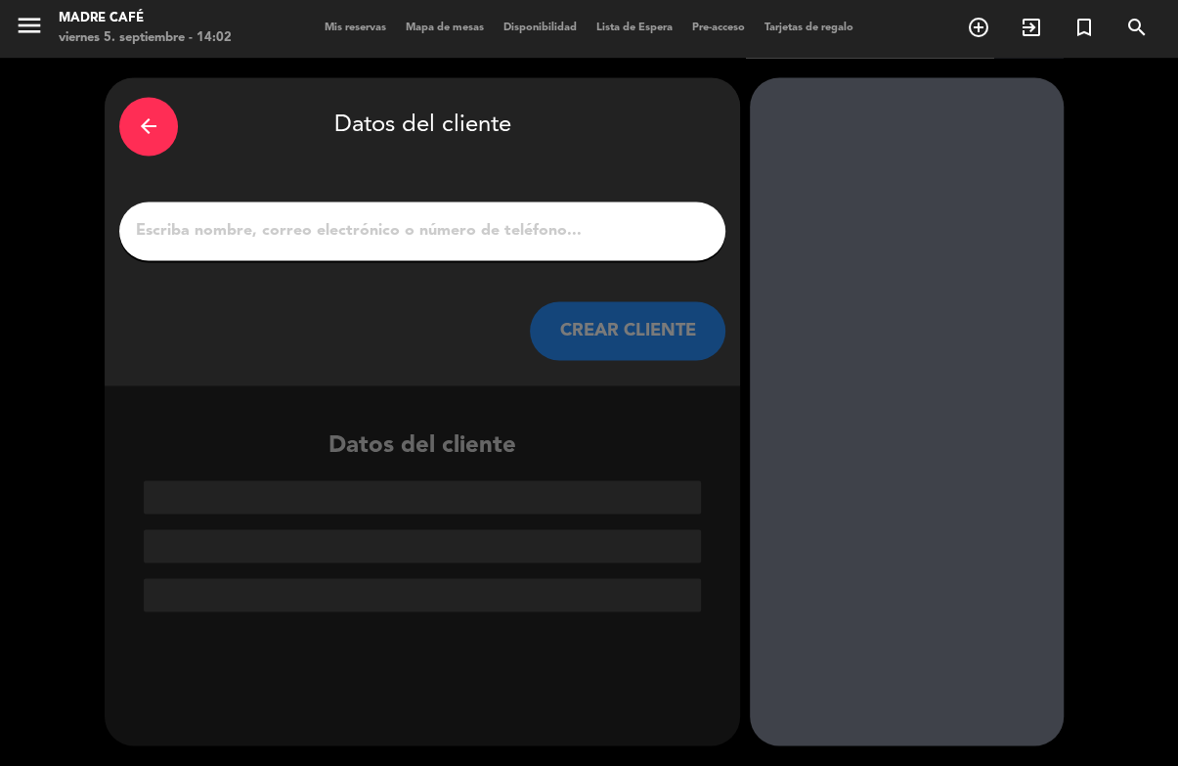
type input "d"
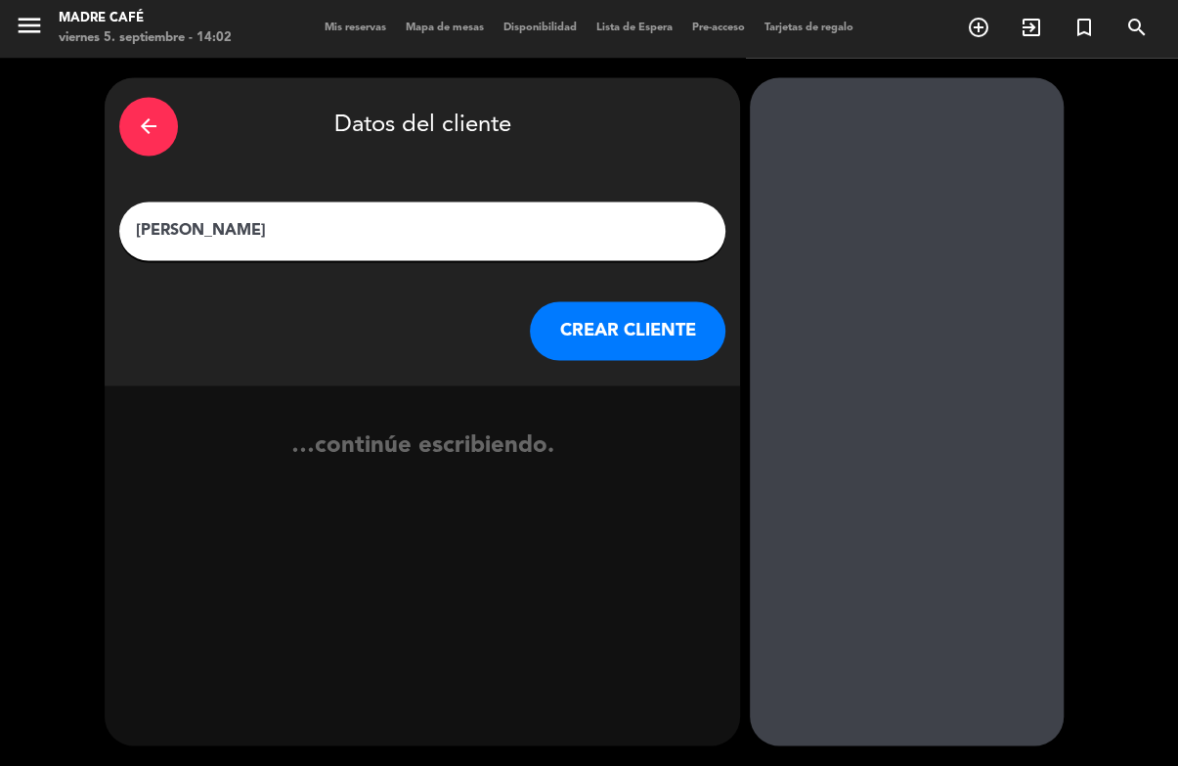
type input "[PERSON_NAME]"
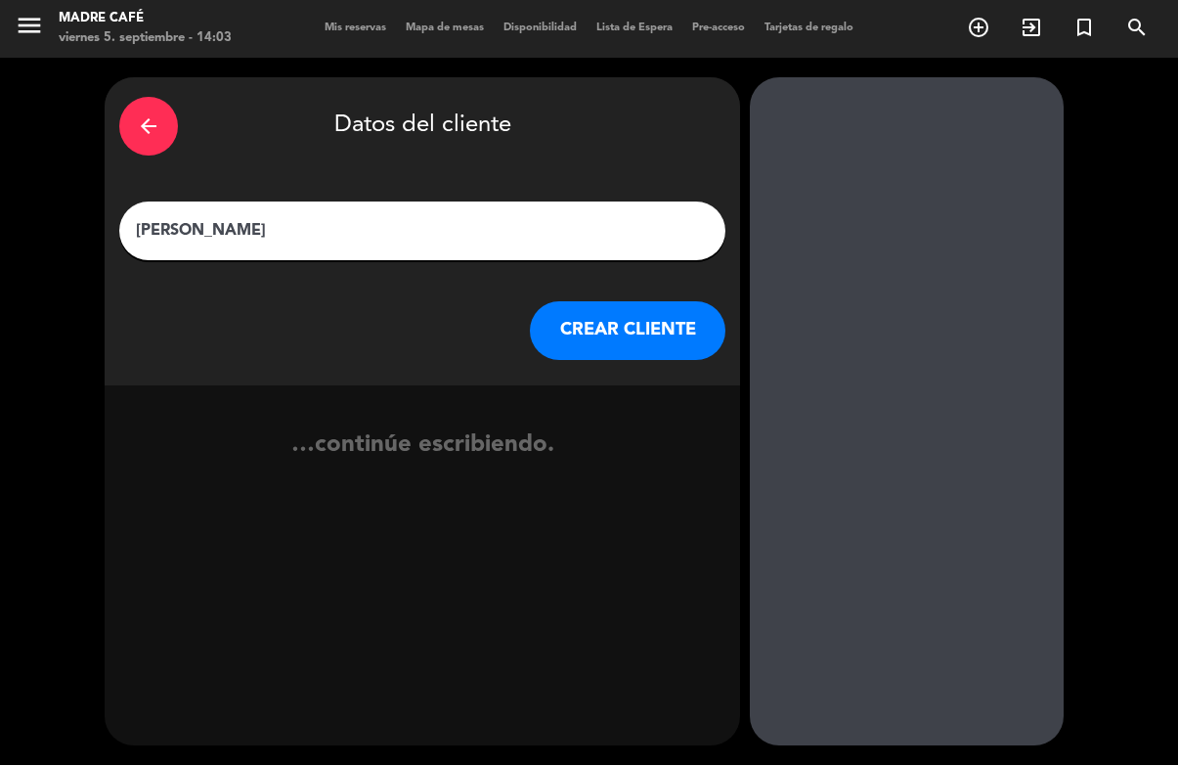
click at [638, 302] on button "CREAR CLIENTE" at bounding box center [628, 331] width 196 height 59
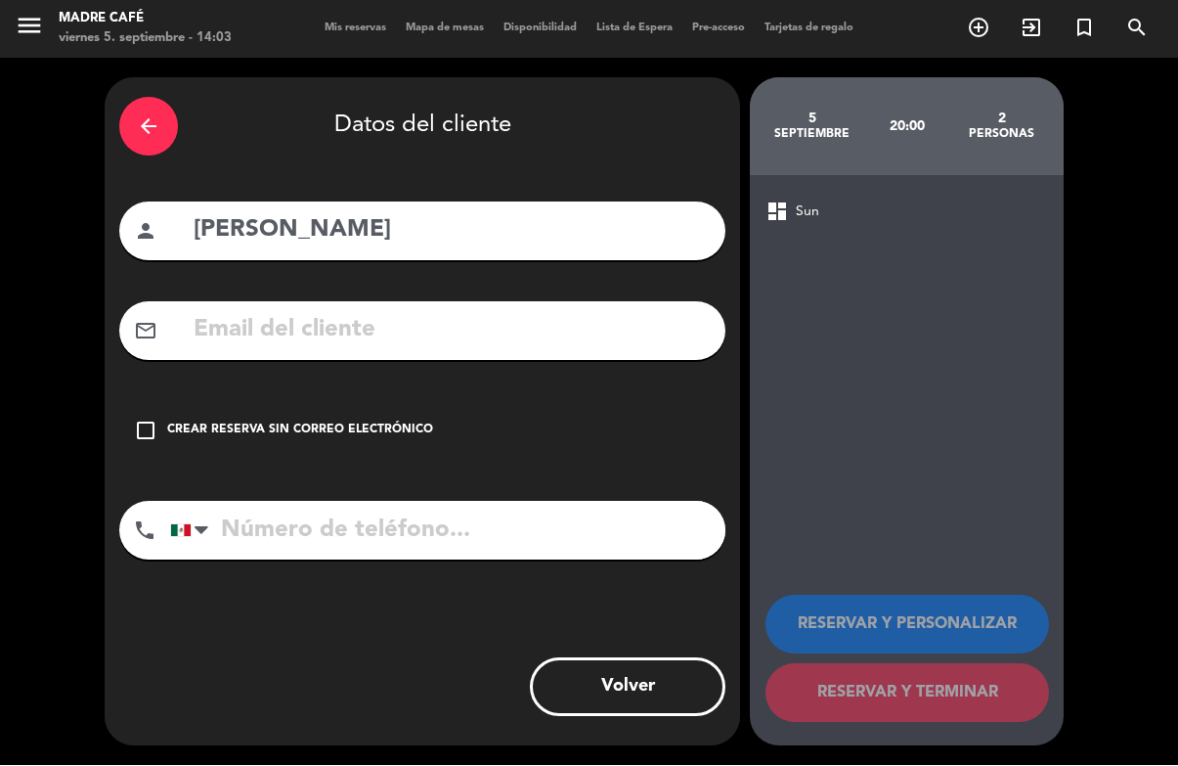
click at [253, 502] on input "tel" at bounding box center [447, 531] width 555 height 59
type input "5517519734"
click at [166, 402] on div "check_box_outline_blank Crear reserva sin correo electrónico" at bounding box center [422, 431] width 606 height 59
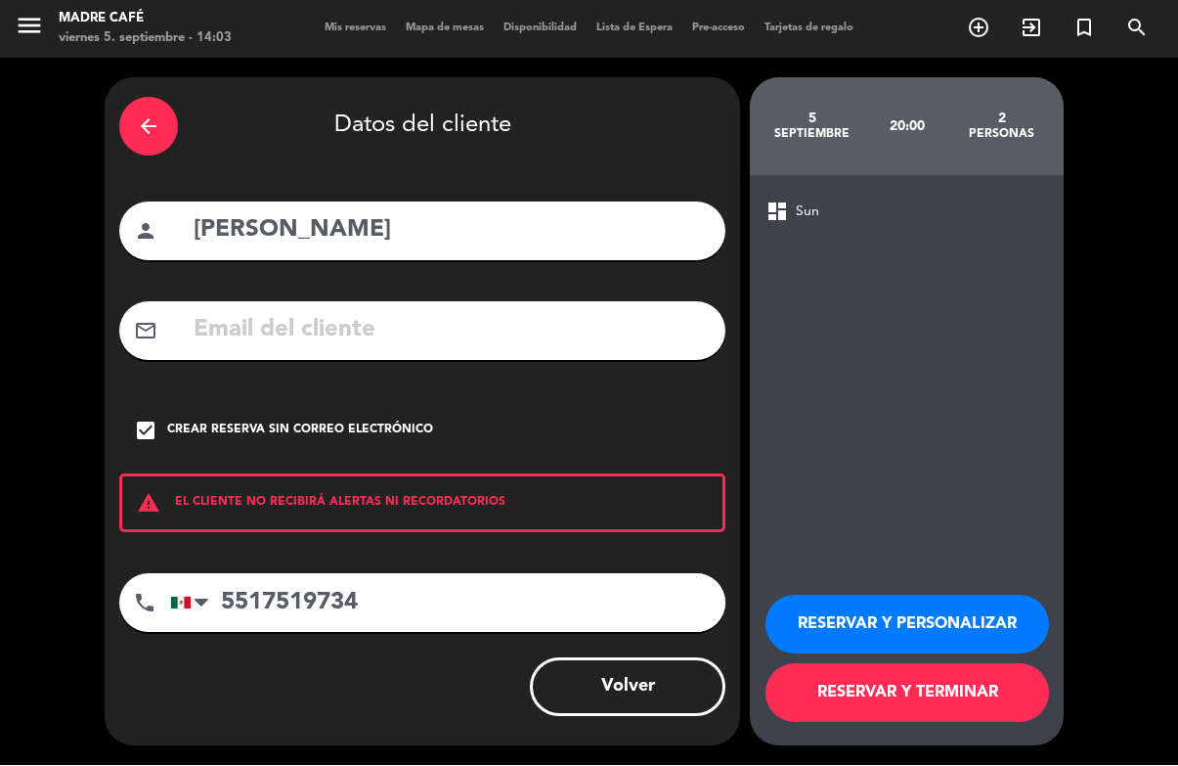
click at [835, 696] on button "RESERVAR Y TERMINAR" at bounding box center [908, 693] width 284 height 59
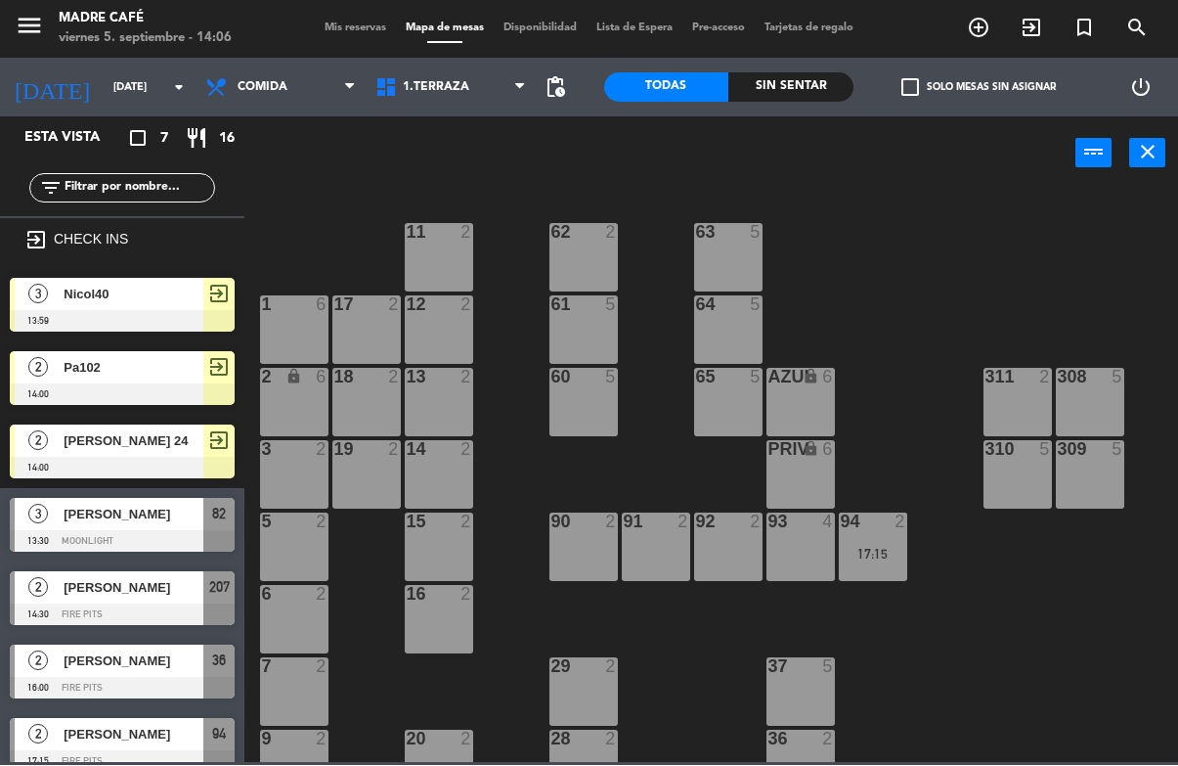
click at [1034, 42] on span "exit_to_app" at bounding box center [1031, 28] width 53 height 33
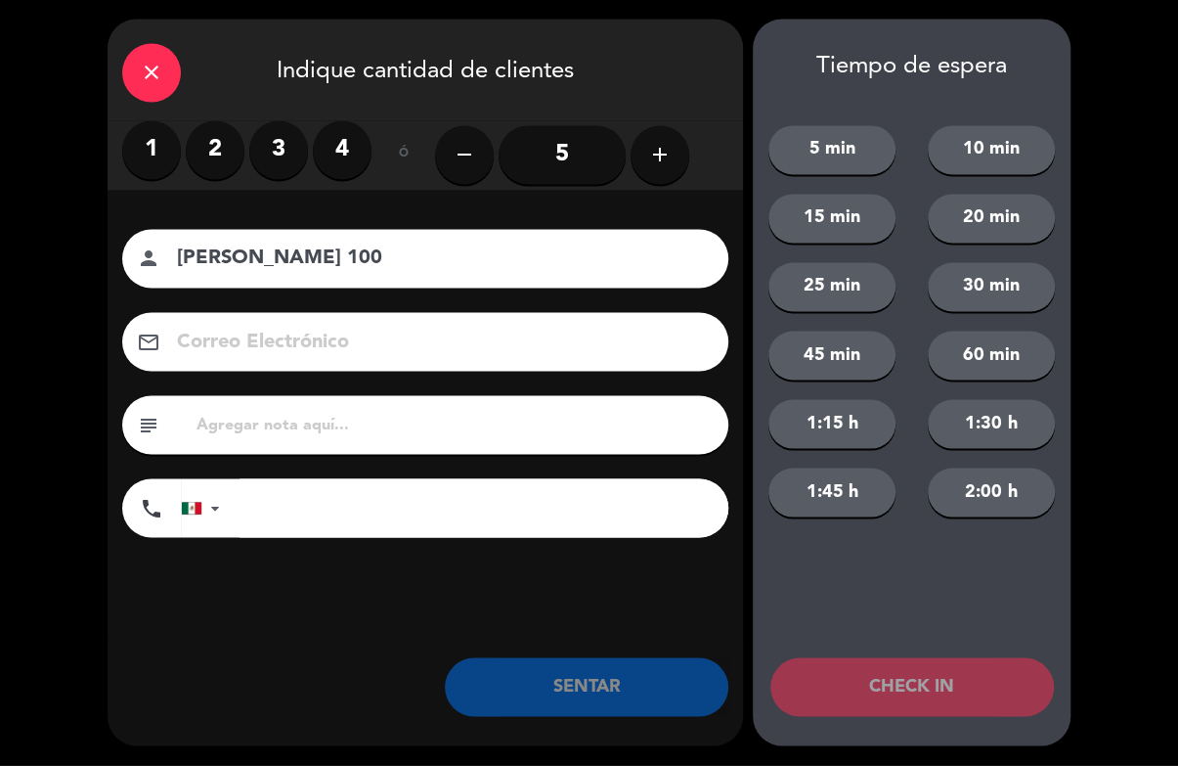
type input "[PERSON_NAME] 100"
click at [221, 157] on label "2" at bounding box center [215, 150] width 59 height 59
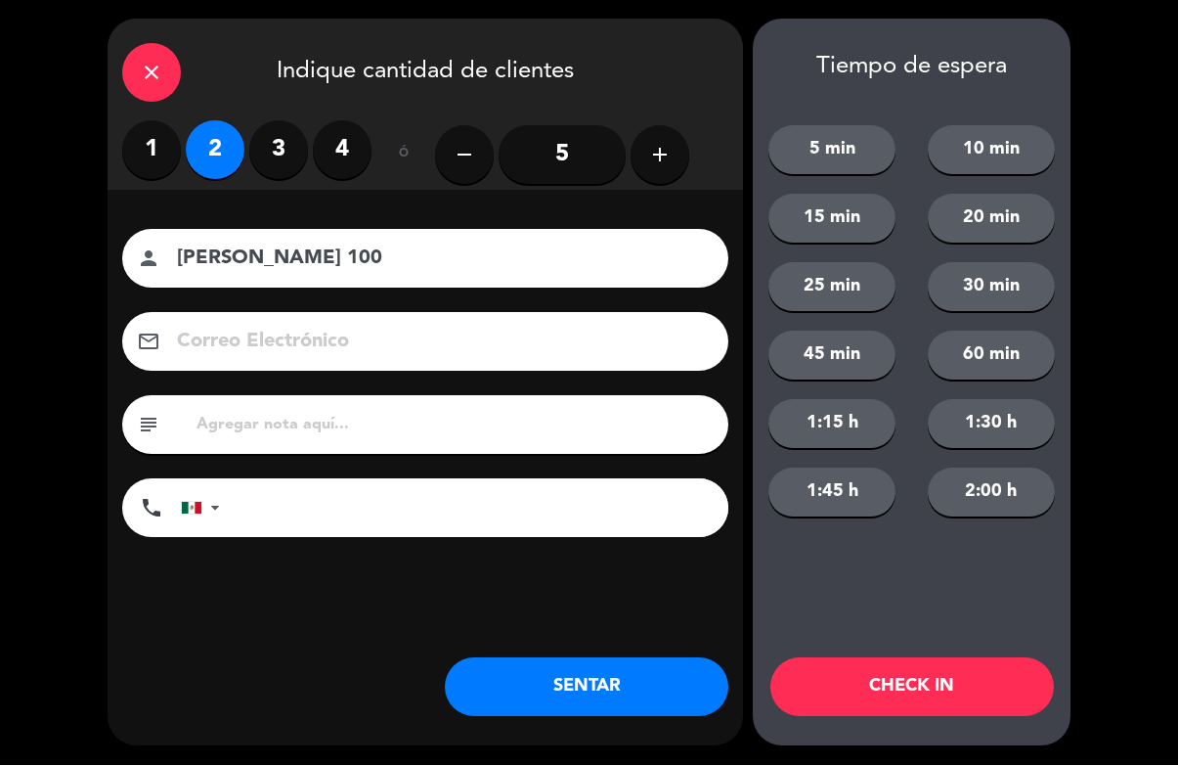
click at [975, 684] on button "CHECK IN" at bounding box center [912, 687] width 284 height 59
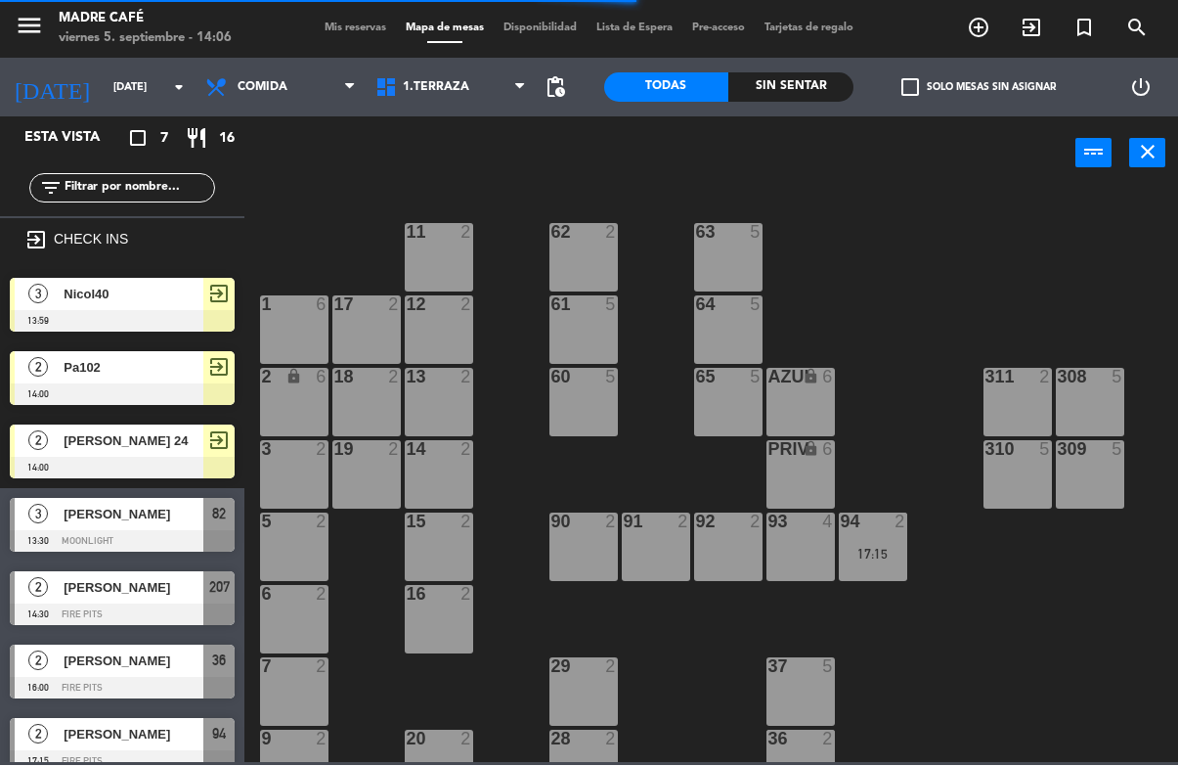
click at [1030, 23] on icon "exit_to_app" at bounding box center [1031, 28] width 23 height 23
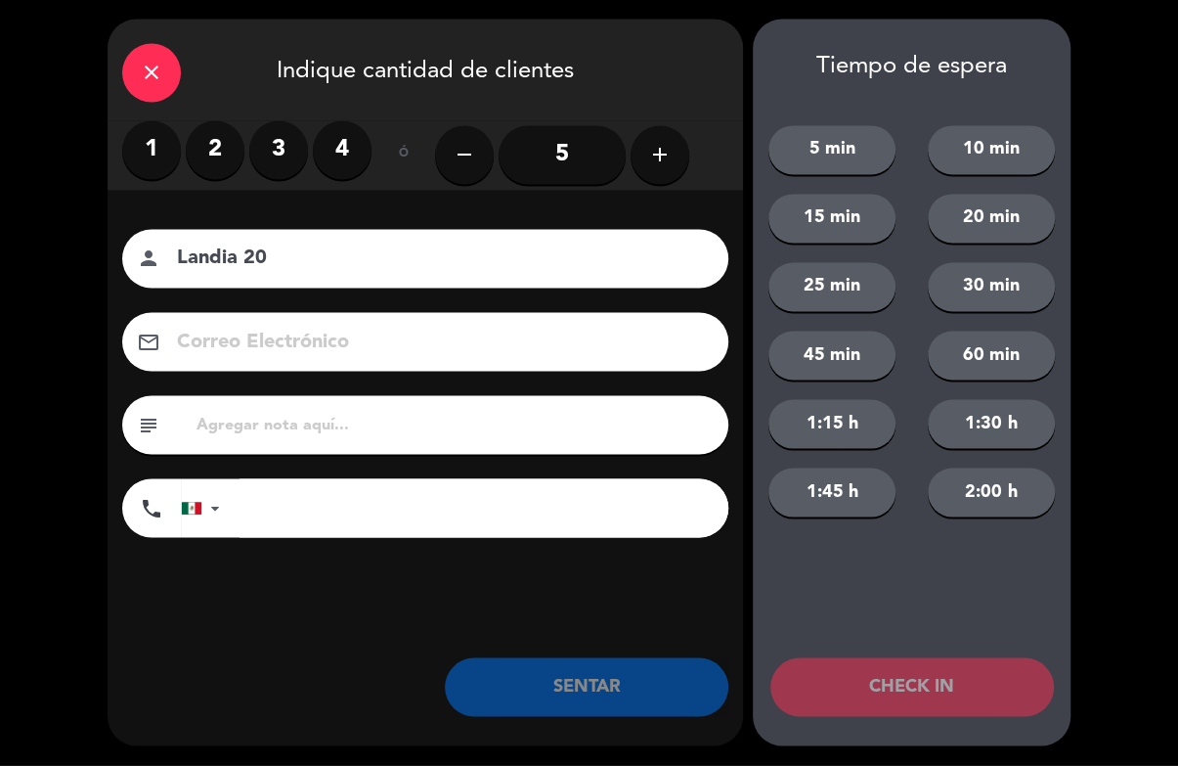
type input "Landia 20"
click at [230, 163] on label "2" at bounding box center [215, 150] width 59 height 59
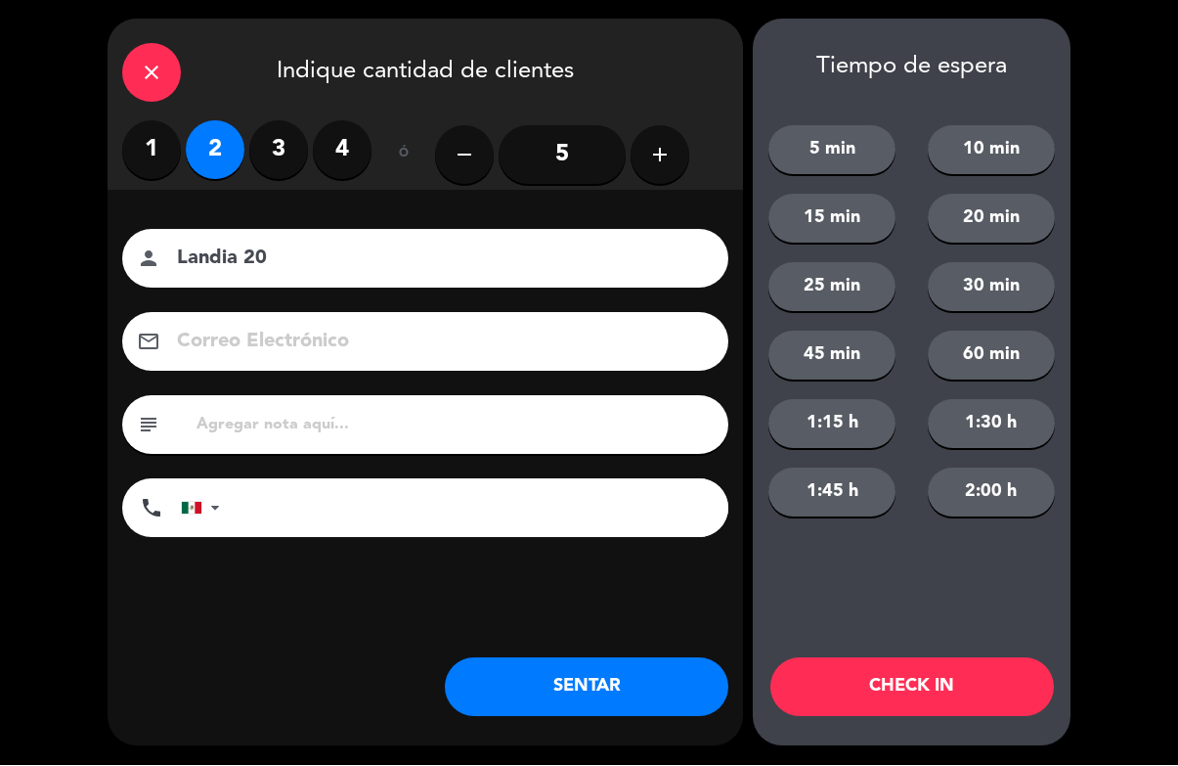
click at [976, 688] on button "CHECK IN" at bounding box center [912, 687] width 284 height 59
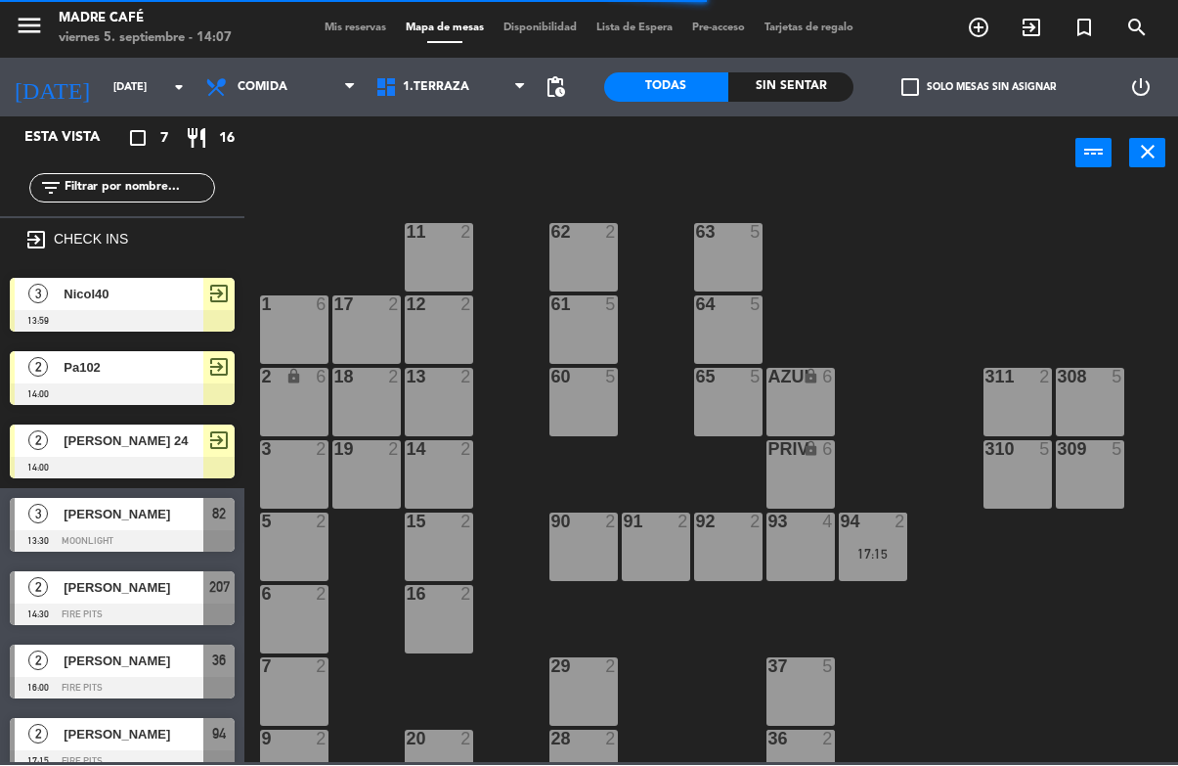
click at [1024, 26] on icon "exit_to_app" at bounding box center [1031, 28] width 23 height 23
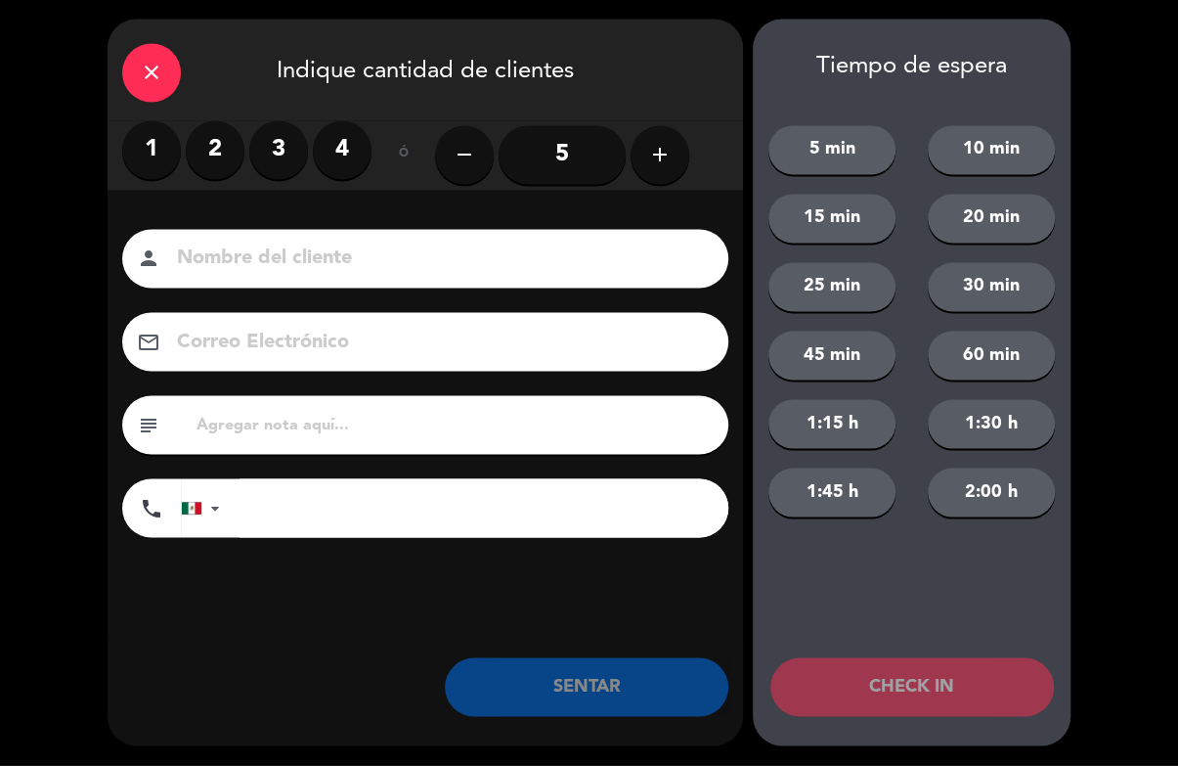
click at [295, 255] on input at bounding box center [439, 259] width 528 height 34
click at [296, 140] on label "3" at bounding box center [278, 150] width 59 height 59
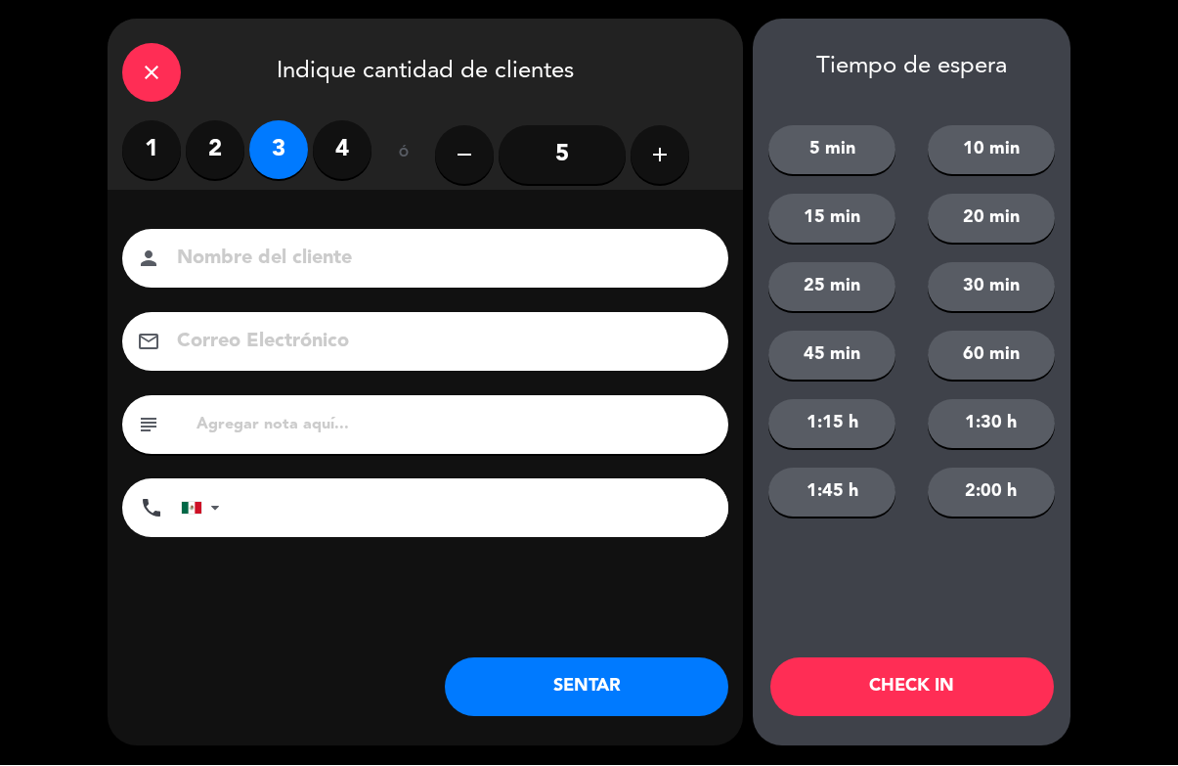
click at [372, 258] on input at bounding box center [439, 259] width 528 height 34
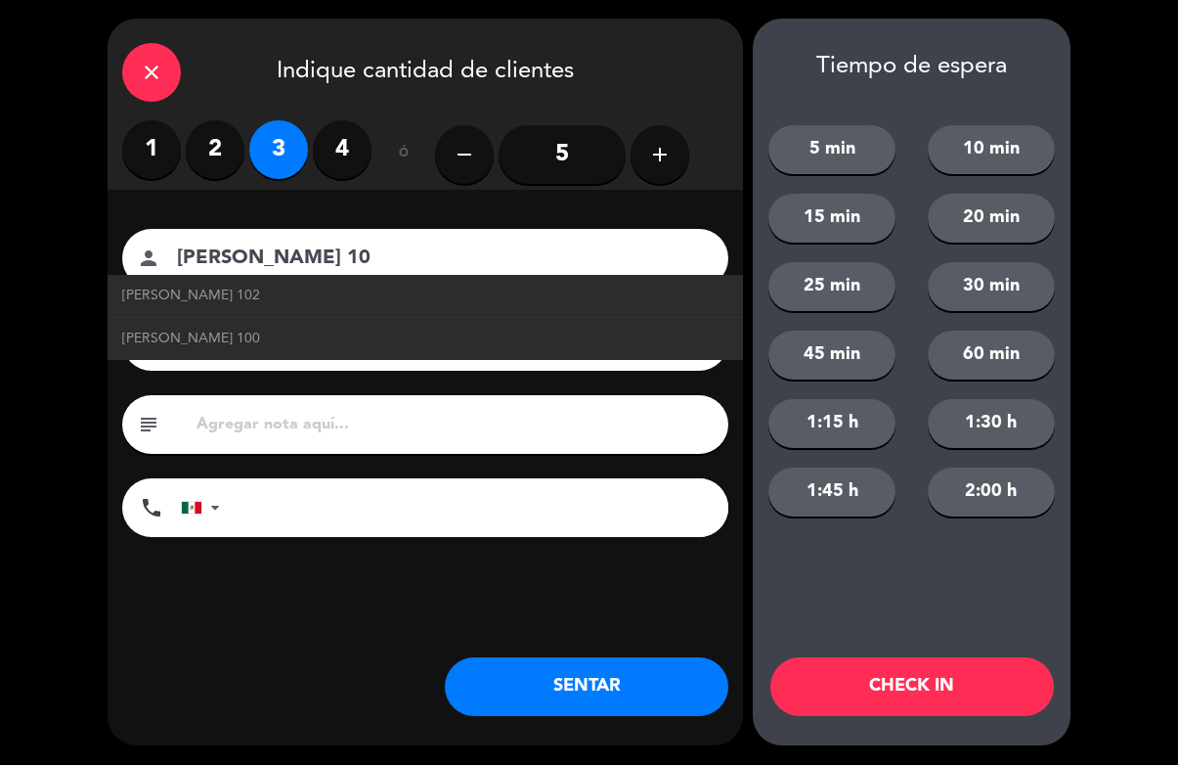
type input "[PERSON_NAME] 10"
click at [990, 673] on button "CHECK IN" at bounding box center [912, 687] width 284 height 59
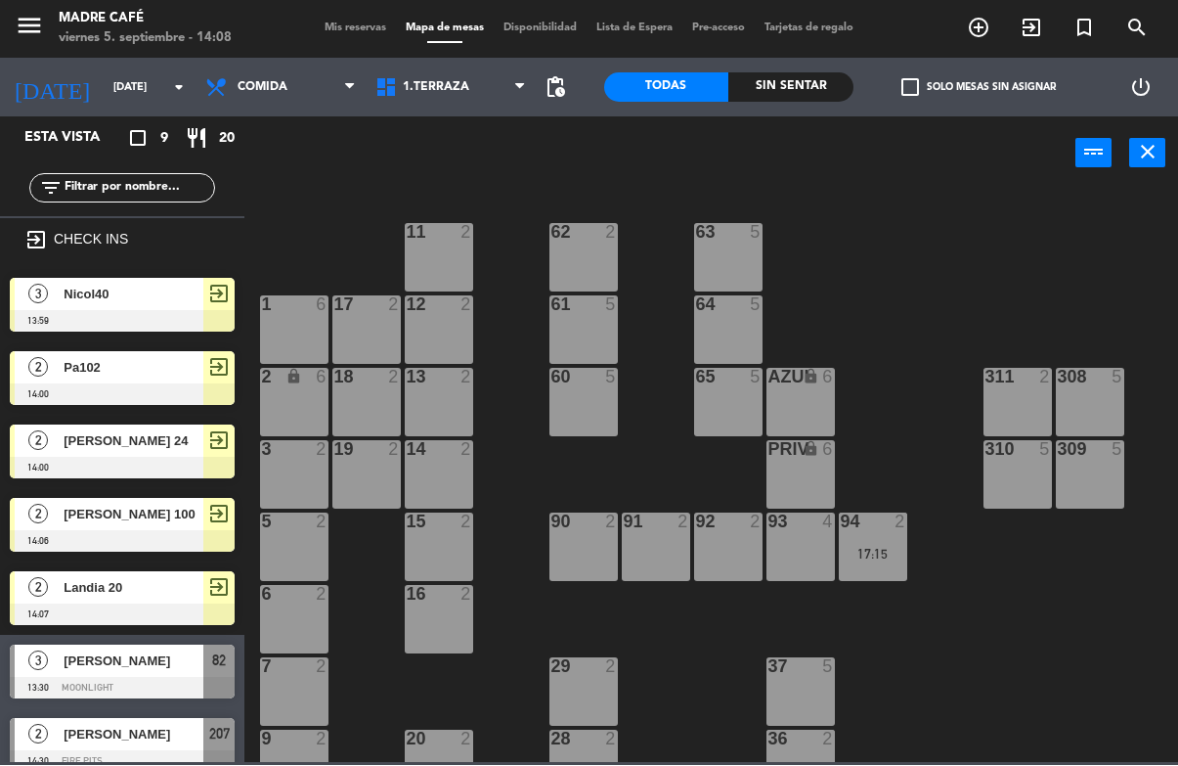
click at [1030, 22] on icon "exit_to_app" at bounding box center [1031, 28] width 23 height 23
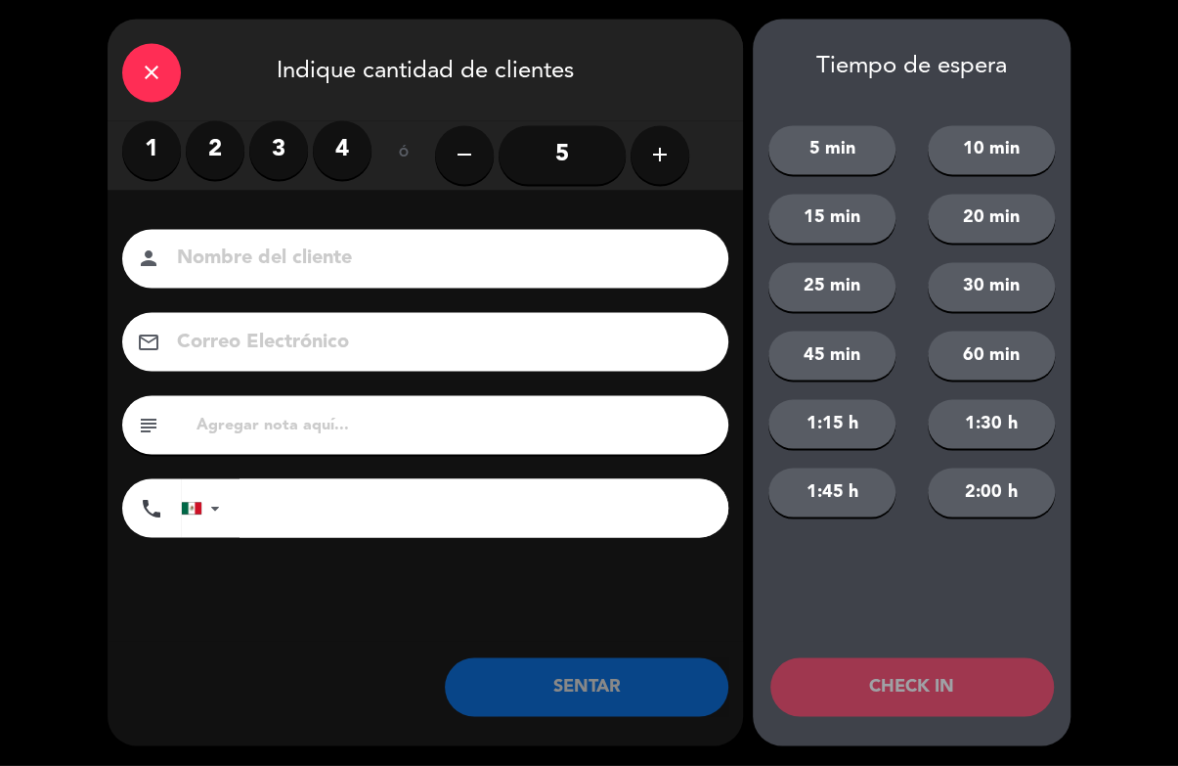
click at [177, 66] on div "close" at bounding box center [151, 73] width 59 height 59
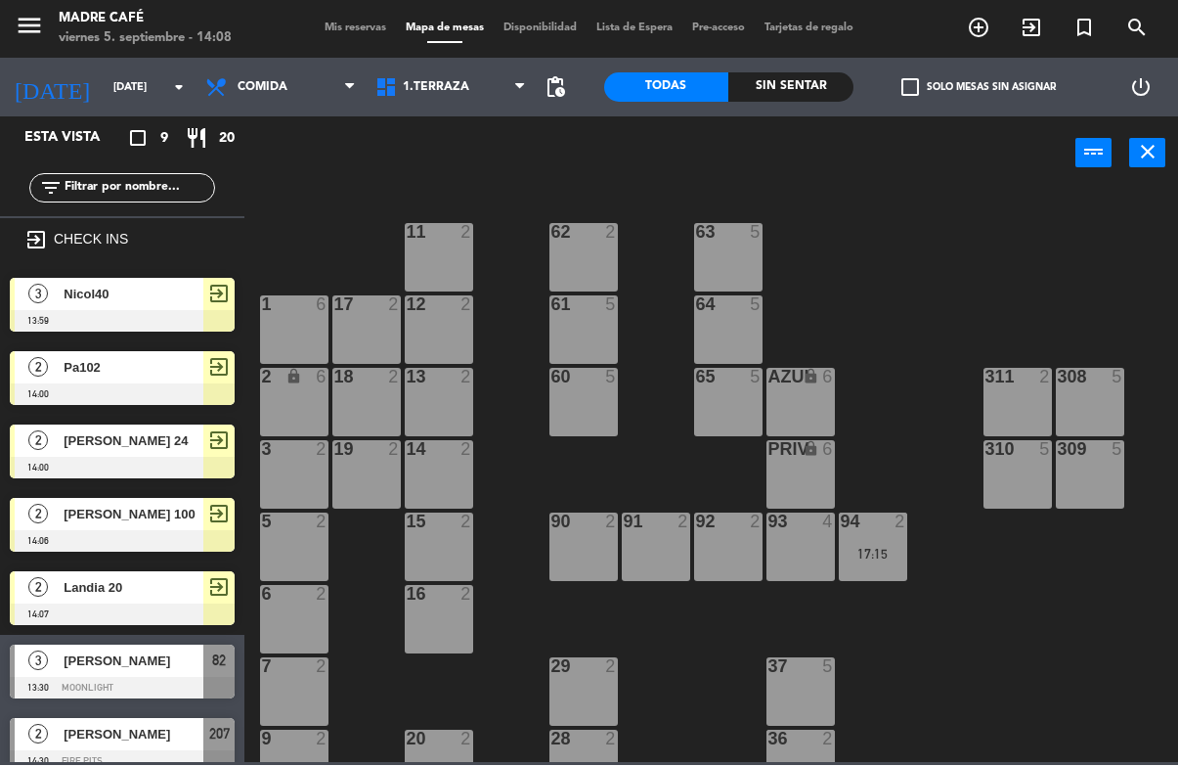
click at [976, 27] on icon "add_circle_outline" at bounding box center [978, 28] width 23 height 23
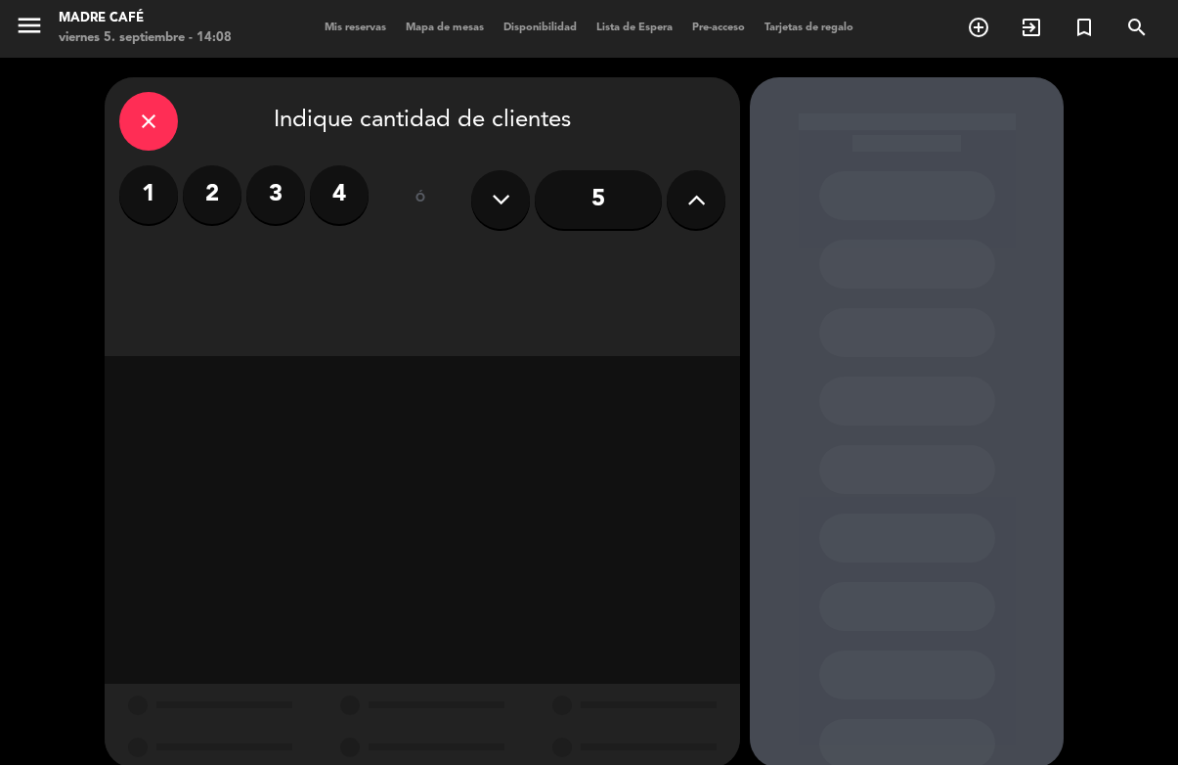
click at [356, 166] on label "4" at bounding box center [339, 195] width 59 height 59
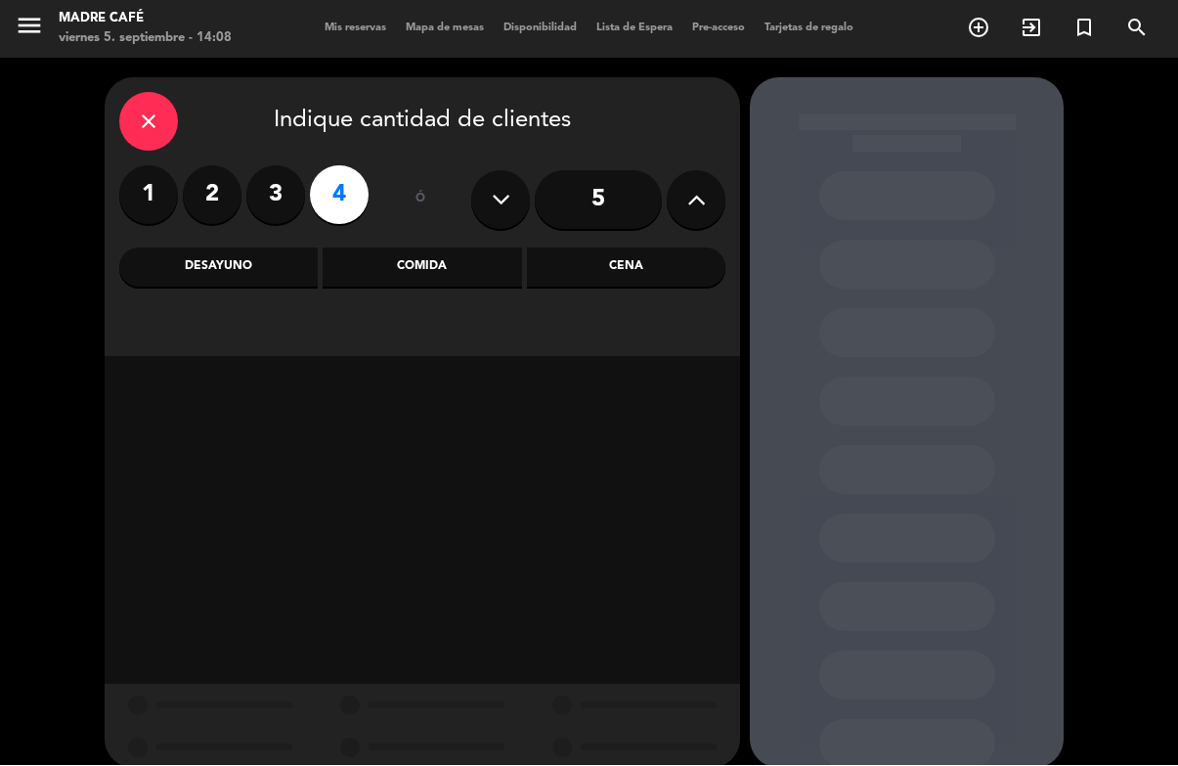
click at [253, 248] on div "Desayuno" at bounding box center [218, 267] width 198 height 39
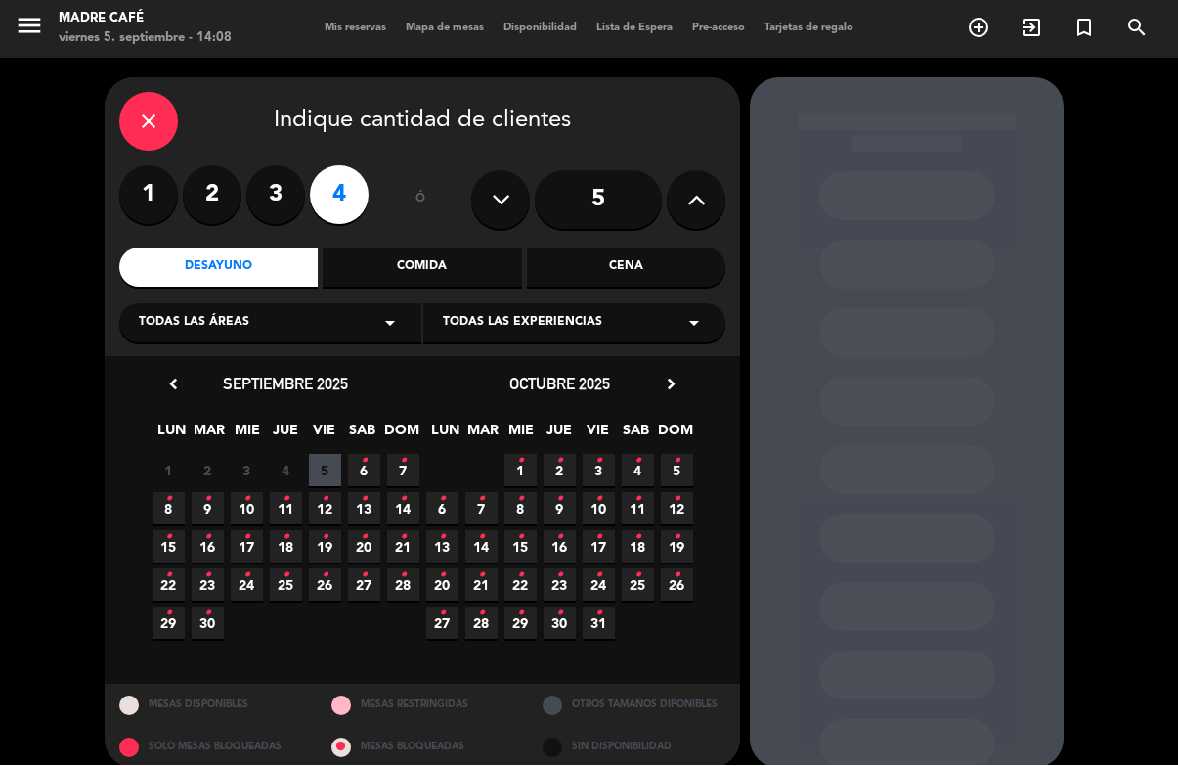
click at [175, 493] on span "8 •" at bounding box center [169, 509] width 32 height 32
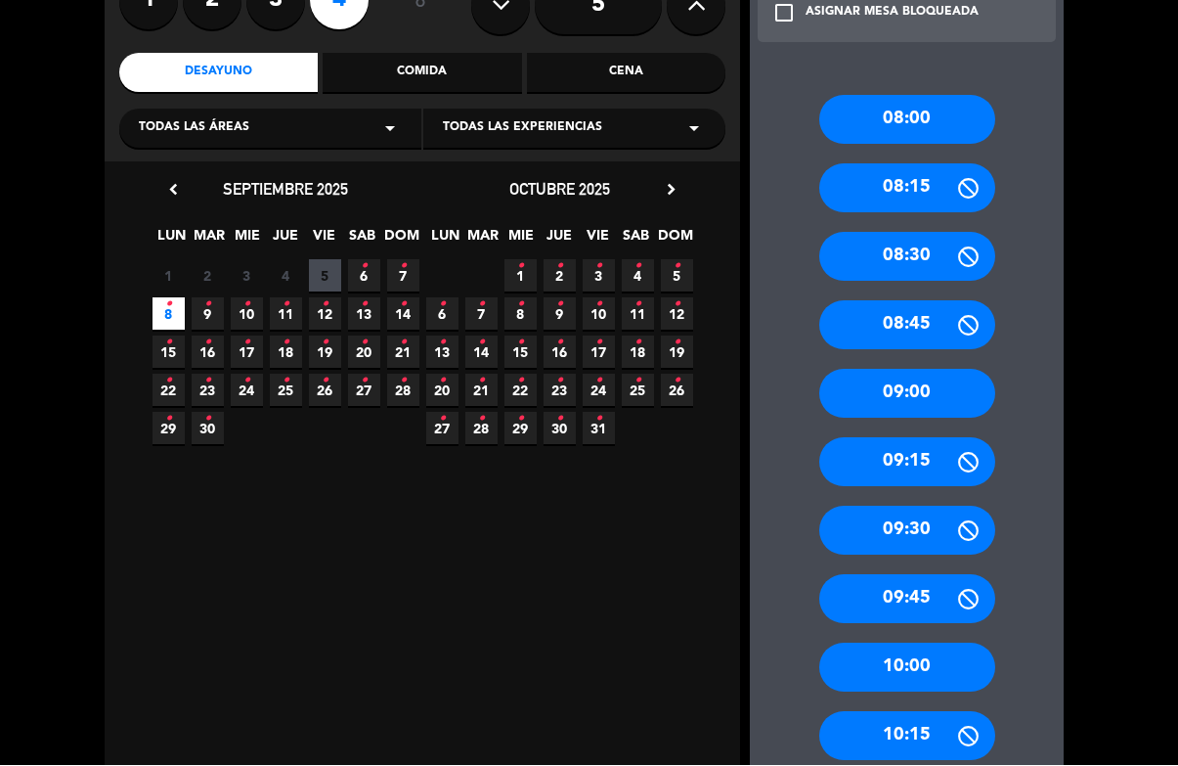
scroll to position [197, 0]
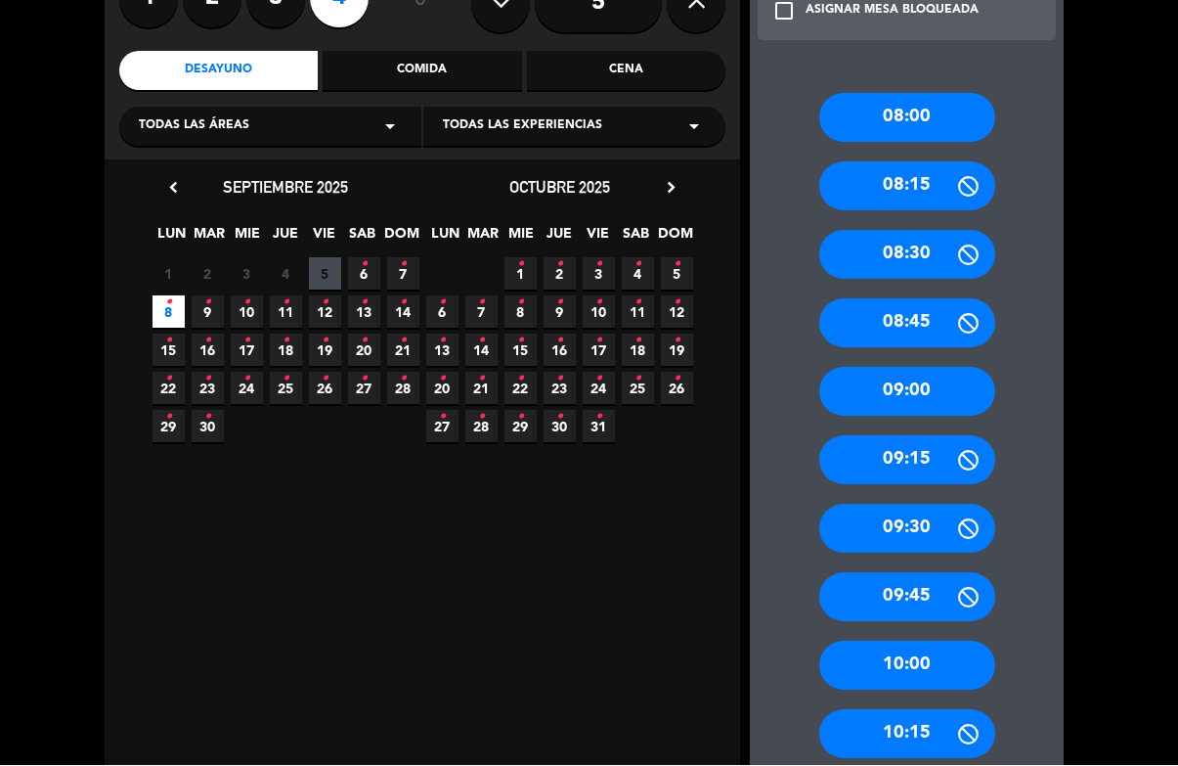
click at [947, 504] on div "09:30" at bounding box center [907, 528] width 176 height 49
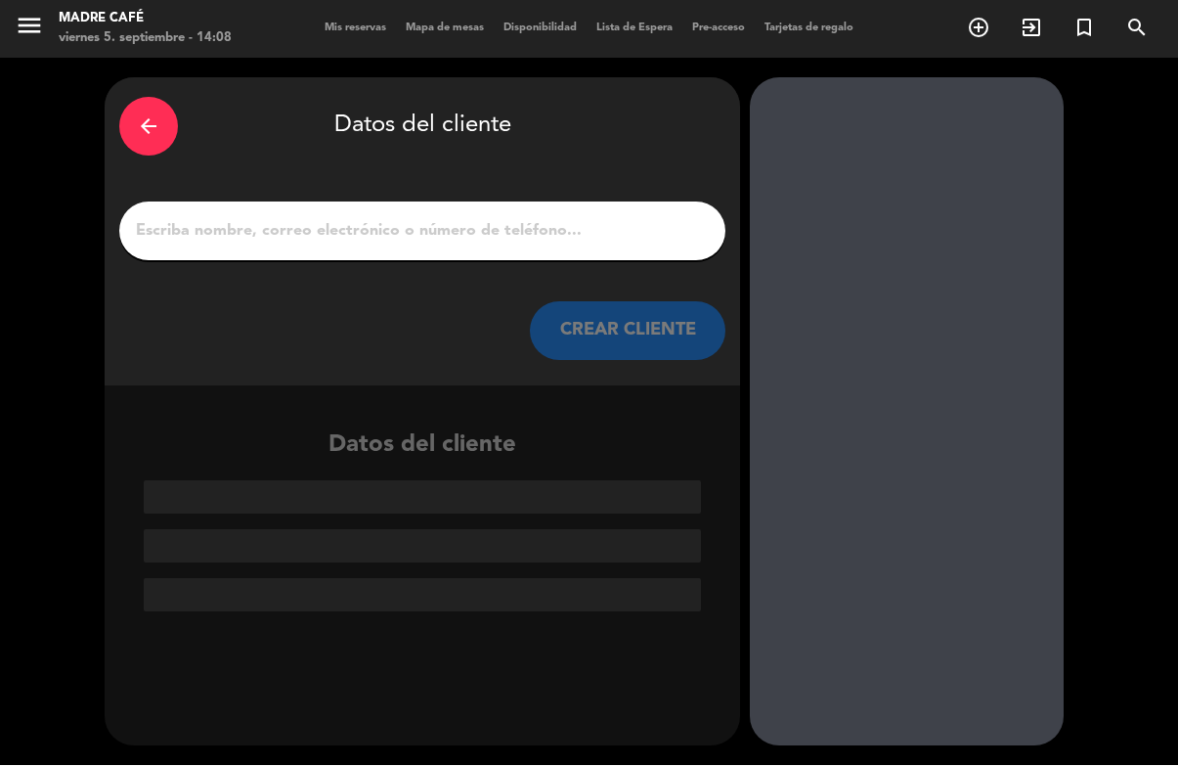
click at [632, 218] on input "1" at bounding box center [422, 231] width 577 height 27
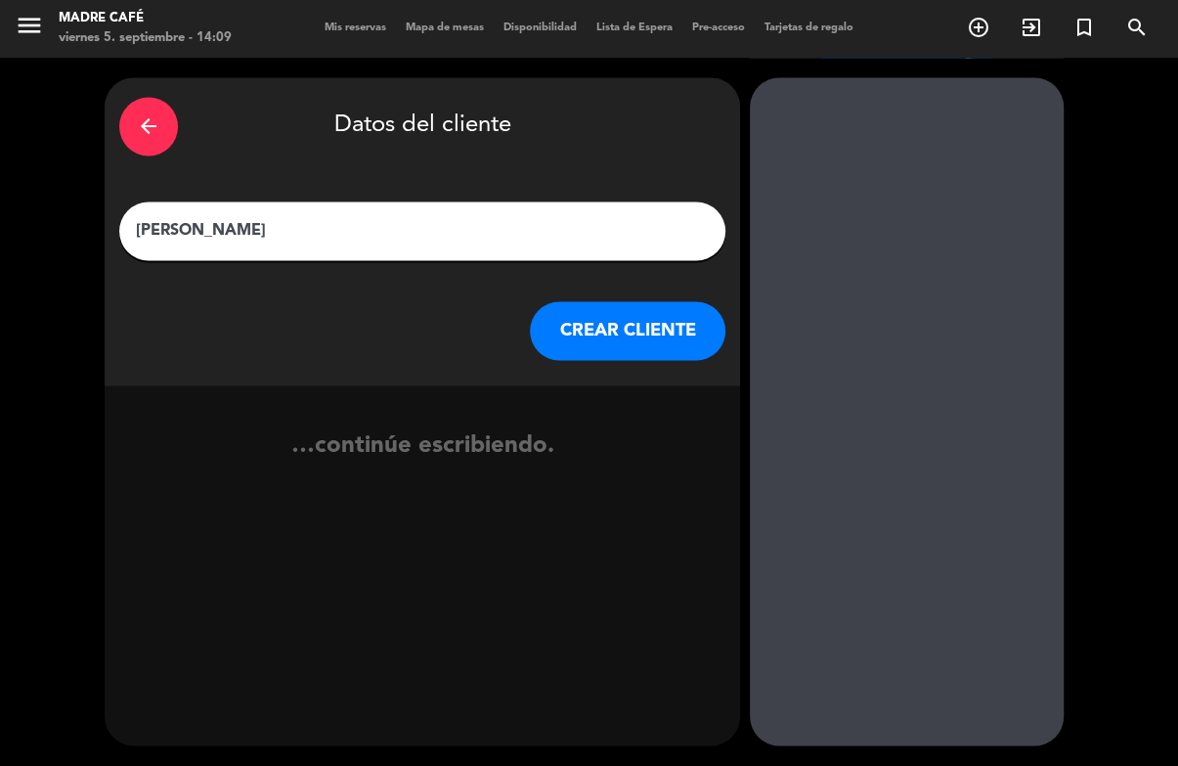
type input "[PERSON_NAME]"
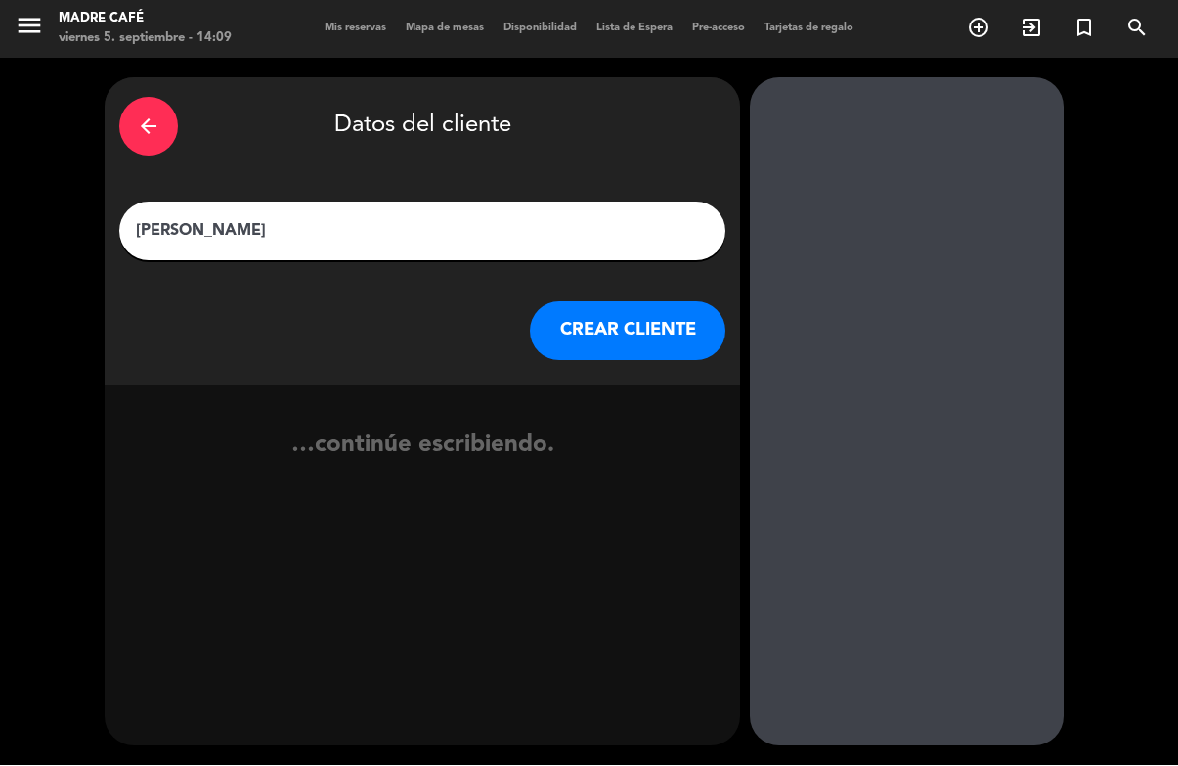
click at [684, 302] on button "CREAR CLIENTE" at bounding box center [628, 331] width 196 height 59
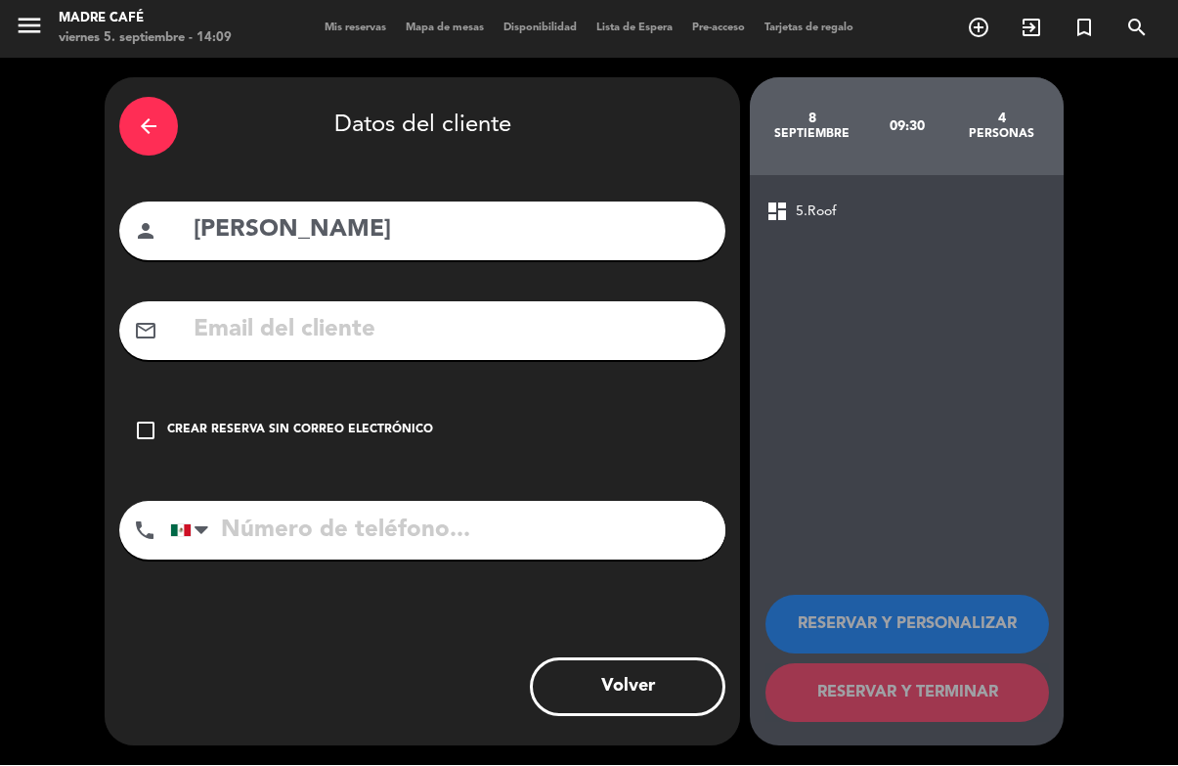
click at [240, 402] on div "check_box_outline_blank Crear reserva sin correo electrónico" at bounding box center [422, 431] width 606 height 59
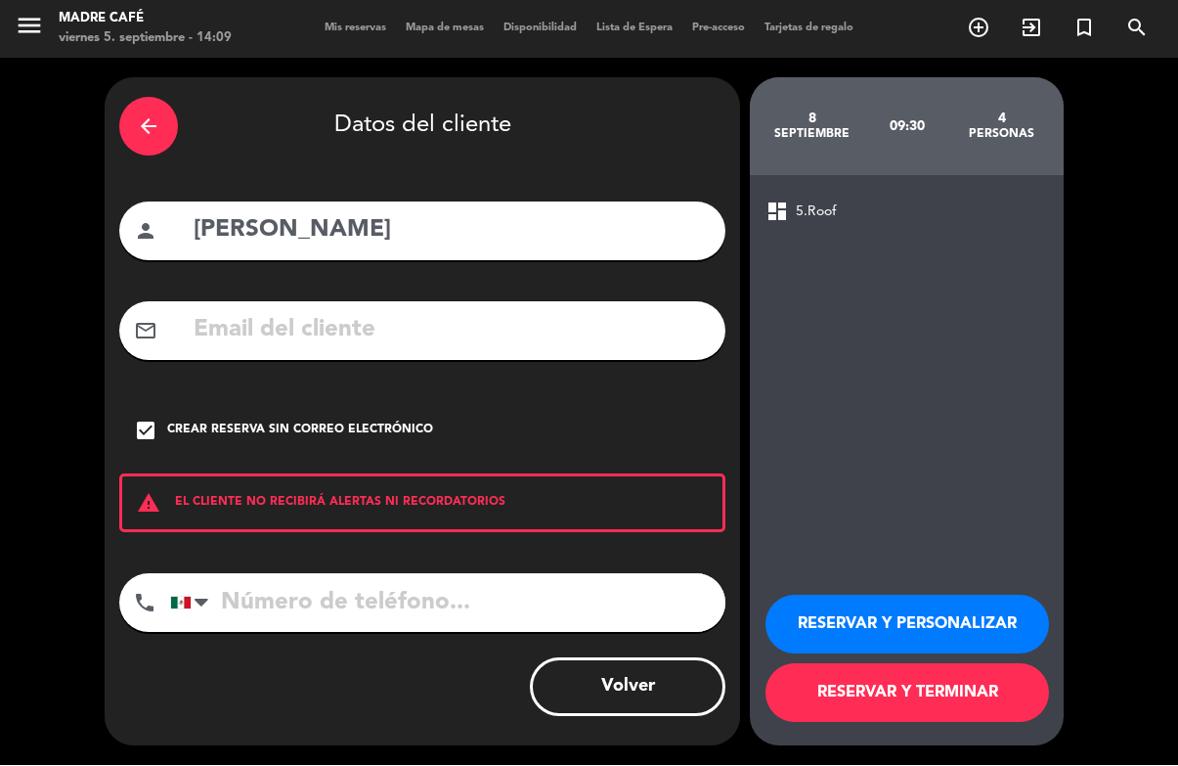
click at [992, 688] on button "RESERVAR Y TERMINAR" at bounding box center [908, 693] width 284 height 59
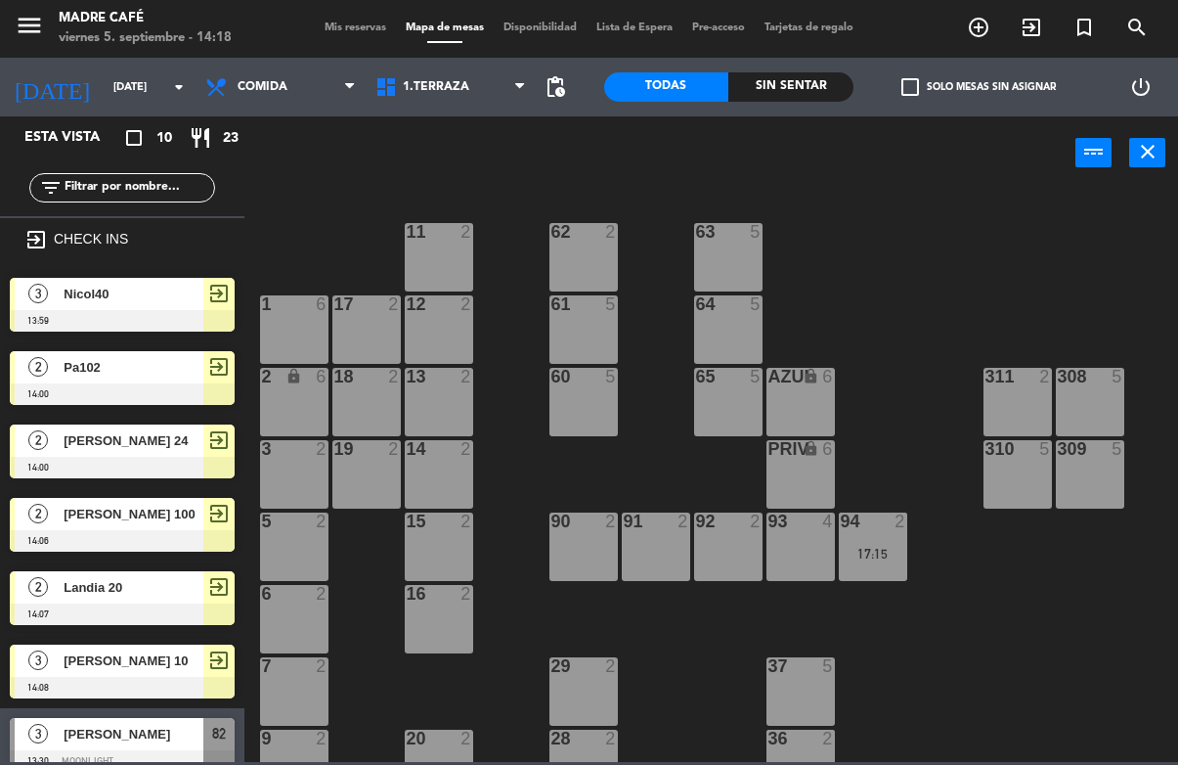
click at [468, 87] on span "1.Terraza" at bounding box center [436, 88] width 66 height 14
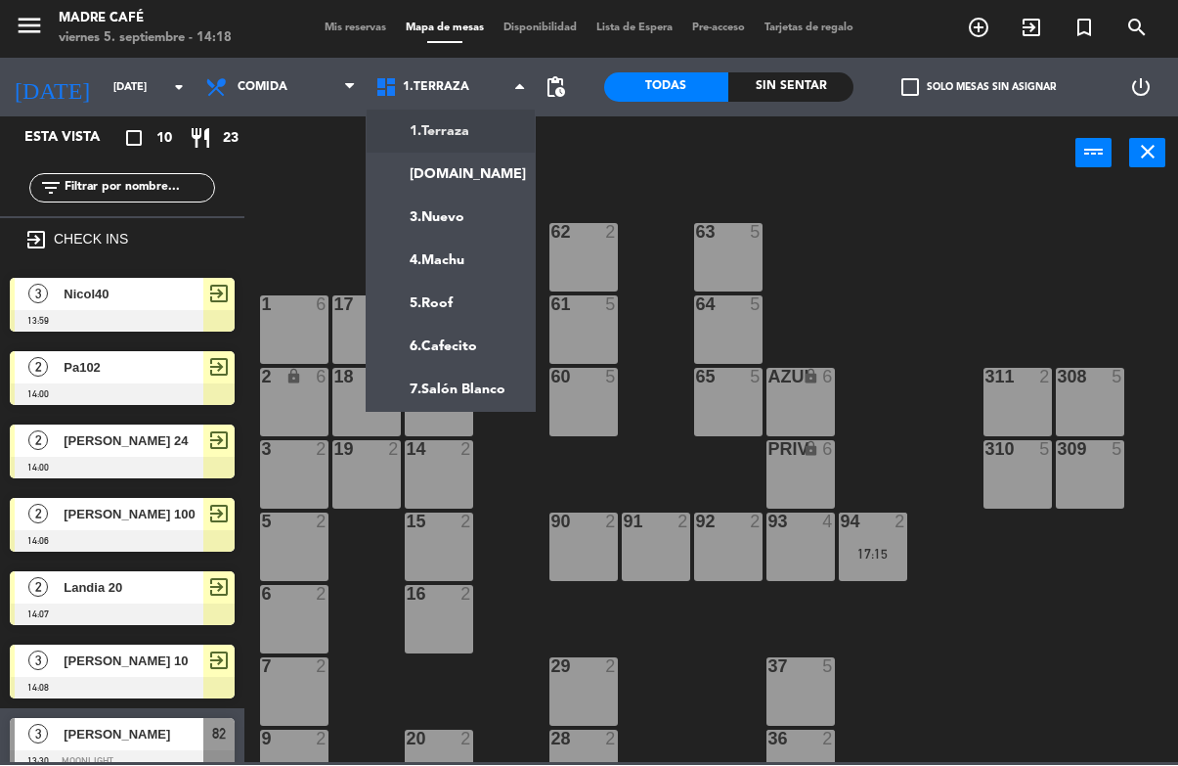
click at [475, 306] on ng-component "menu Madre Café [DATE] 5. septiembre - 14:18 Mis reservas Mapa de mesas Disponi…" at bounding box center [589, 381] width 1178 height 763
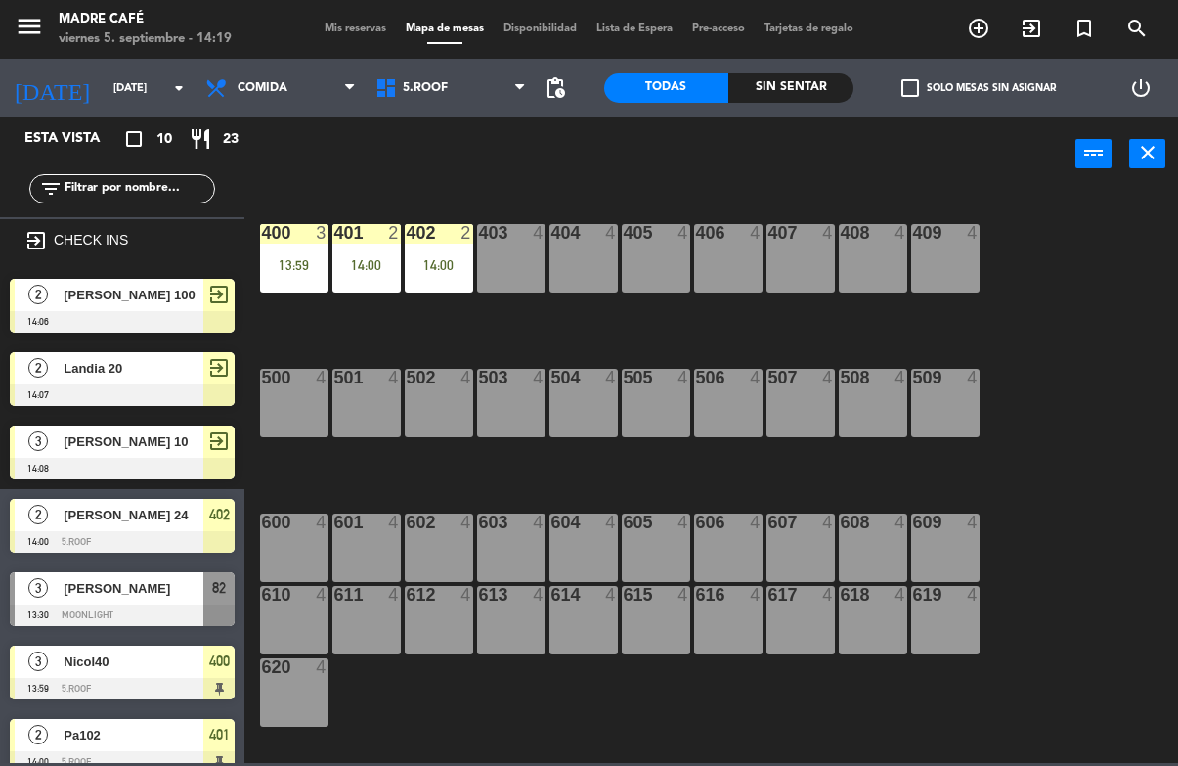
click at [295, 259] on div "13:59" at bounding box center [294, 265] width 68 height 14
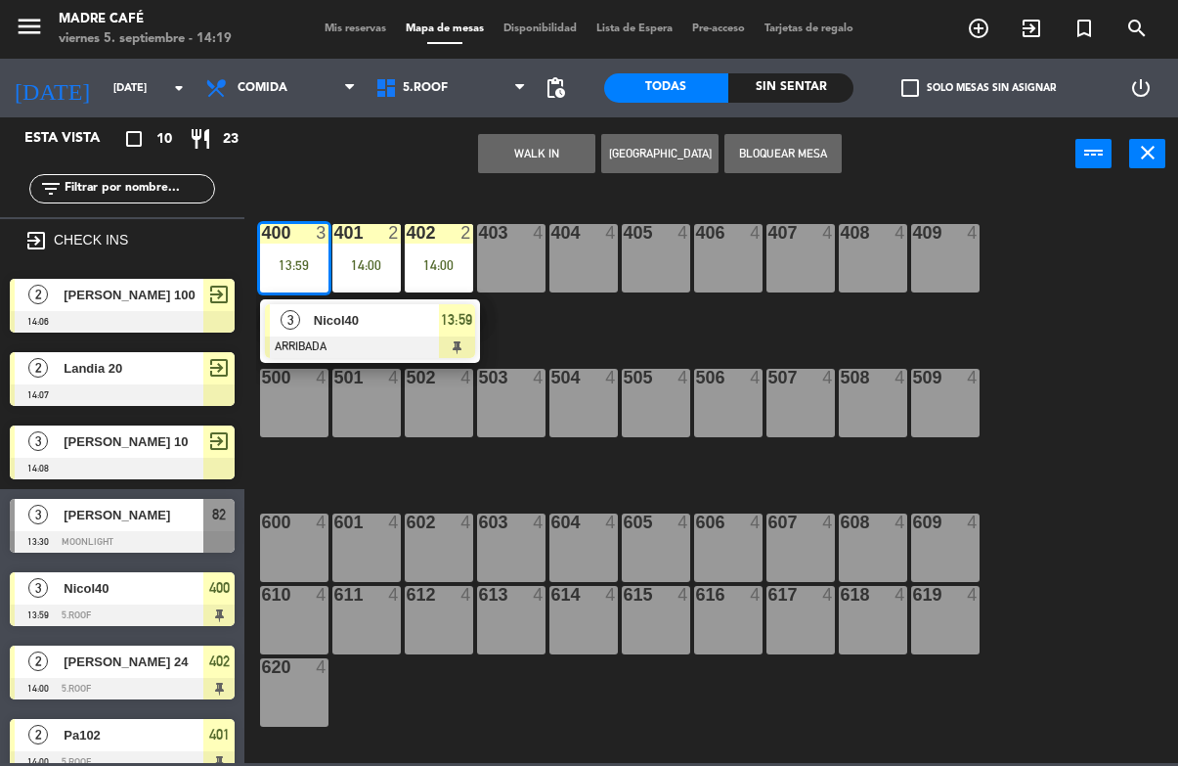
click at [461, 343] on div at bounding box center [370, 347] width 210 height 22
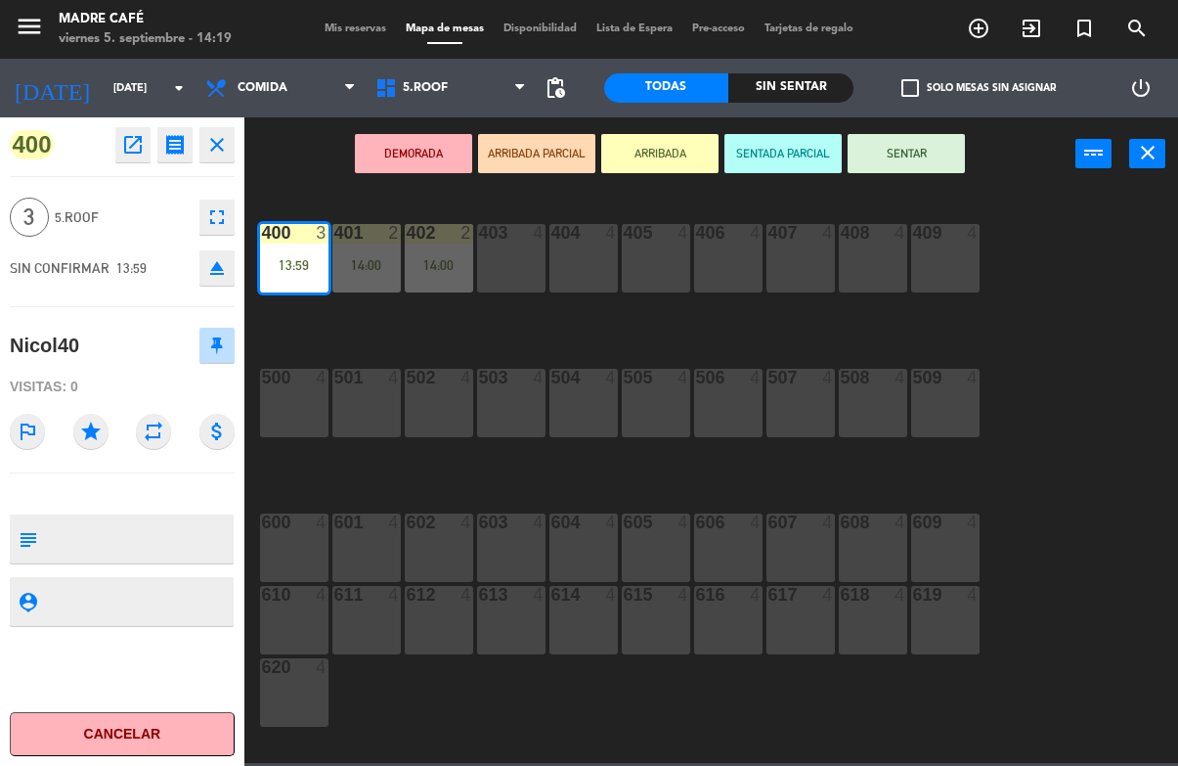
click at [923, 152] on button "SENTAR" at bounding box center [906, 153] width 117 height 39
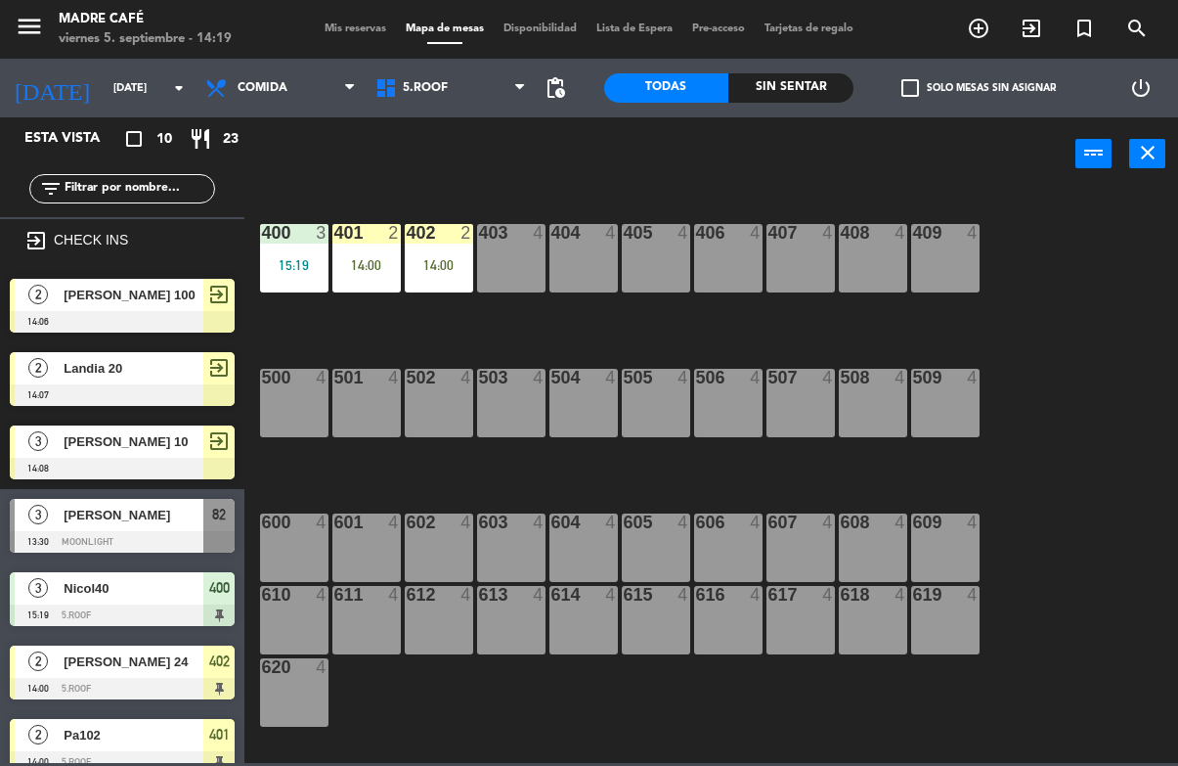
click at [357, 268] on div "14:00" at bounding box center [366, 265] width 68 height 14
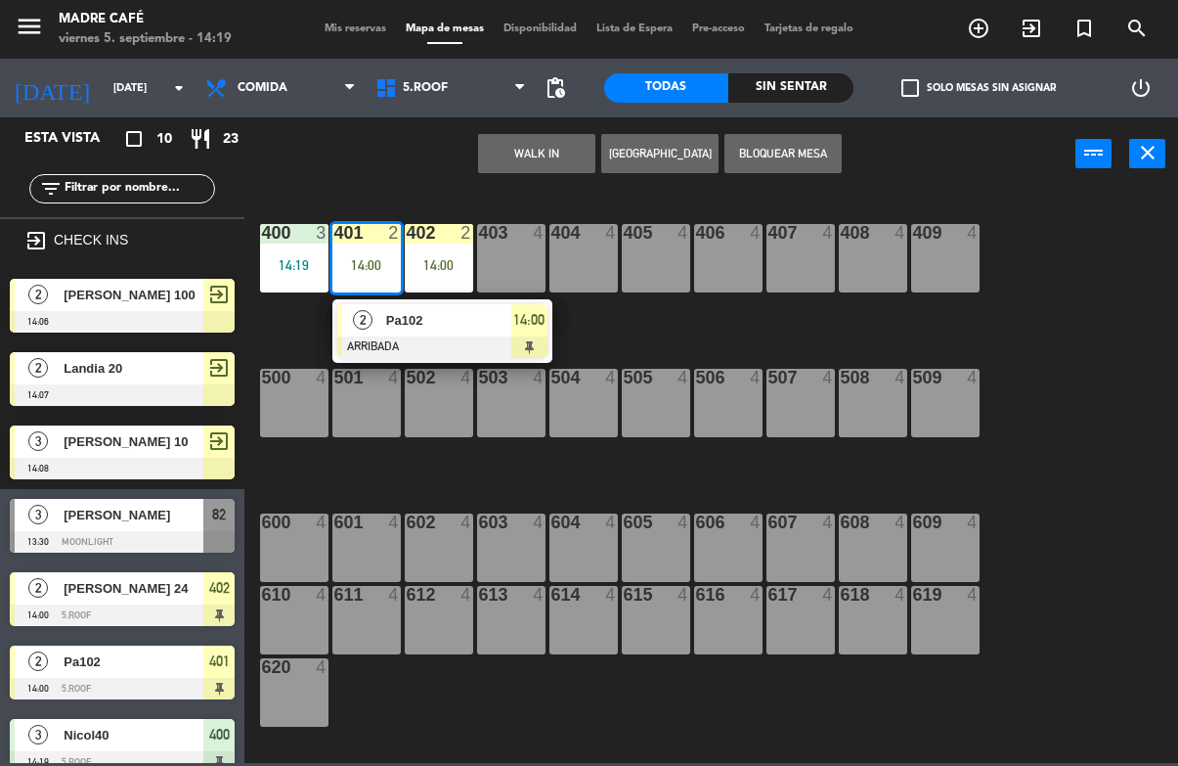
click at [522, 334] on div "14:00" at bounding box center [529, 320] width 36 height 32
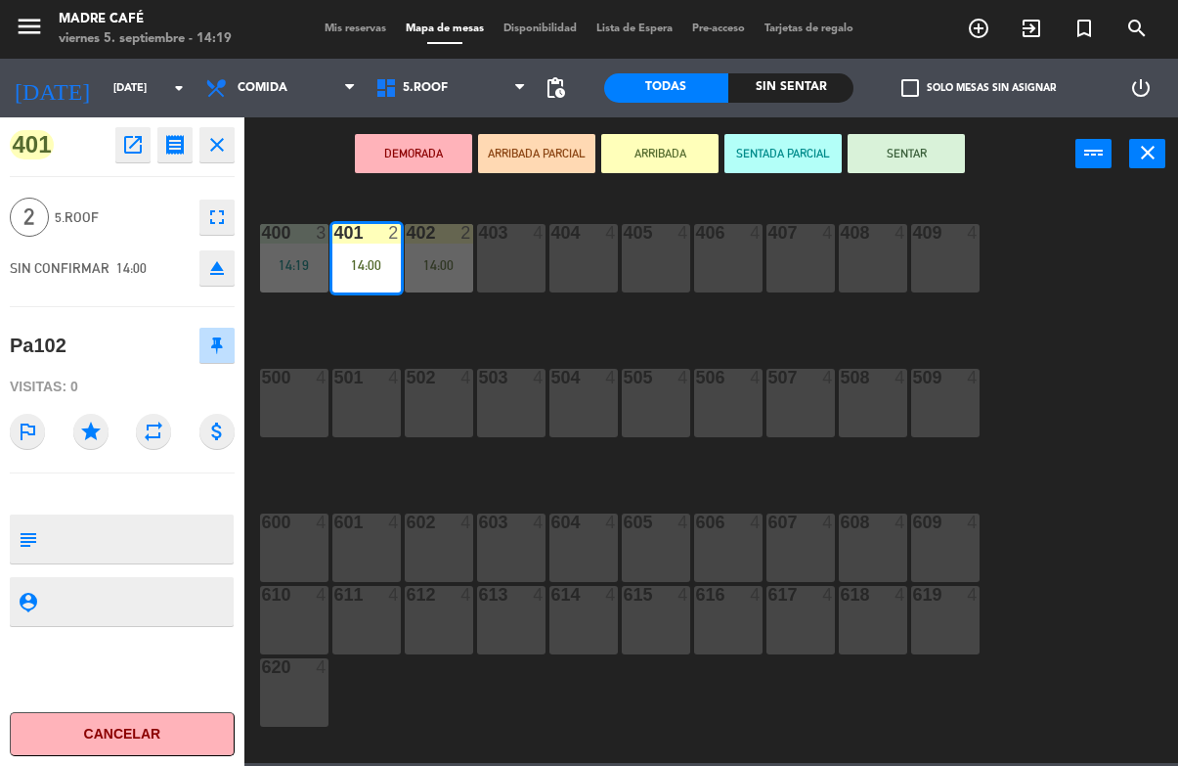
click at [938, 155] on button "SENTAR" at bounding box center [906, 153] width 117 height 39
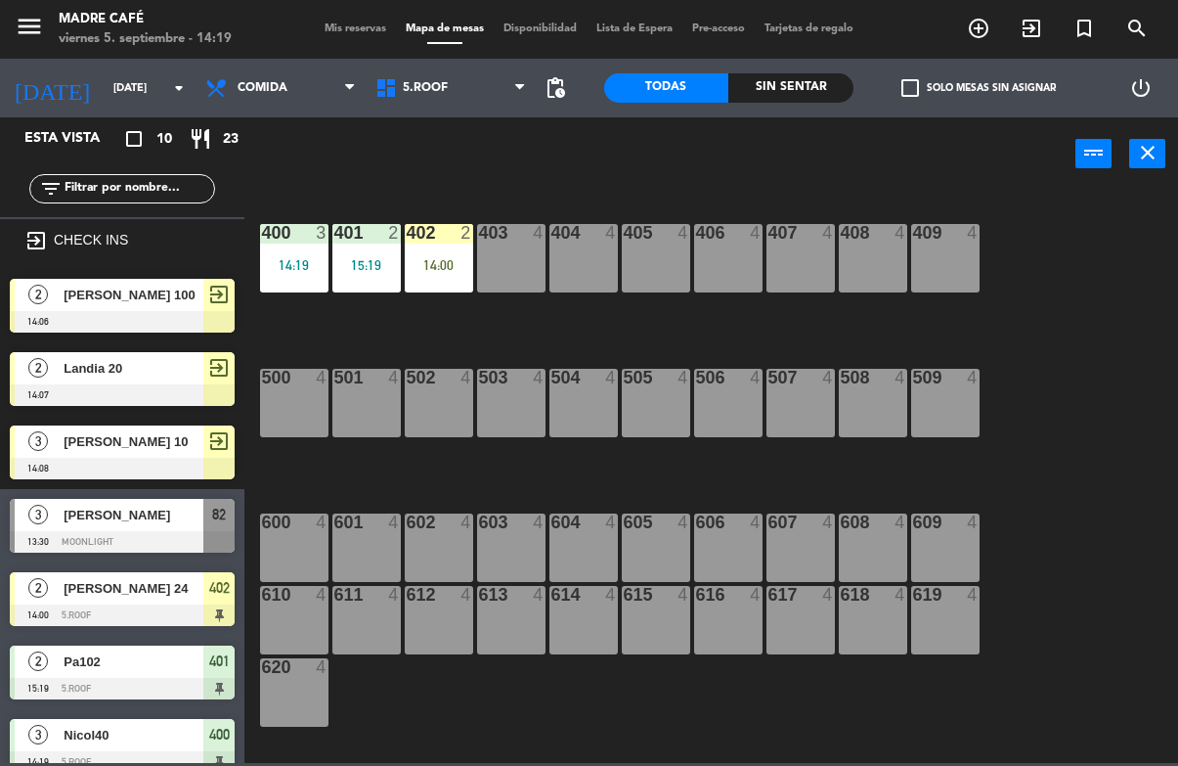
click at [454, 285] on div "402 2 14:00" at bounding box center [439, 258] width 68 height 68
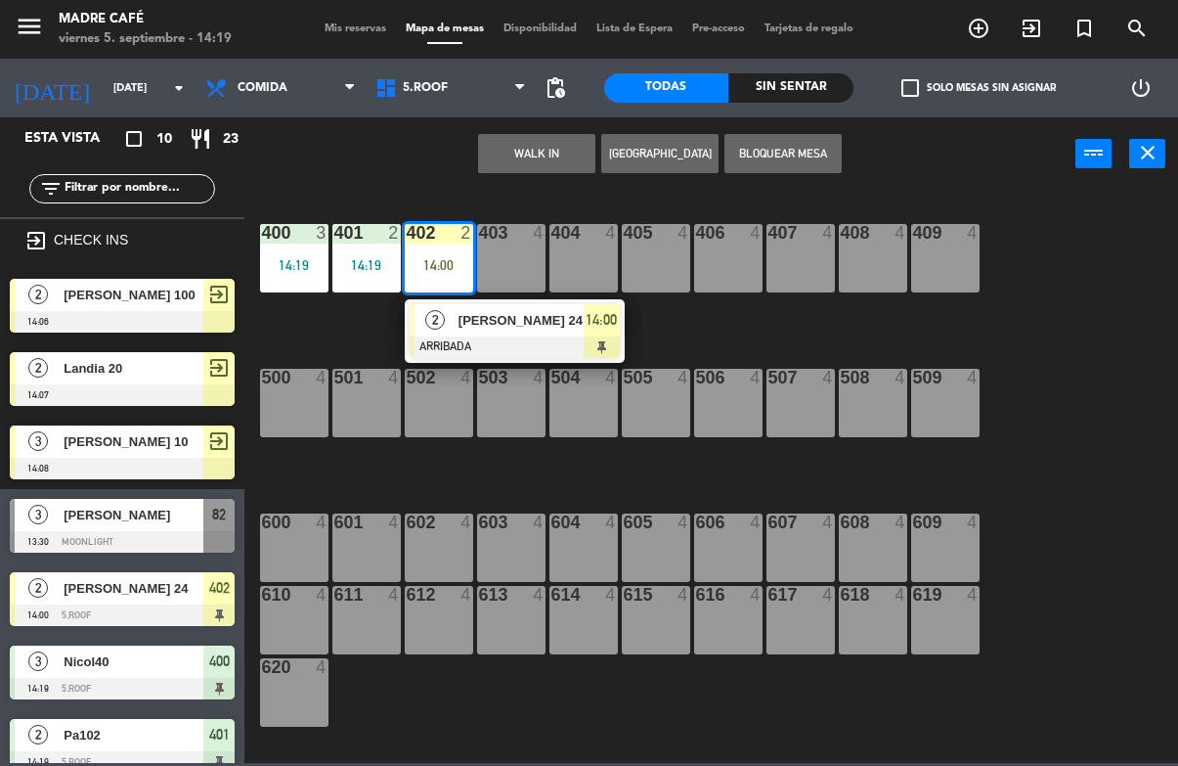
click at [597, 336] on div at bounding box center [515, 347] width 210 height 22
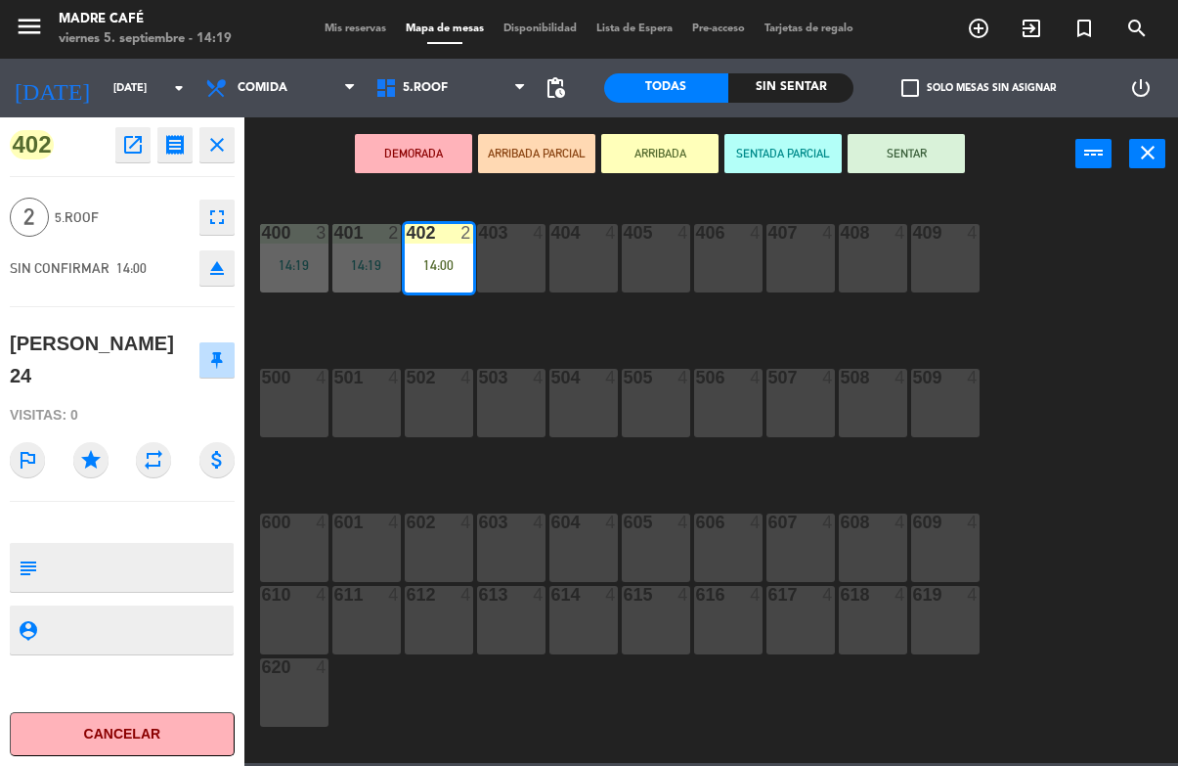
click at [927, 151] on button "SENTAR" at bounding box center [906, 153] width 117 height 39
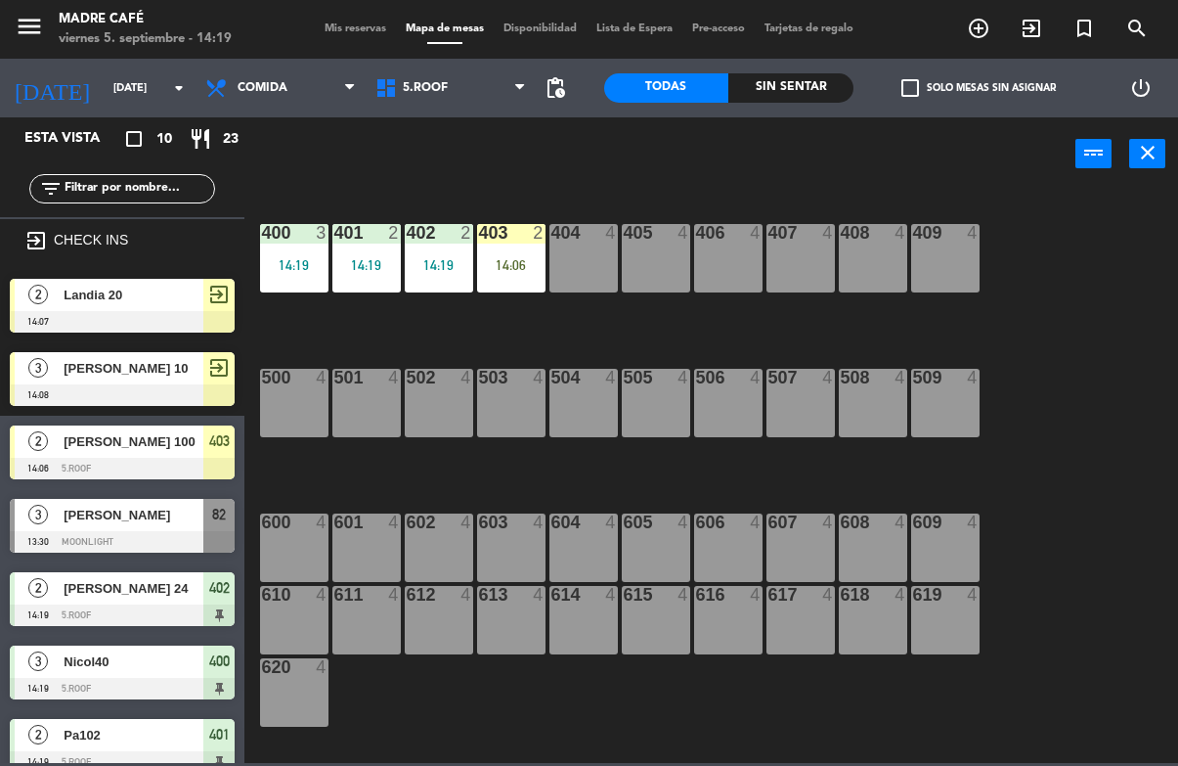
click at [514, 272] on div "14:06" at bounding box center [511, 265] width 68 height 14
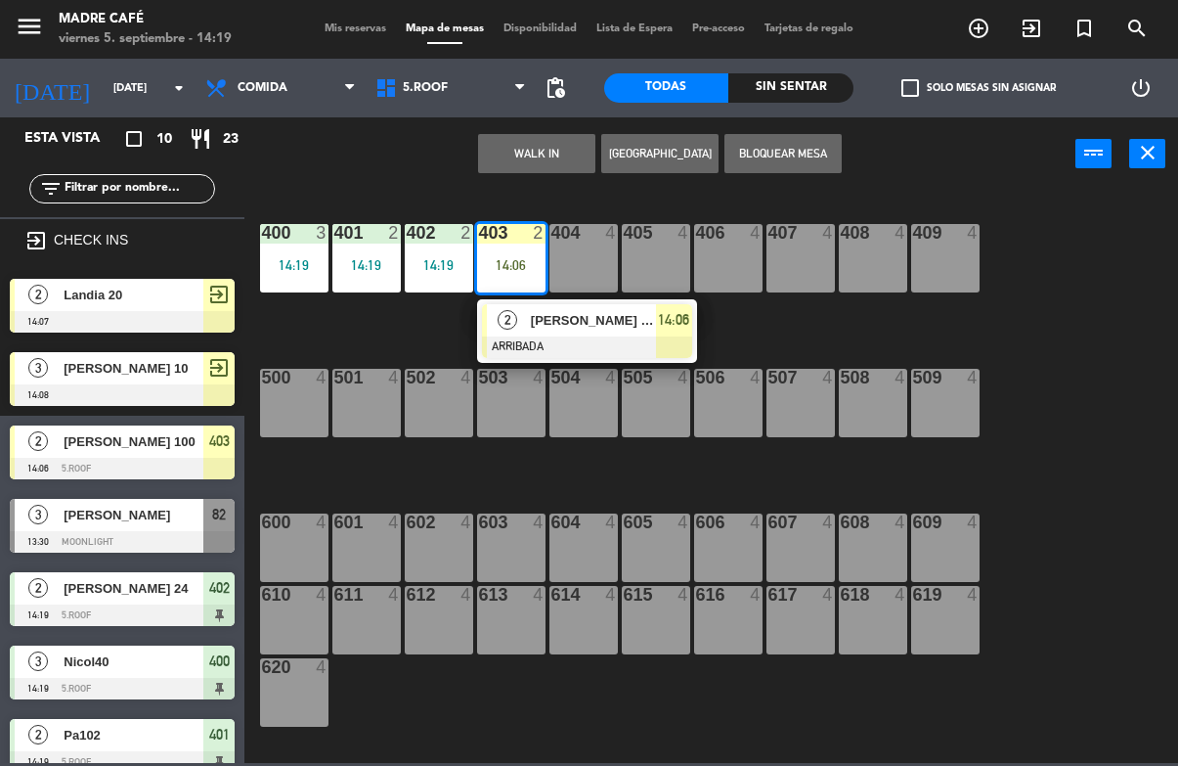
click at [679, 340] on div at bounding box center [587, 347] width 210 height 22
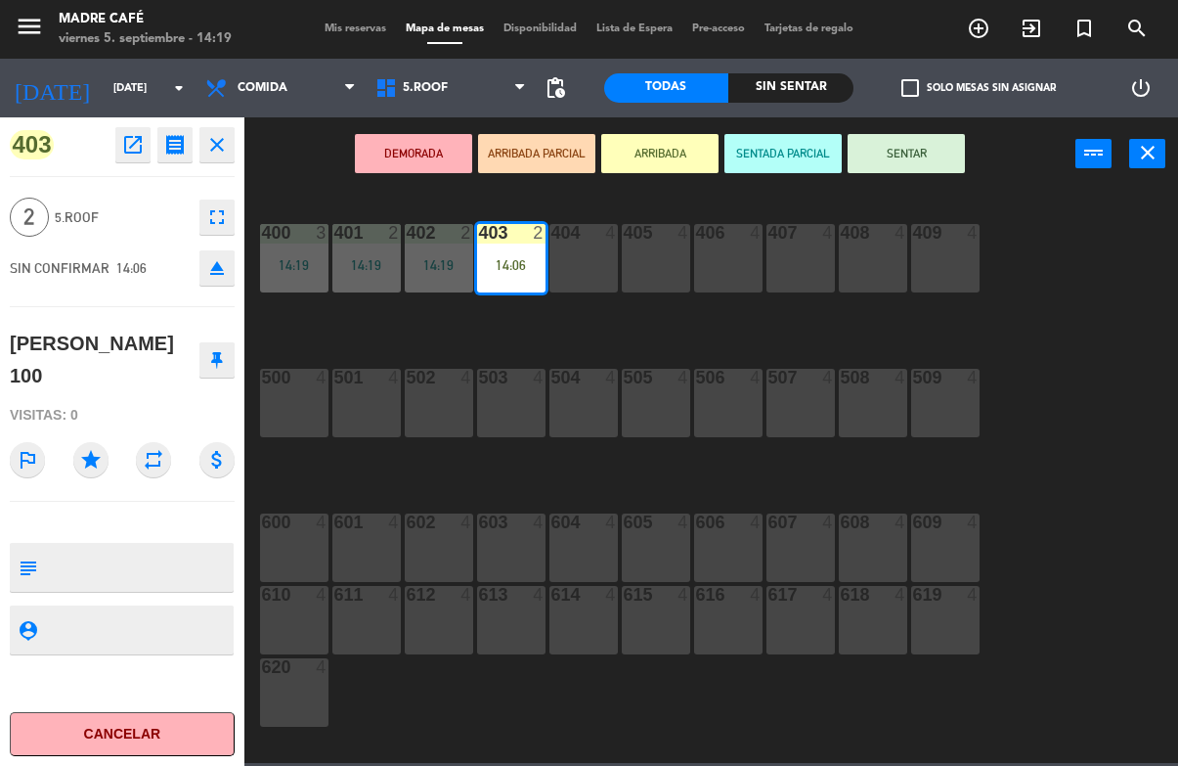
click at [928, 161] on button "SENTAR" at bounding box center [906, 153] width 117 height 39
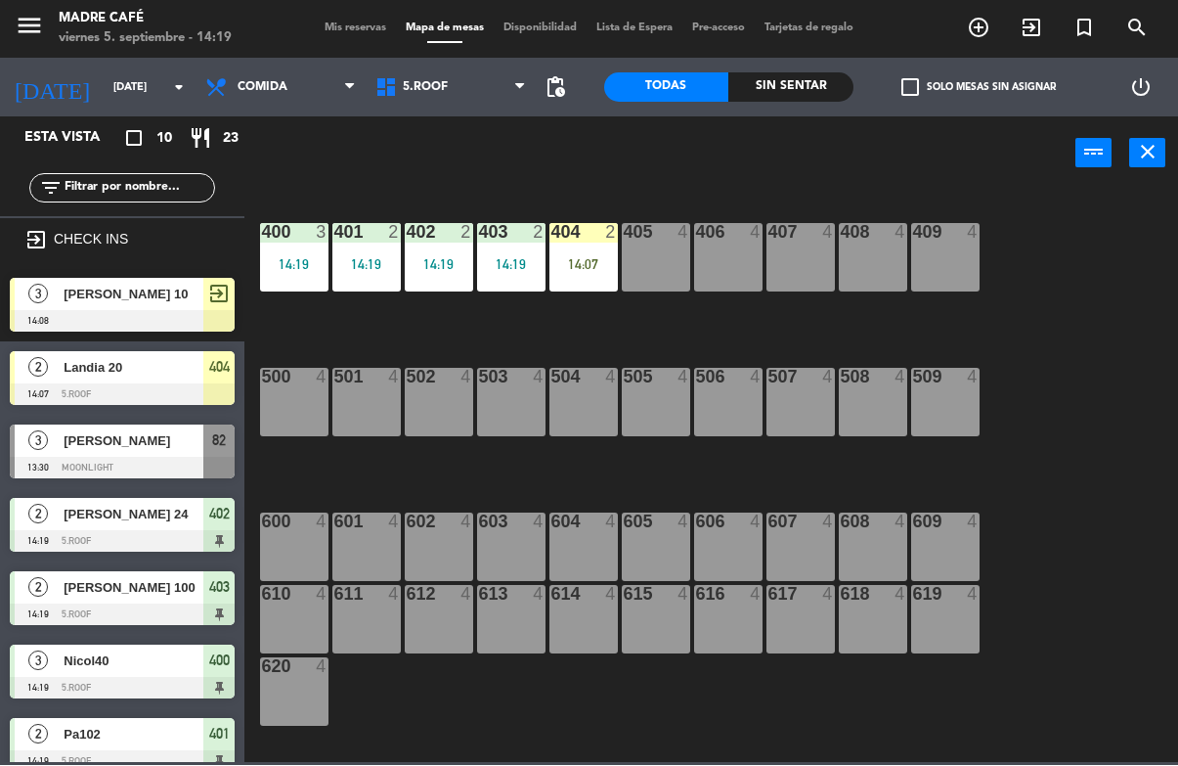
click at [591, 261] on div "14:07" at bounding box center [583, 265] width 68 height 14
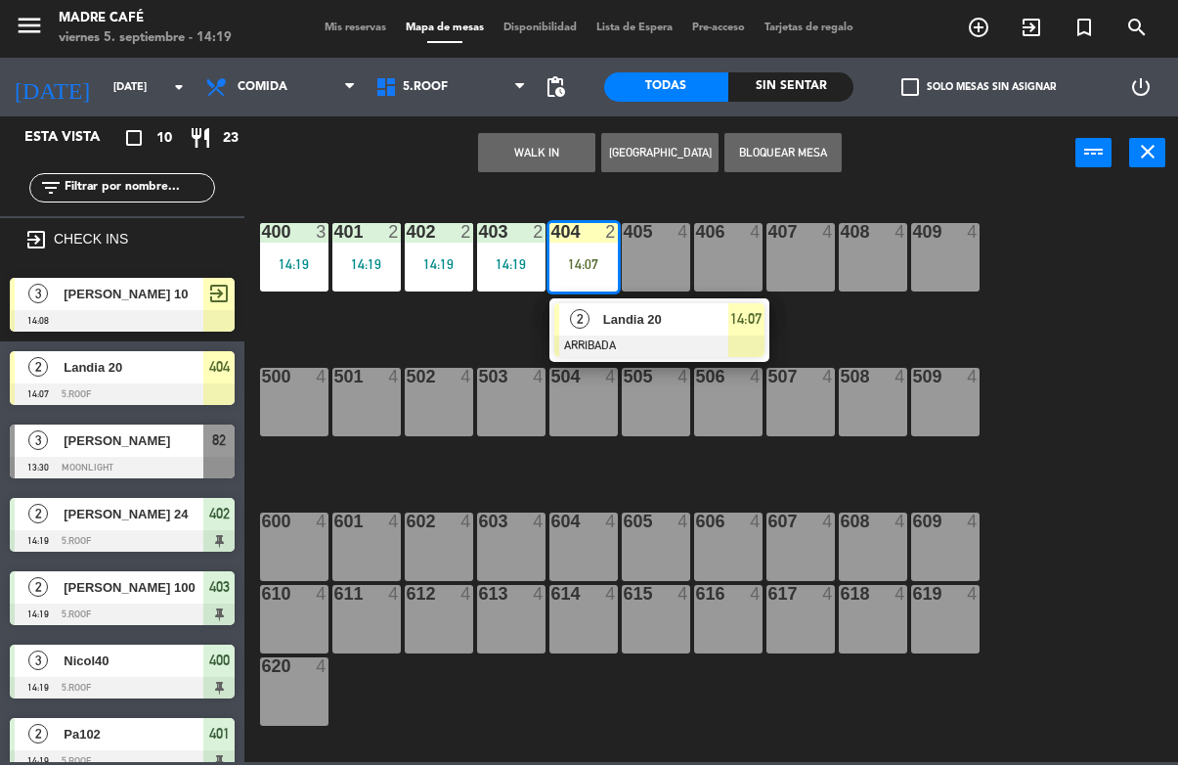
click at [742, 336] on div at bounding box center [659, 347] width 210 height 22
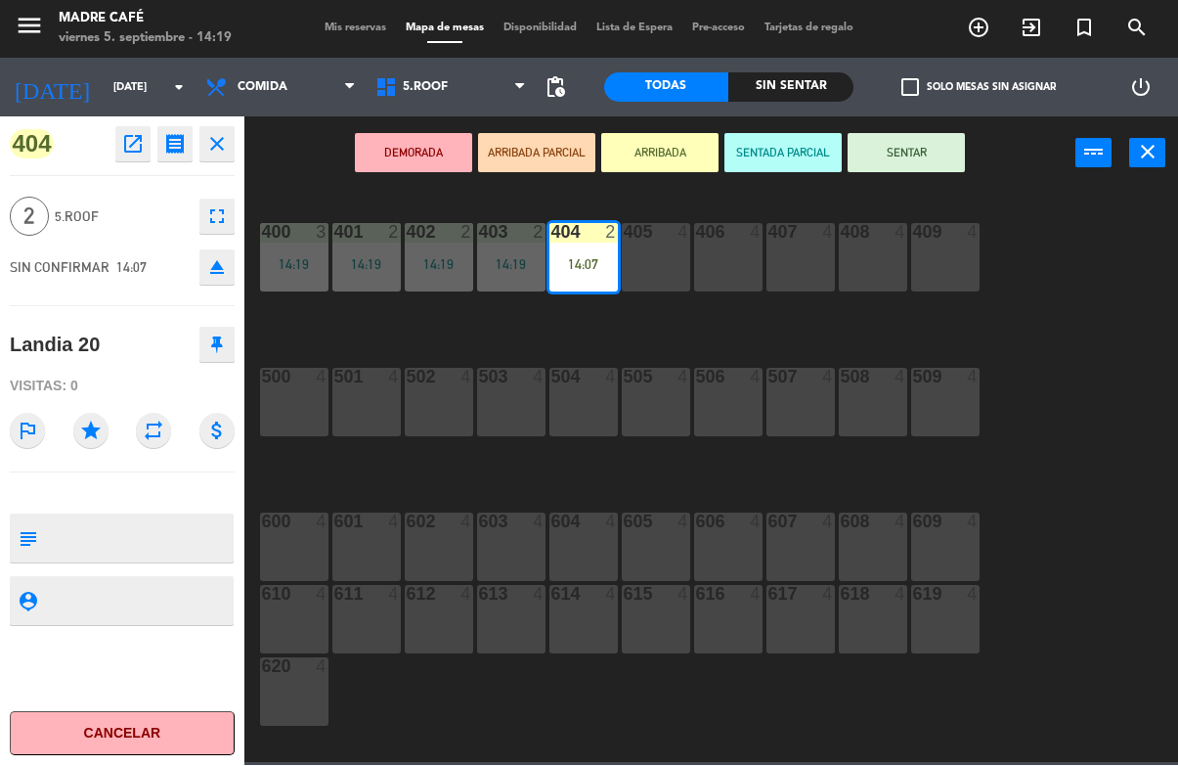
click at [937, 157] on button "SENTAR" at bounding box center [906, 153] width 117 height 39
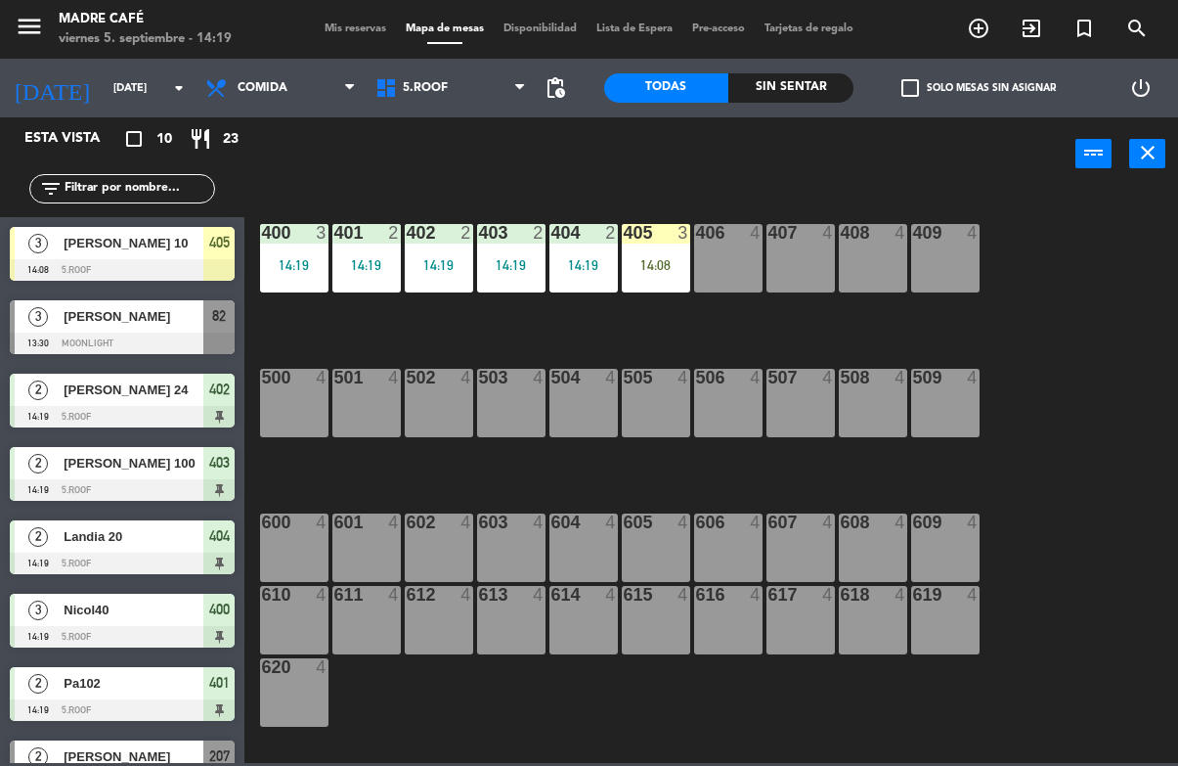
click at [661, 259] on div "14:08" at bounding box center [656, 265] width 68 height 14
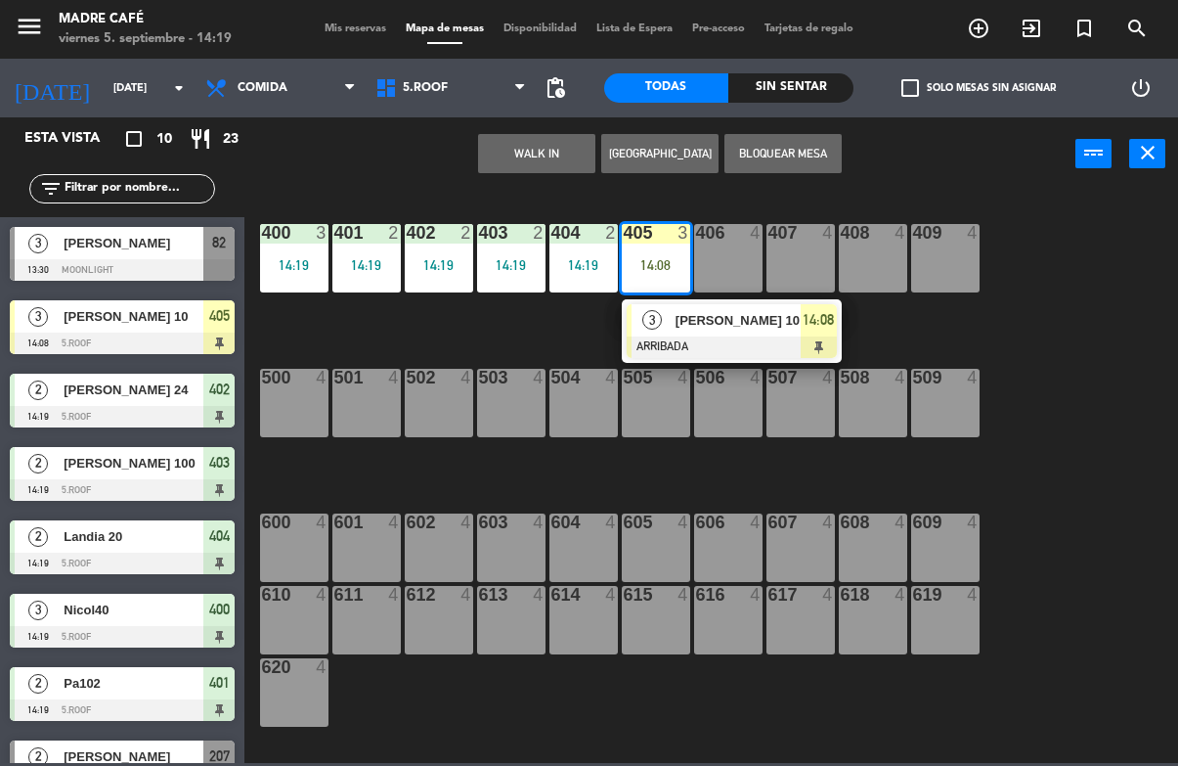
click at [827, 332] on div "14:08" at bounding box center [819, 320] width 36 height 32
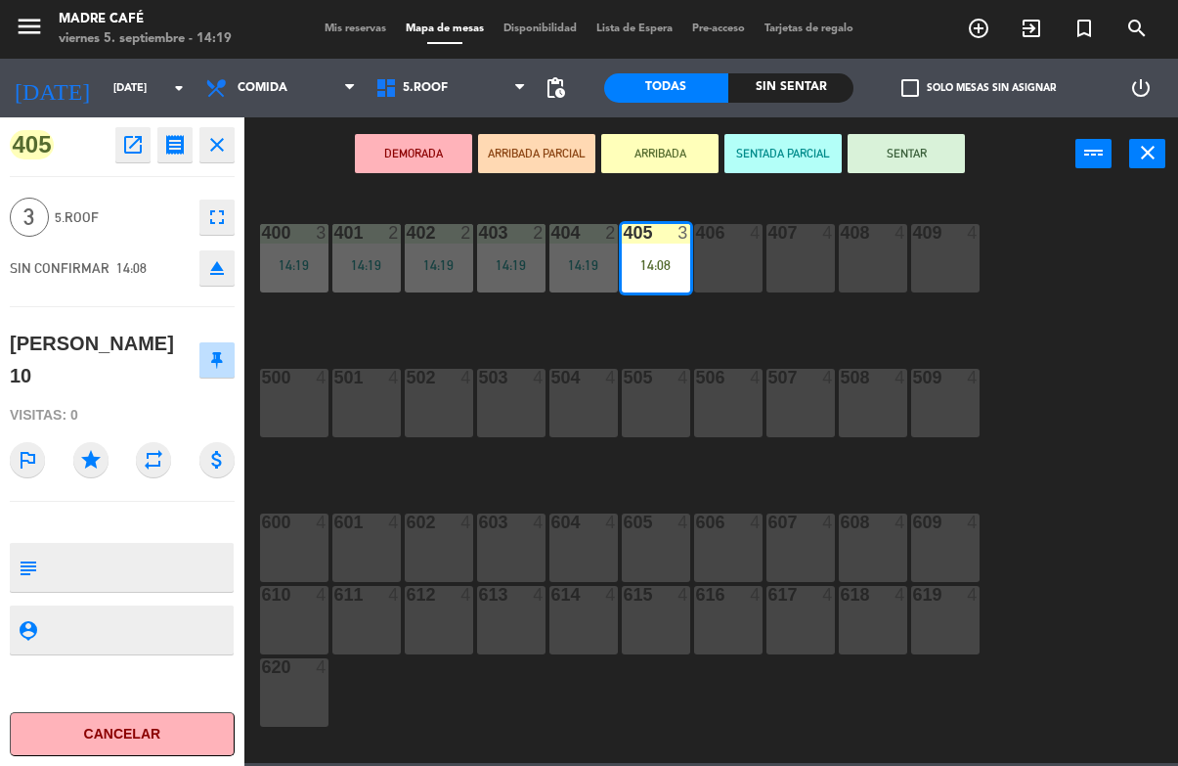
click at [916, 153] on button "SENTAR" at bounding box center [906, 153] width 117 height 39
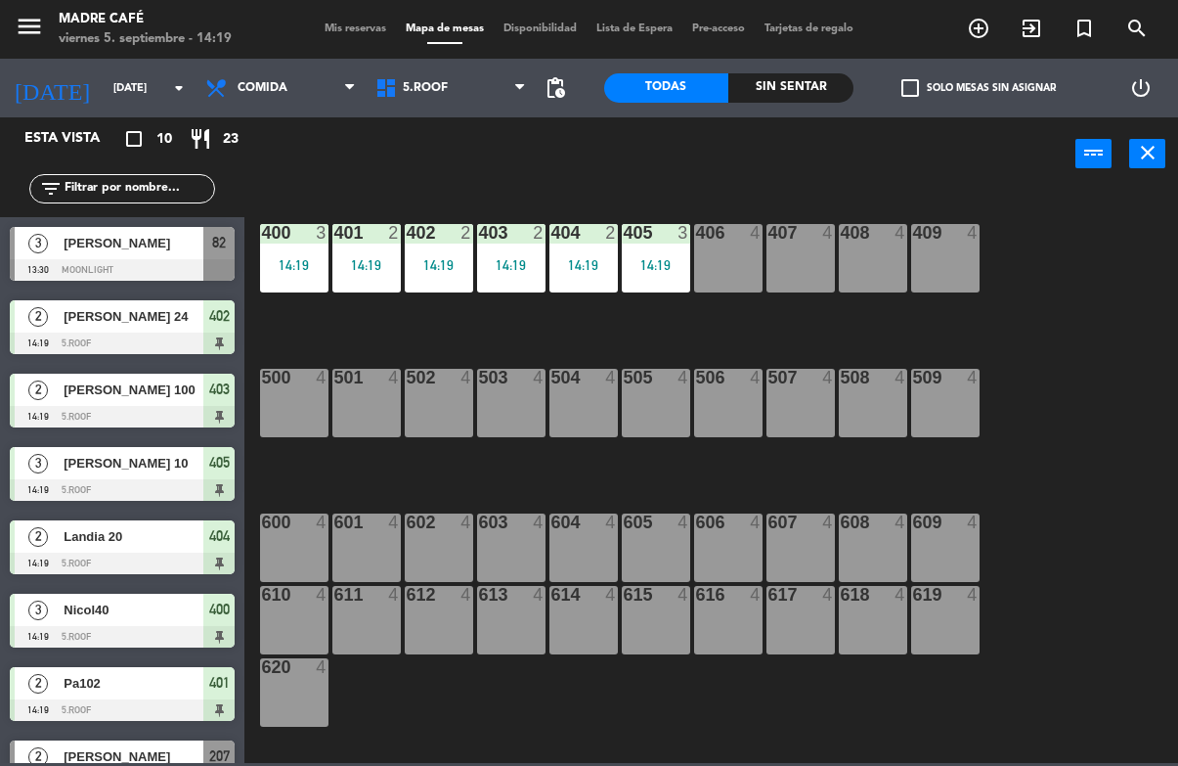
click at [811, 80] on div "Sin sentar" at bounding box center [790, 87] width 125 height 29
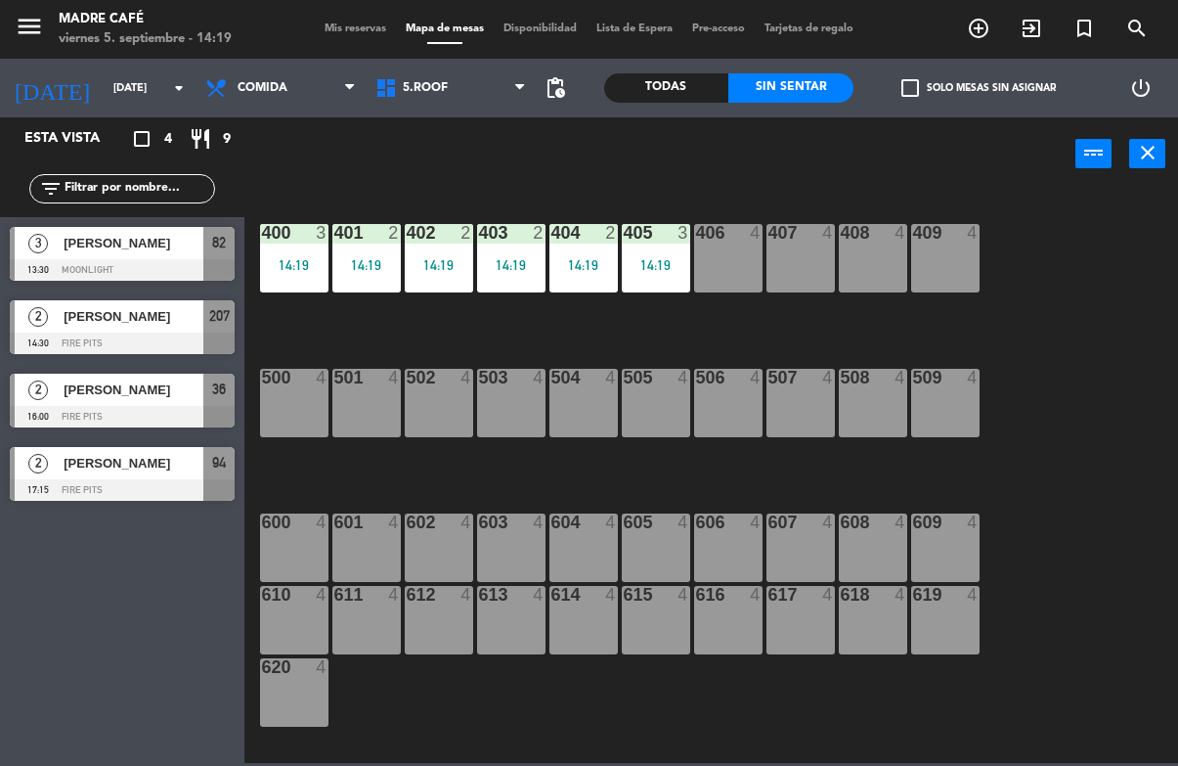
click at [116, 253] on span "[PERSON_NAME]" at bounding box center [134, 243] width 140 height 21
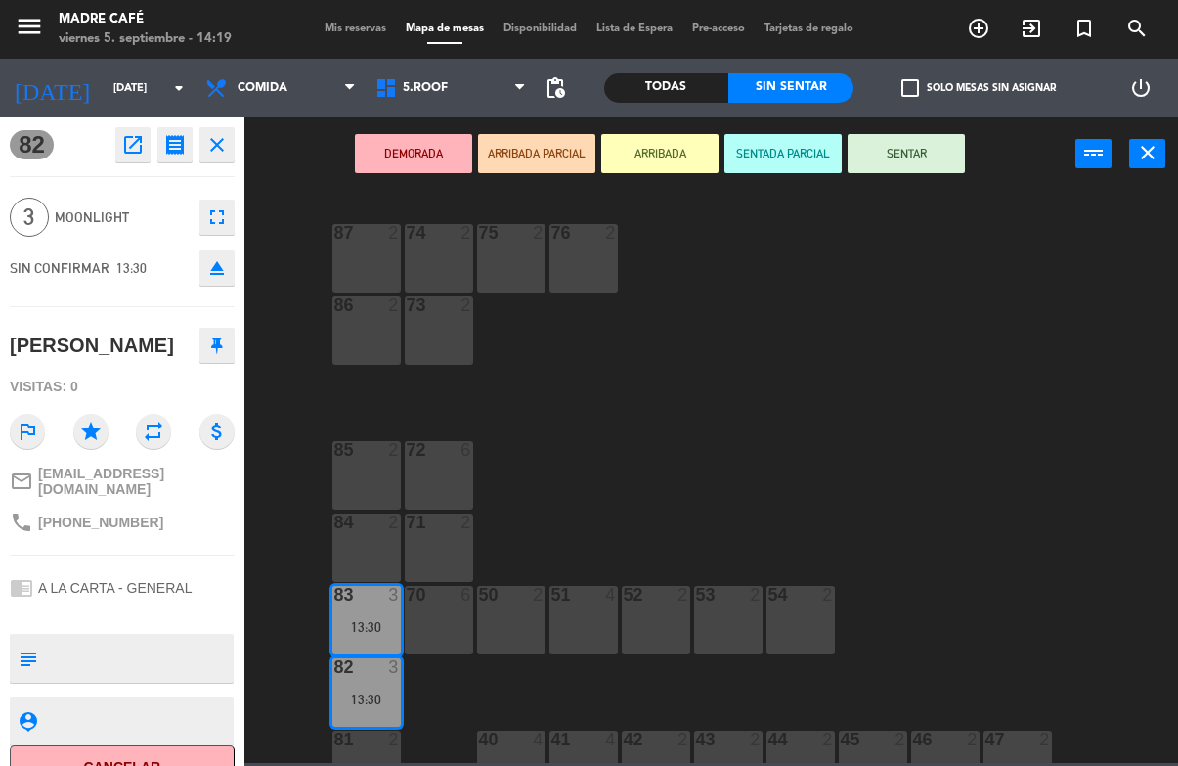
click at [934, 141] on button "SENTAR" at bounding box center [906, 153] width 117 height 39
